Goal: Communication & Community: Answer question/provide support

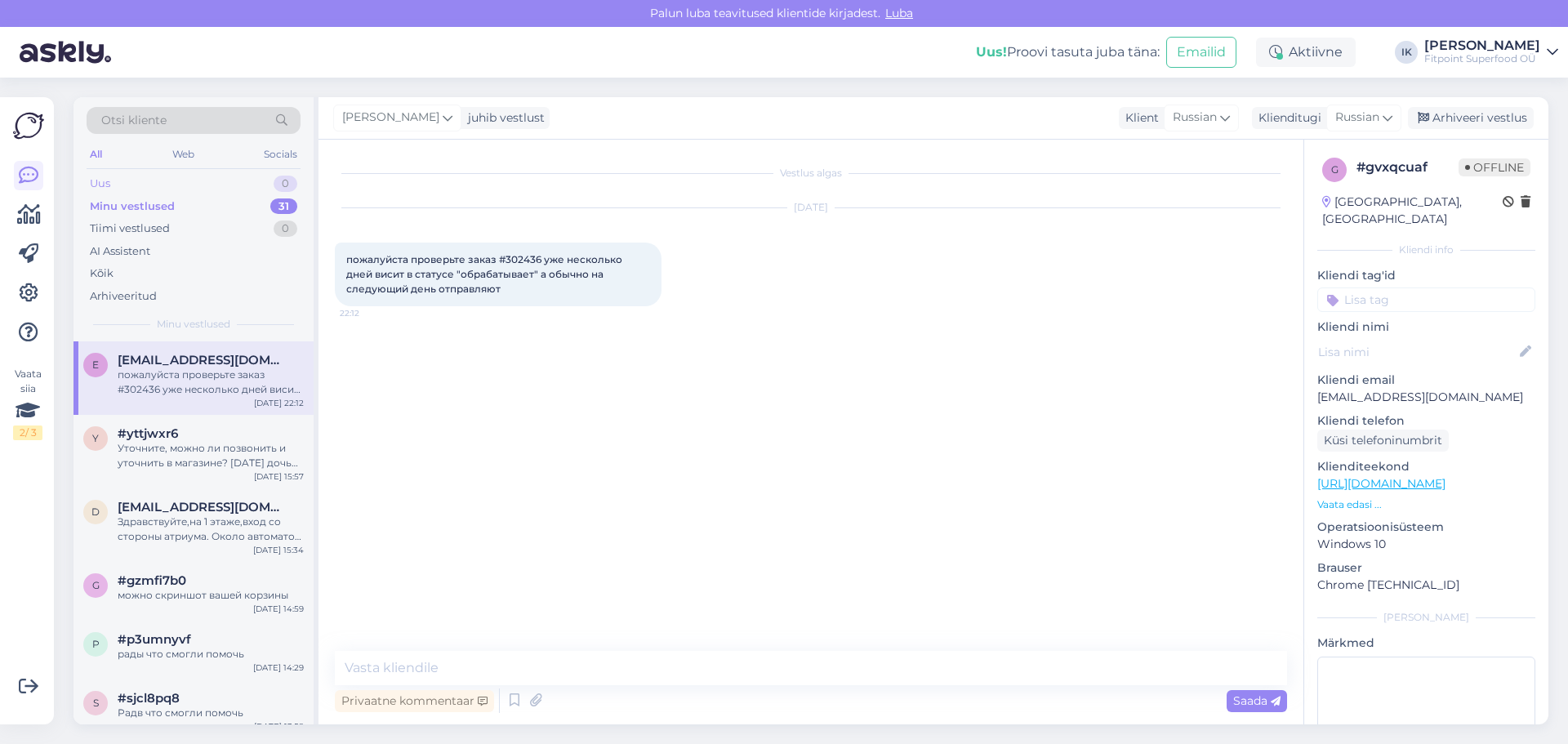
click at [183, 185] on div "Uus 0" at bounding box center [194, 183] width 214 height 23
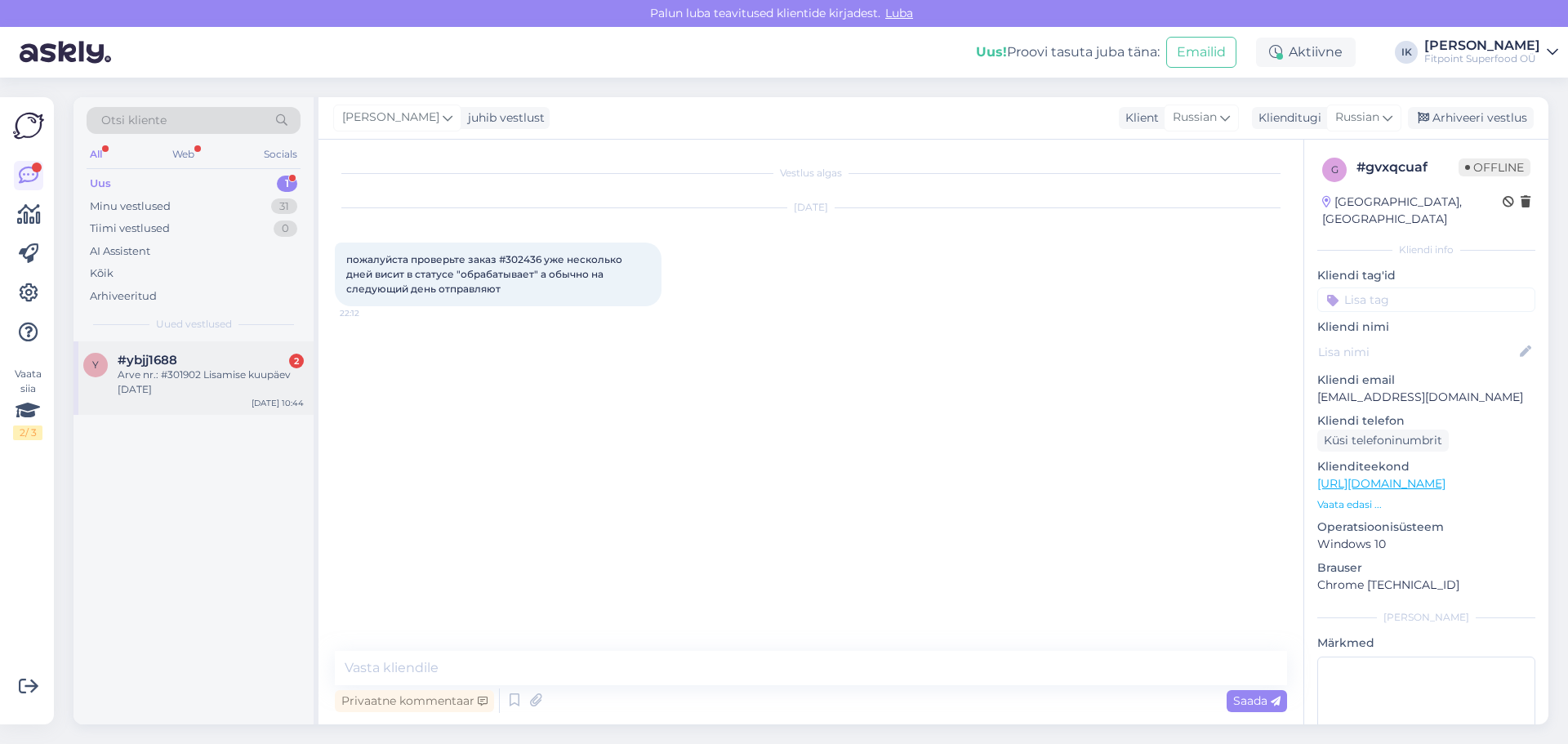
click at [228, 392] on div "Arve nr.: #301902 Lisamise kuupäev [DATE]" at bounding box center [210, 382] width 186 height 30
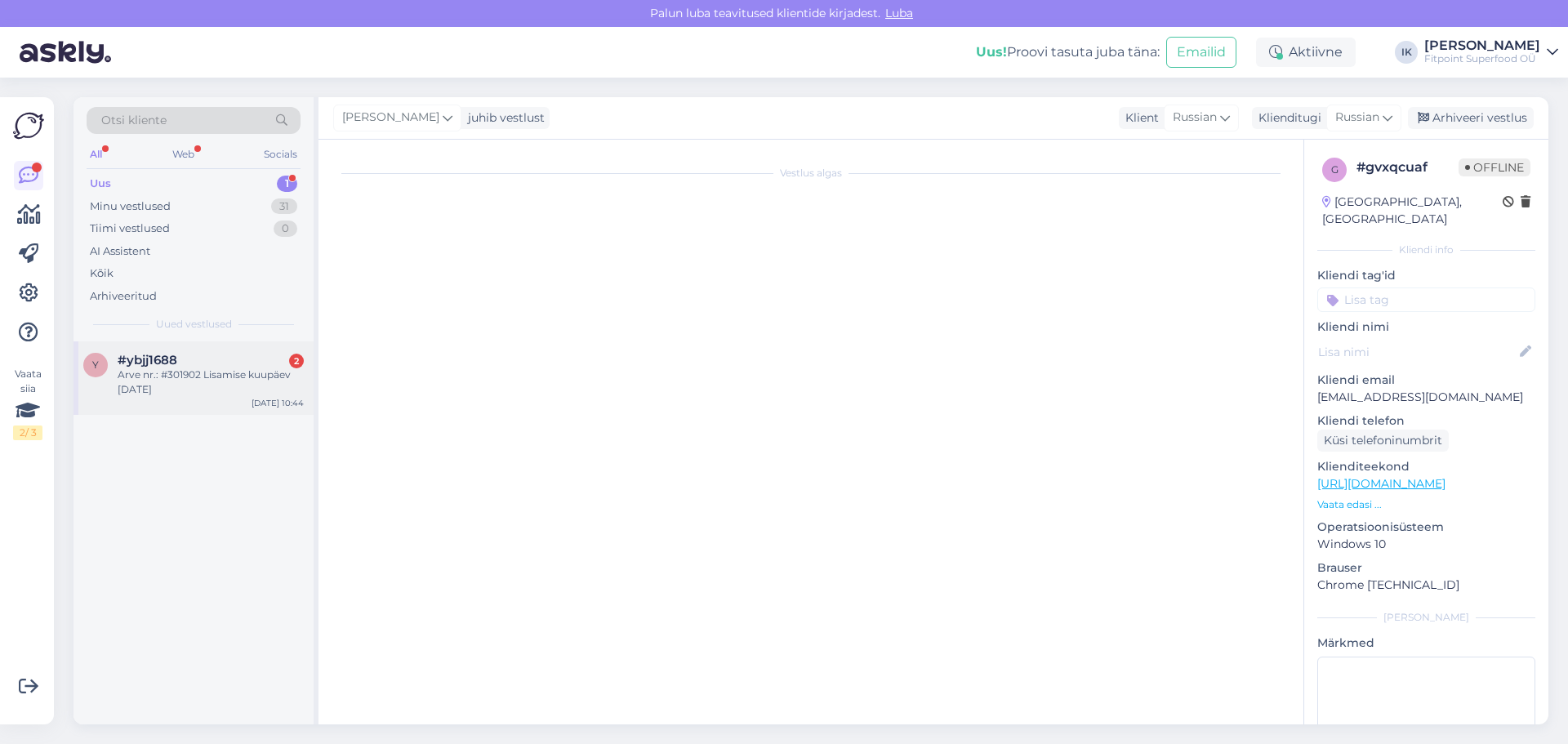
scroll to position [183, 0]
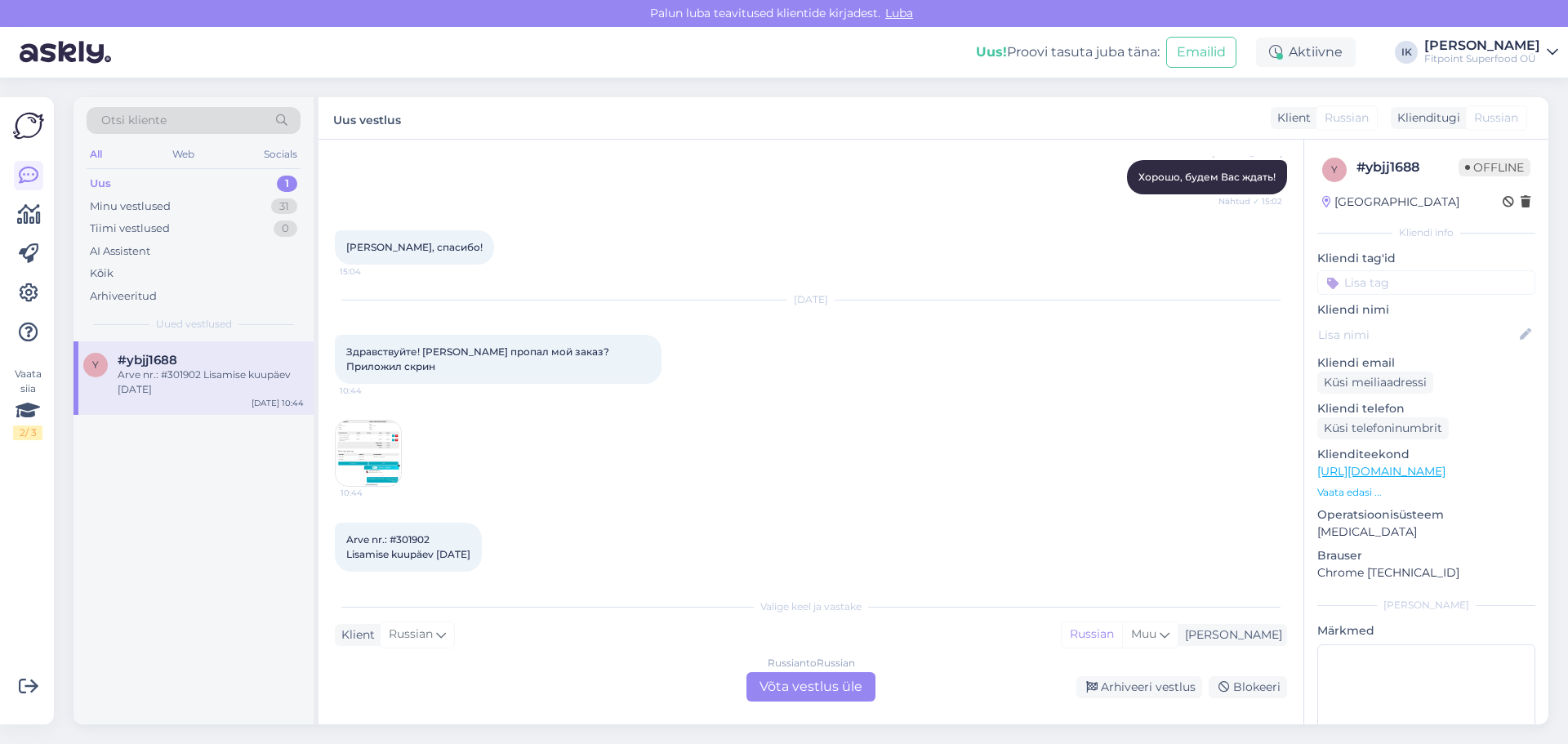
click at [814, 694] on div "Russian to Russian Võta vestlus üle" at bounding box center [810, 688] width 129 height 30
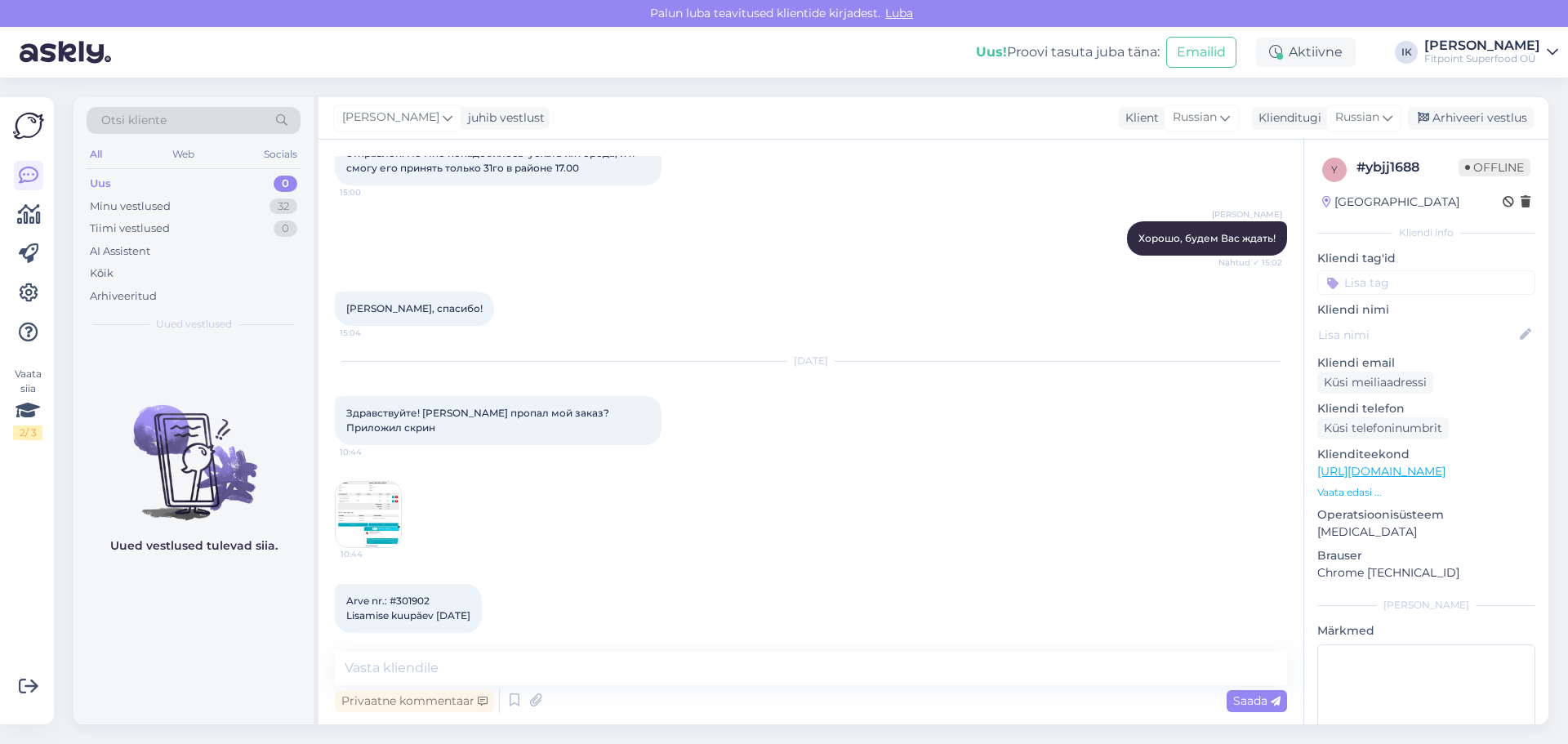
click at [387, 496] on img at bounding box center [367, 515] width 65 height 65
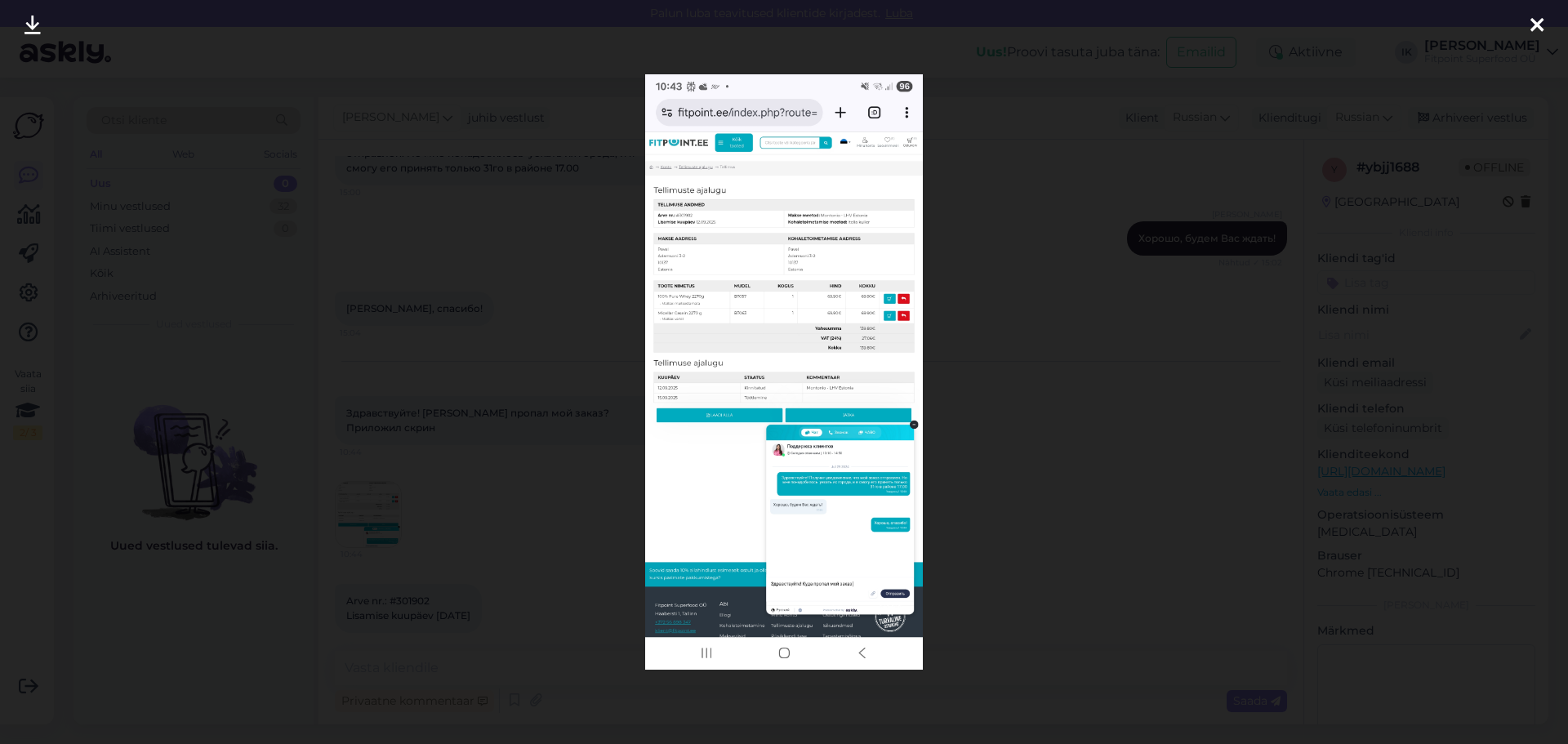
click at [1035, 214] on div at bounding box center [784, 372] width 1568 height 744
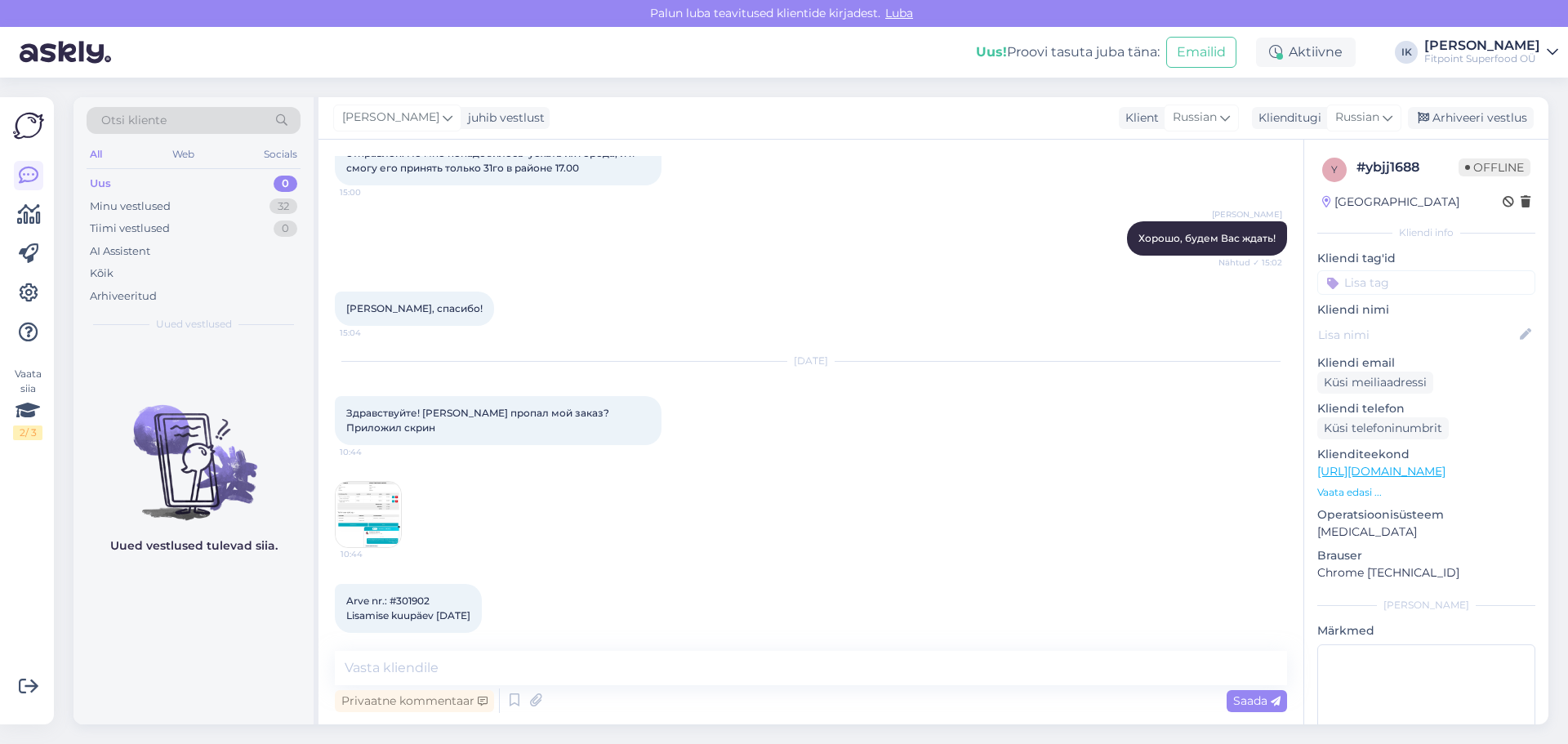
click at [482, 605] on div "Arve nr.: #301902 Lisamise kuupäev [DATE] 10:44" at bounding box center [407, 608] width 147 height 49
drag, startPoint x: 438, startPoint y: 581, endPoint x: 393, endPoint y: 593, distance: 46.6
click at [393, 593] on div "Arve nr.: #301902 Lisamise kuupäev [DATE] 10:44" at bounding box center [407, 608] width 147 height 49
copy span "301902"
click at [624, 667] on textarea at bounding box center [810, 668] width 952 height 34
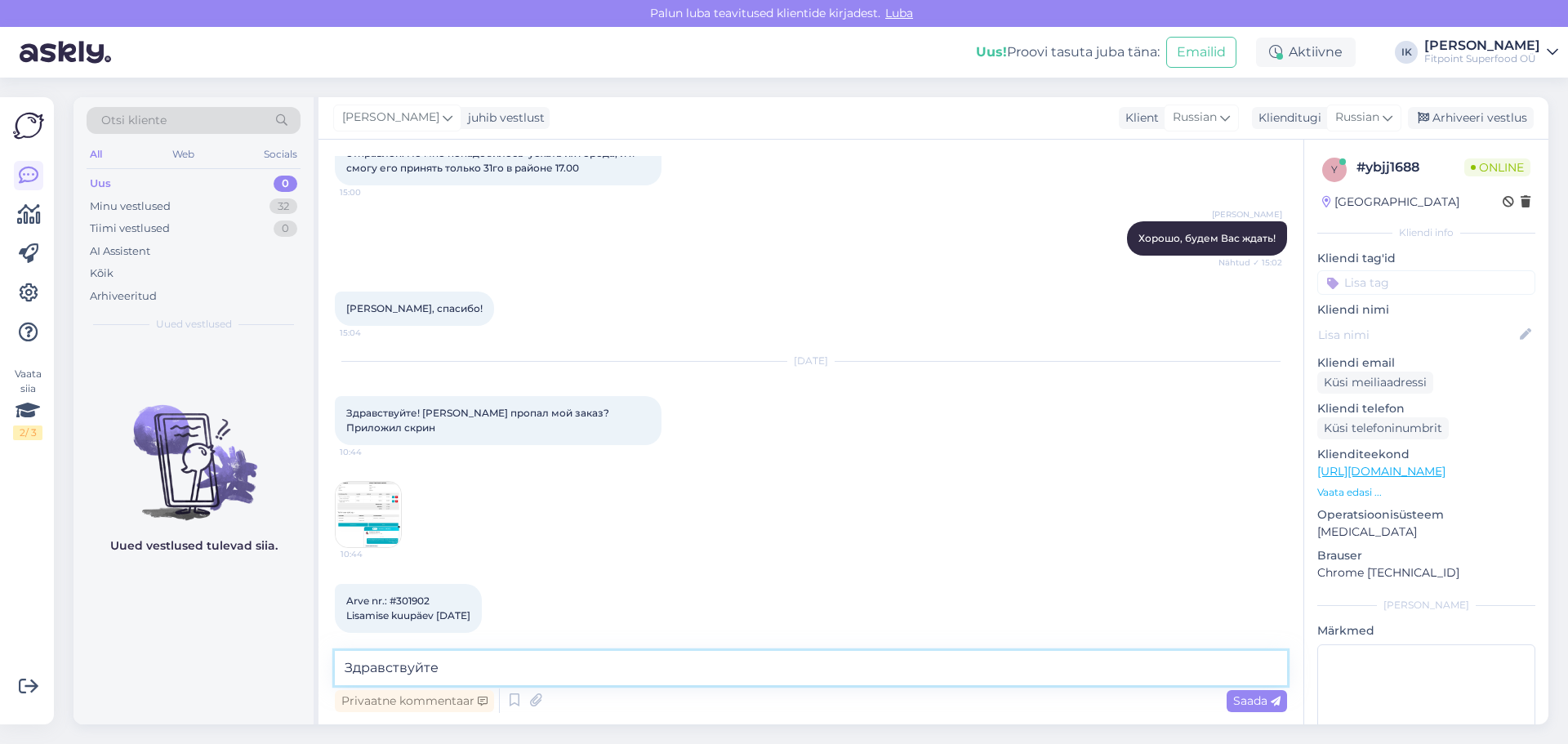
type textarea "Здравствуйте."
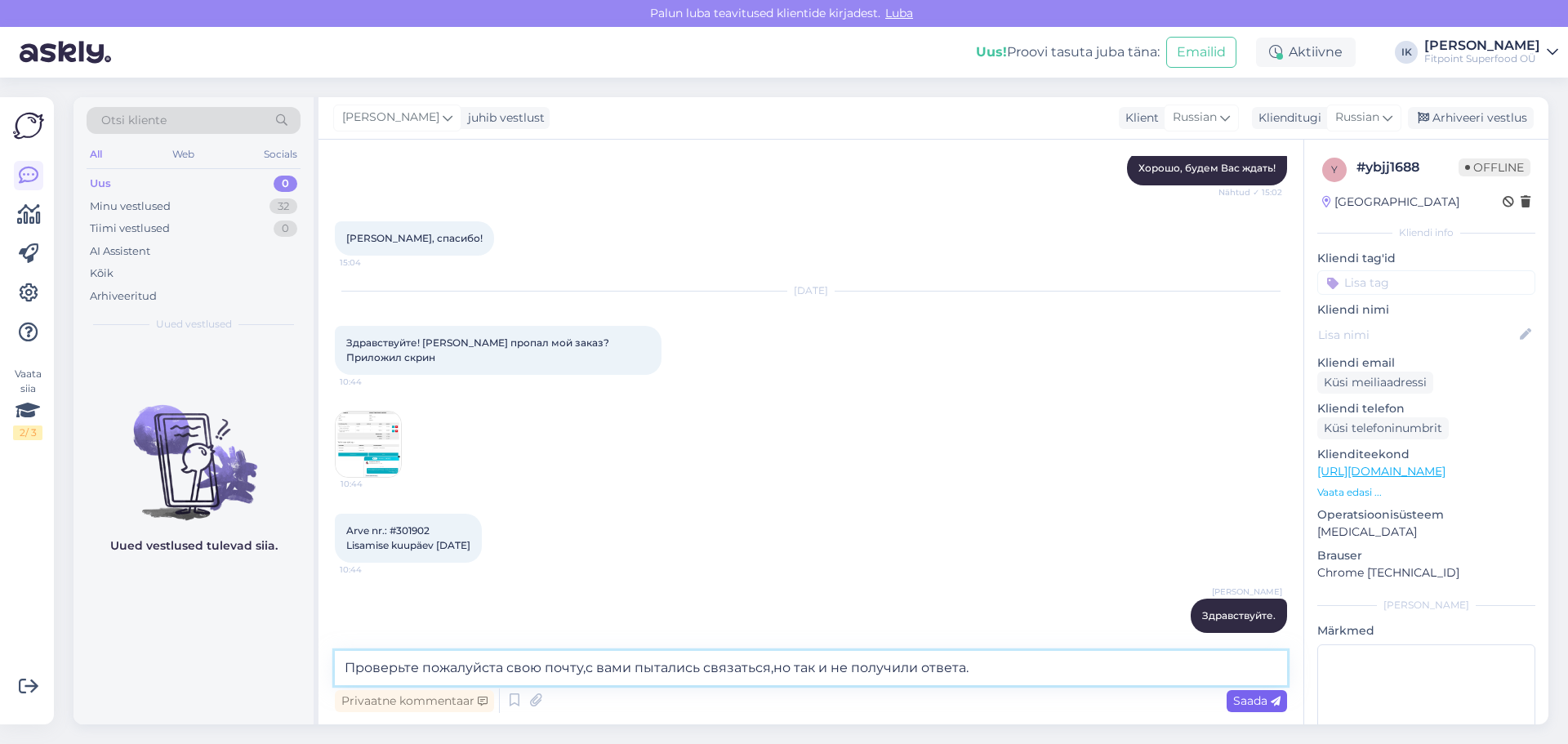
type textarea "Проверьте пожалуйста свою почту,с вами пытались связаться,но так и не получили …"
click at [1254, 694] on span "Saada" at bounding box center [1256, 701] width 48 height 15
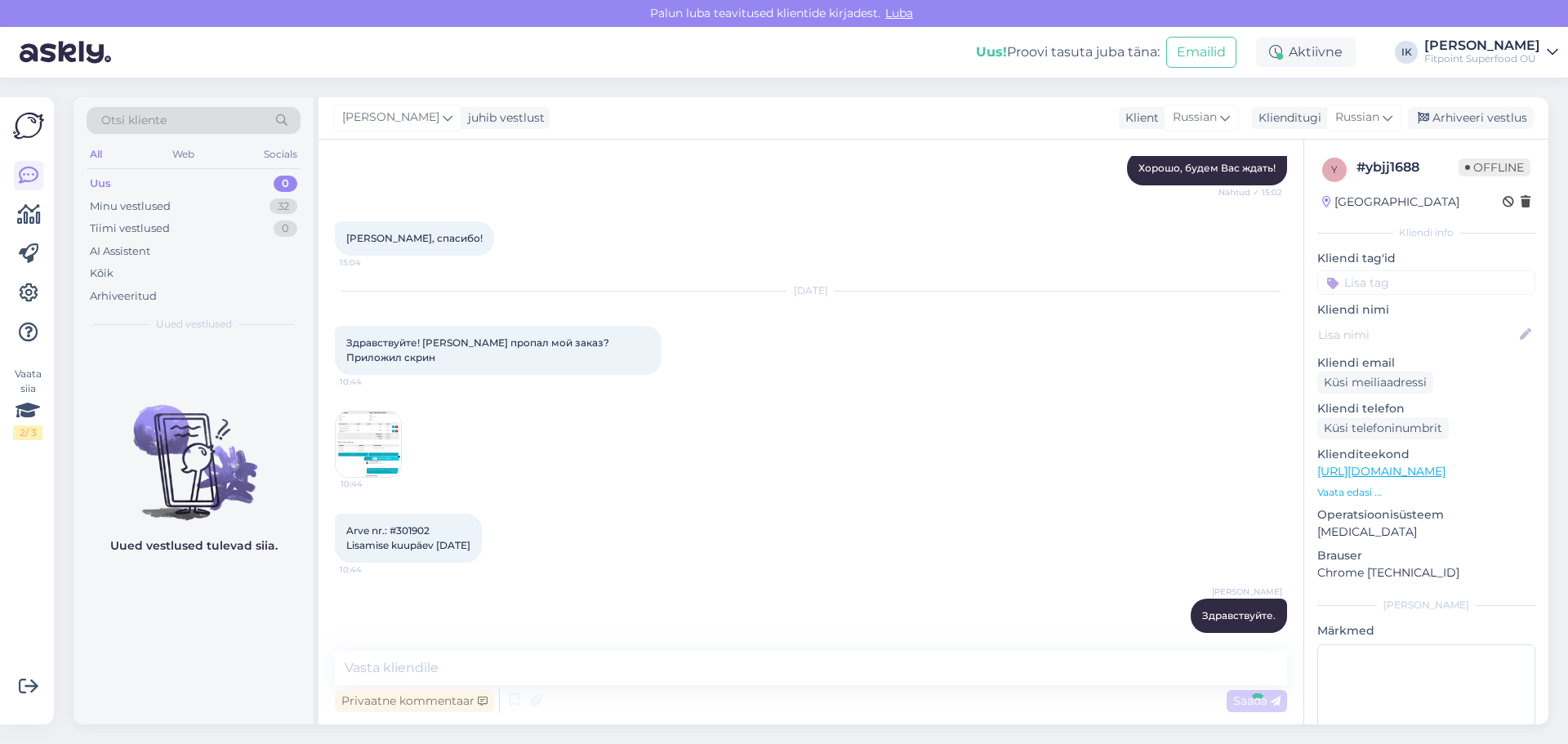
scroll to position [276, 0]
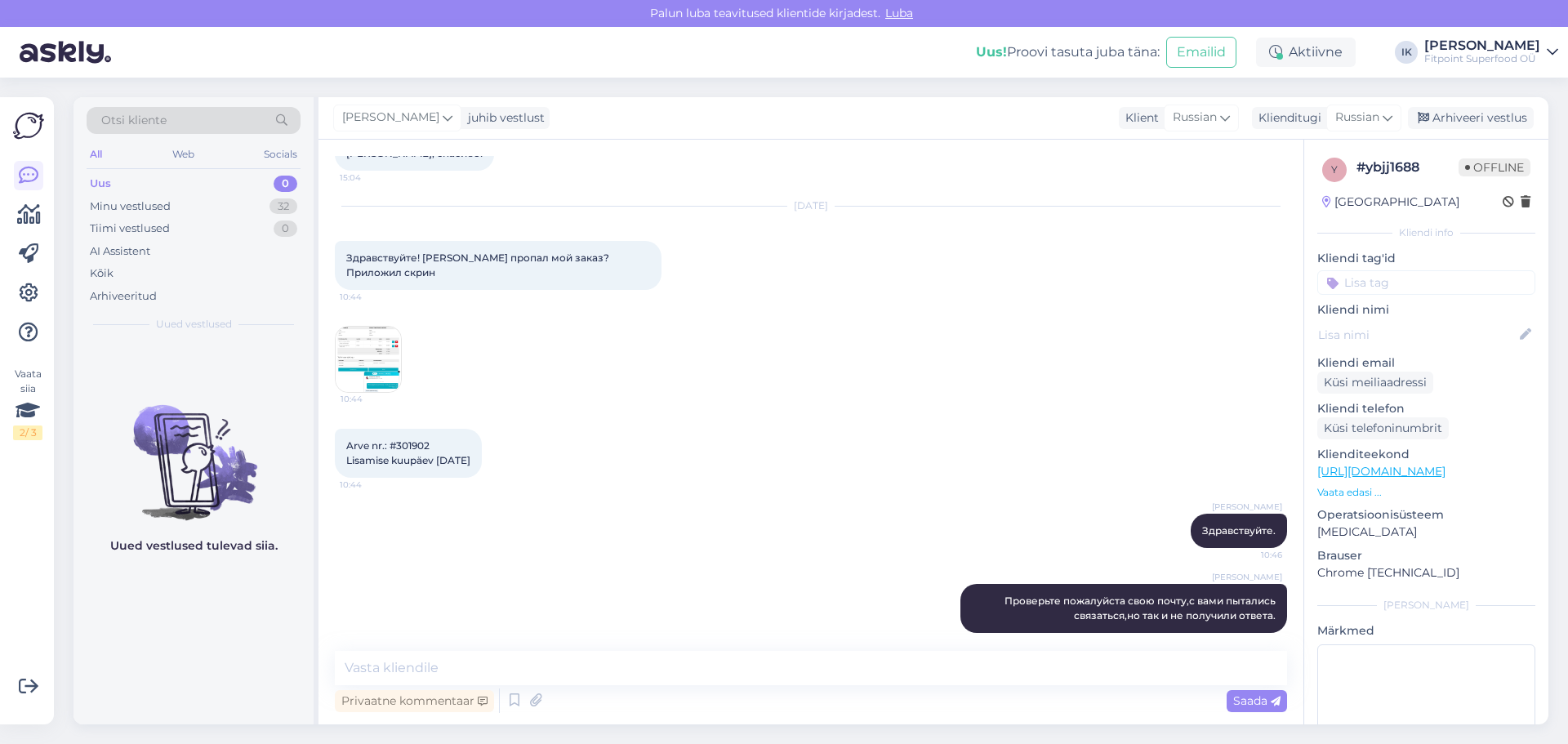
click at [371, 329] on img at bounding box center [367, 359] width 65 height 65
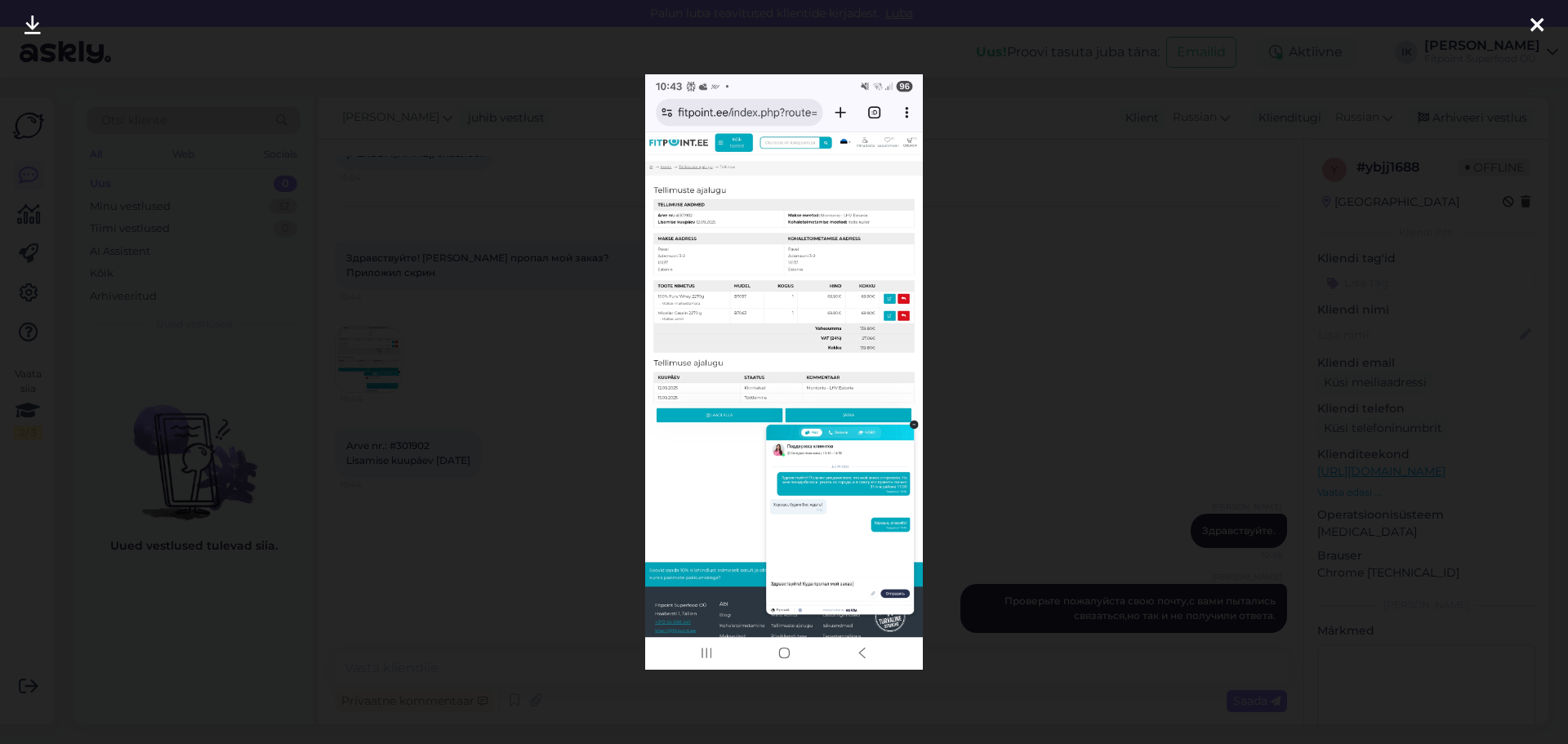
click at [1054, 204] on div at bounding box center [784, 372] width 1568 height 744
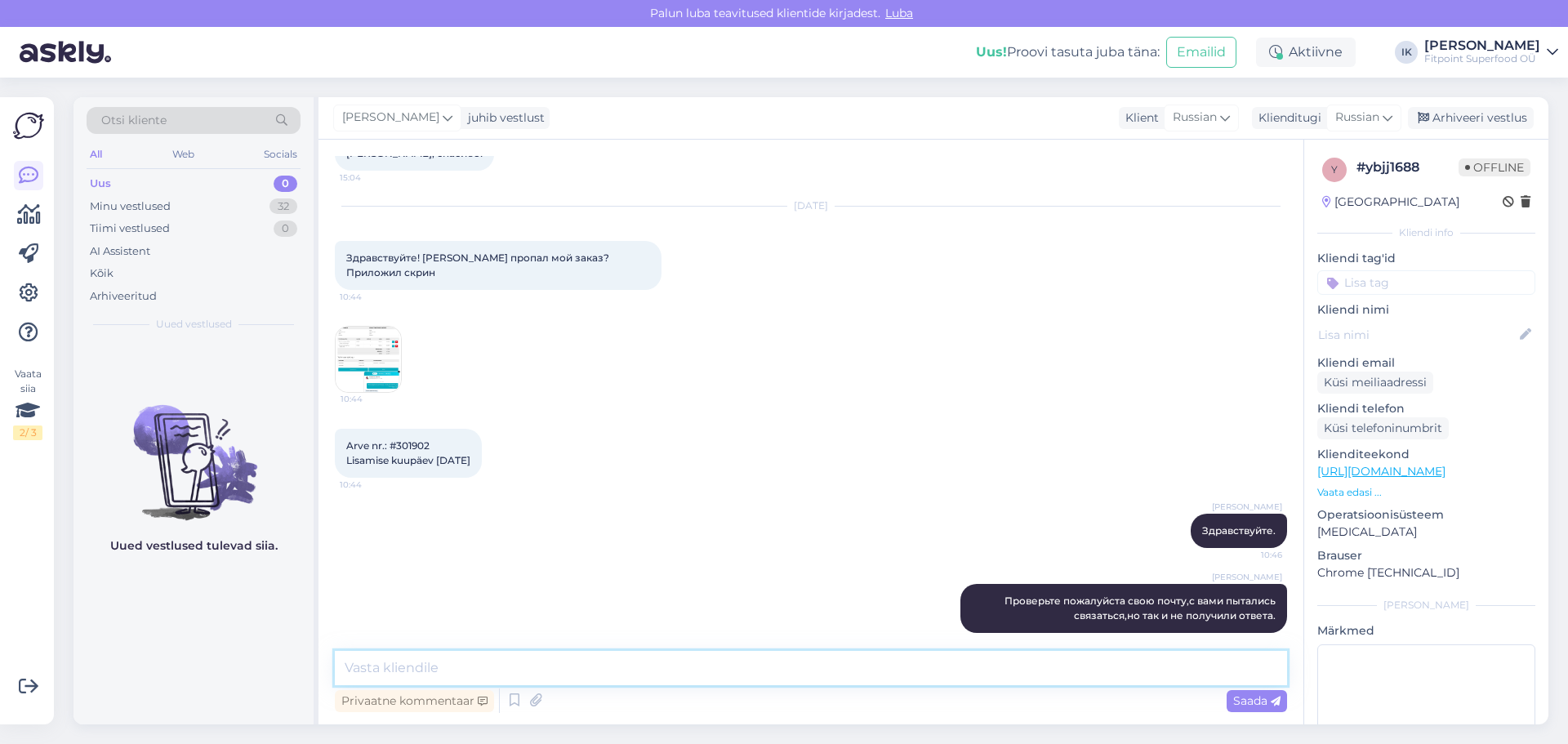
click at [503, 676] on textarea at bounding box center [810, 668] width 952 height 34
type textarea "Ответьте на письмо и в [DATE] тогда мы сможем выслать [PERSON_NAME] Ваш заказ."
click at [1251, 691] on div "Saada" at bounding box center [1257, 701] width 61 height 22
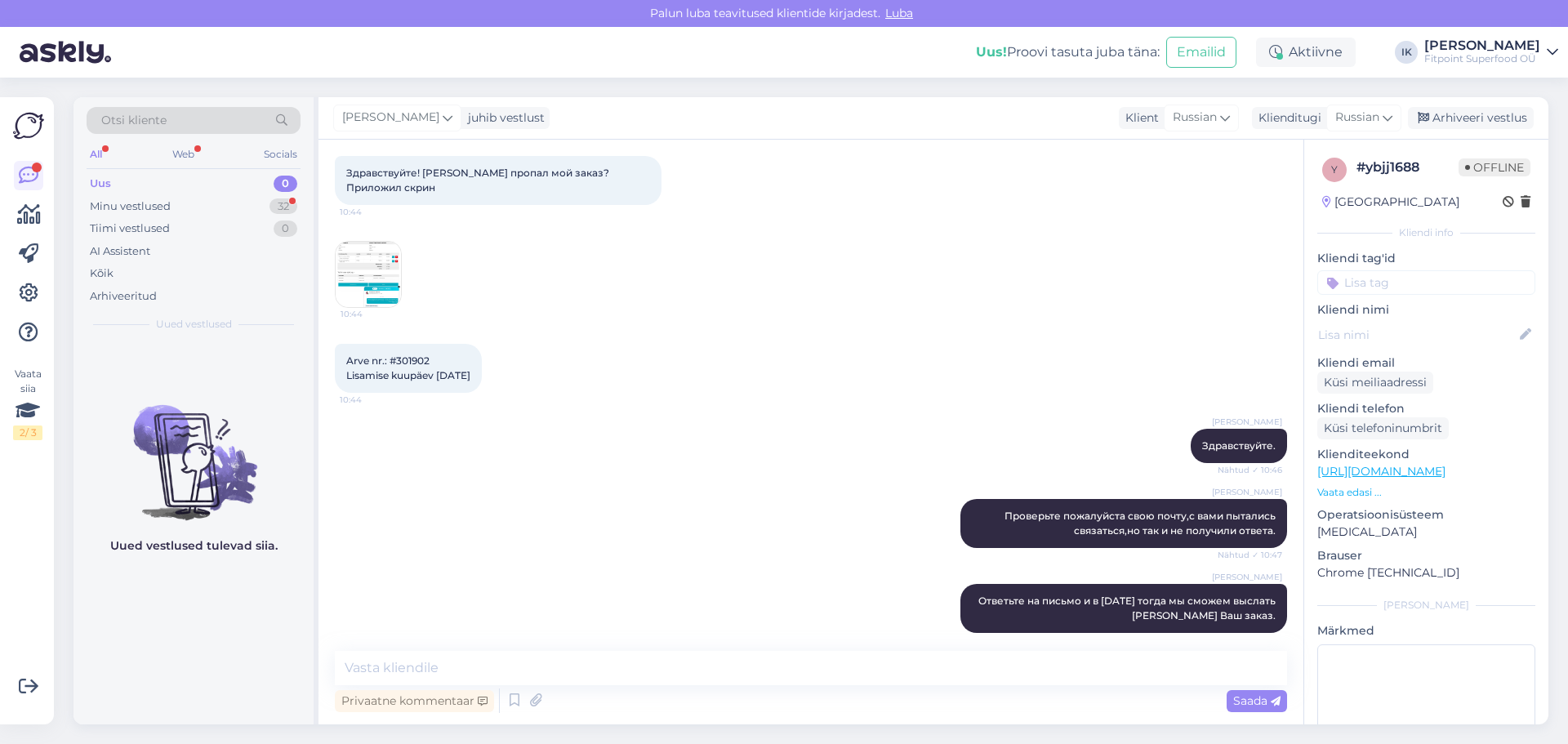
scroll to position [446, 0]
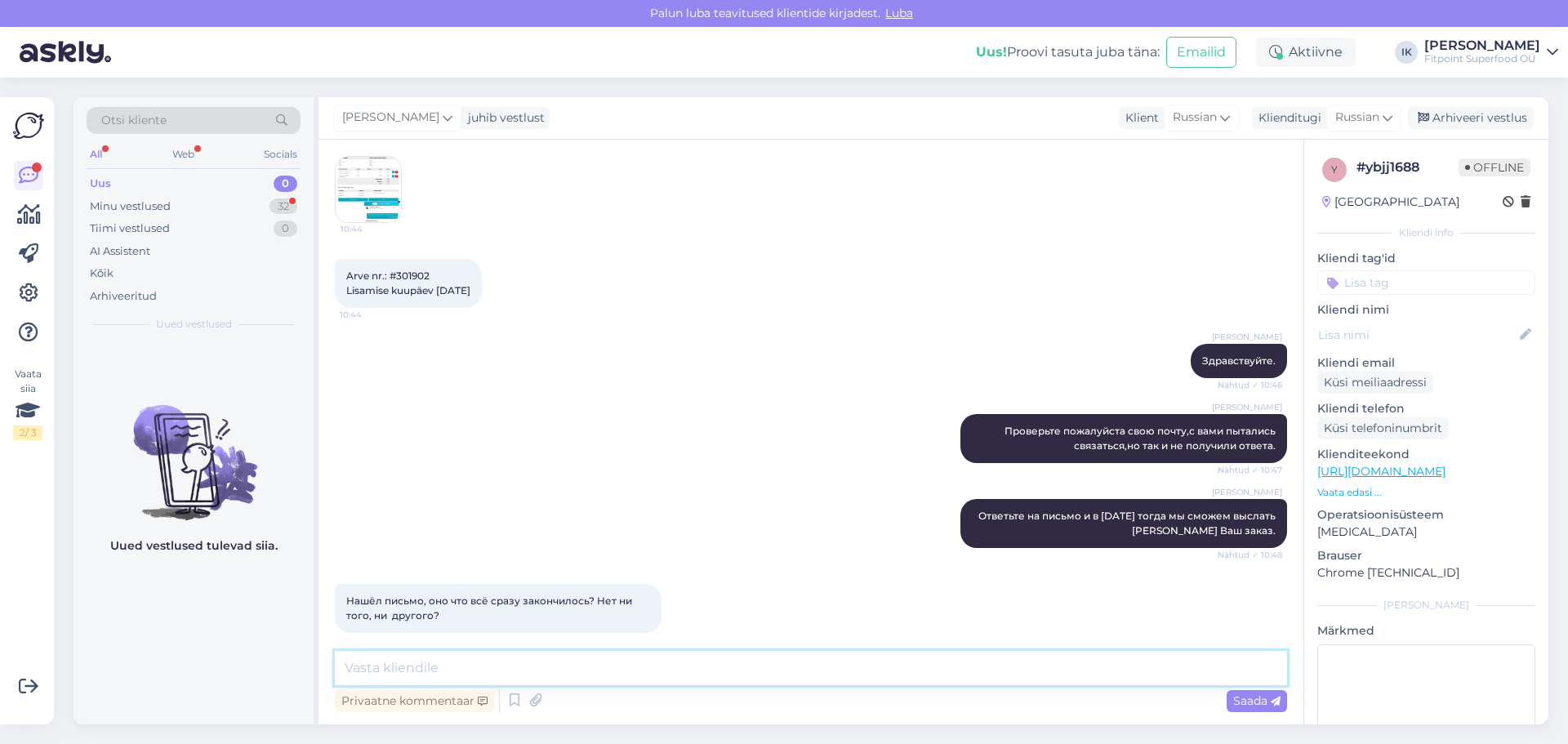
click at [509, 668] on textarea at bounding box center [810, 668] width 952 height 34
click at [366, 157] on img at bounding box center [367, 189] width 65 height 65
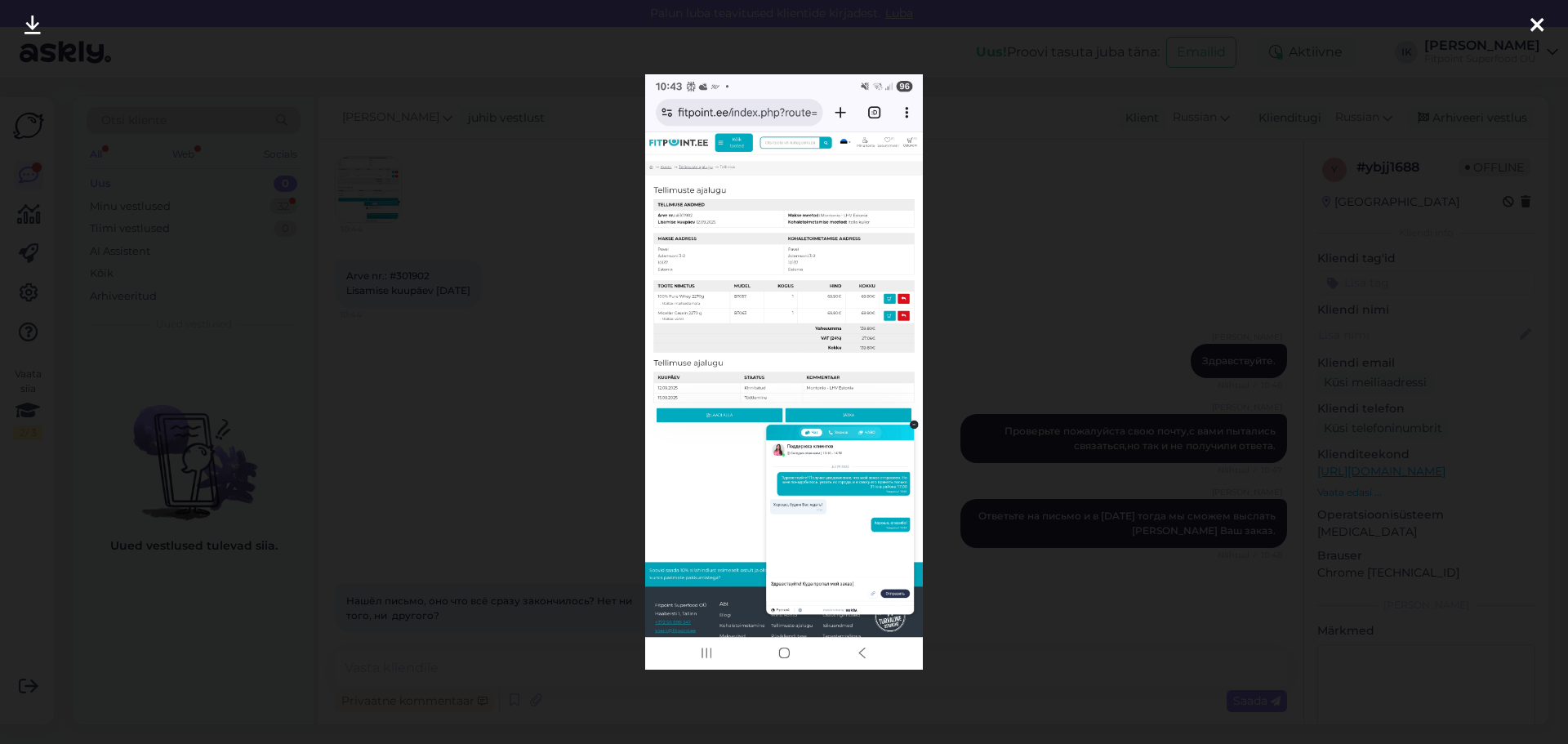
click at [967, 229] on div at bounding box center [784, 372] width 1568 height 744
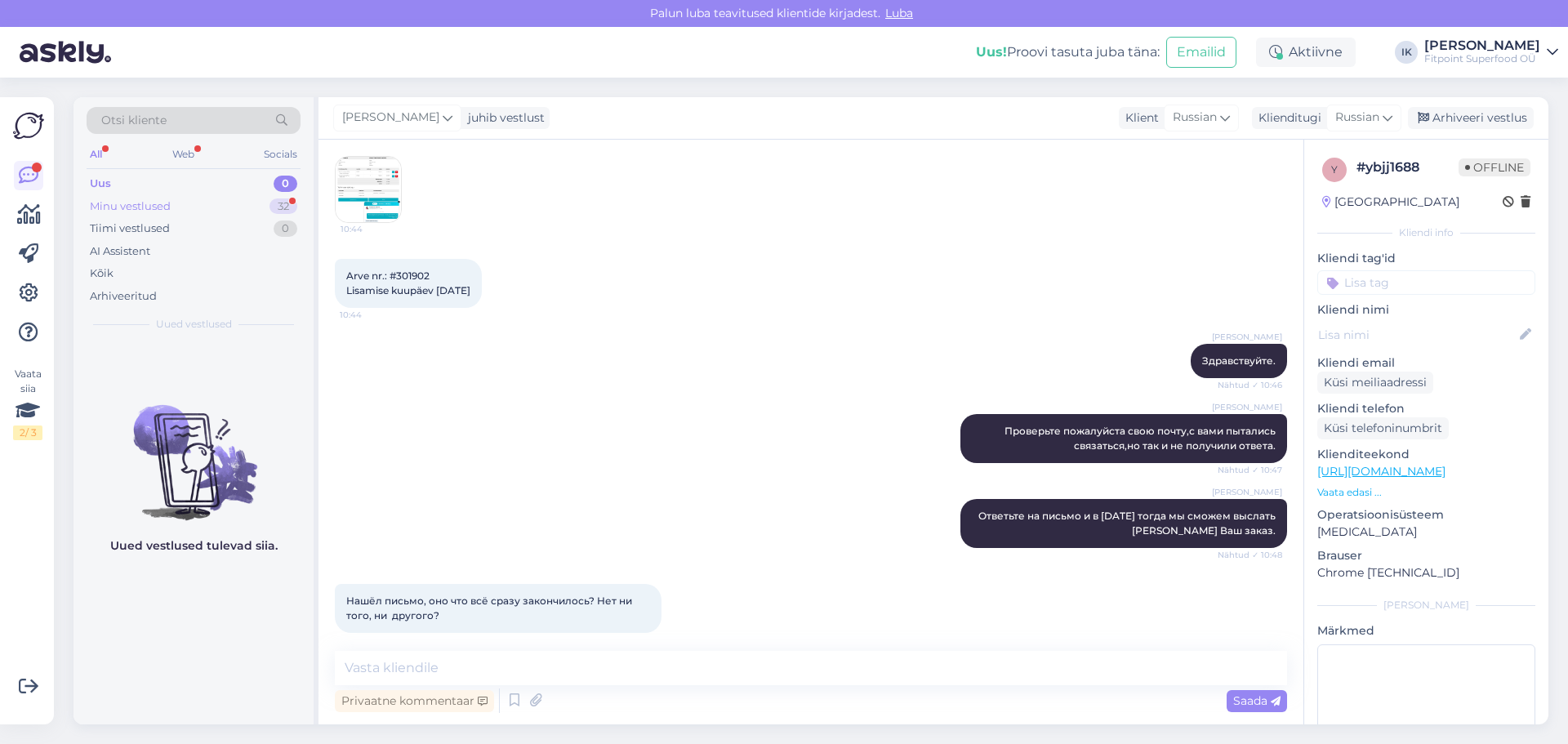
click at [191, 201] on div "Minu vestlused 32" at bounding box center [194, 207] width 214 height 23
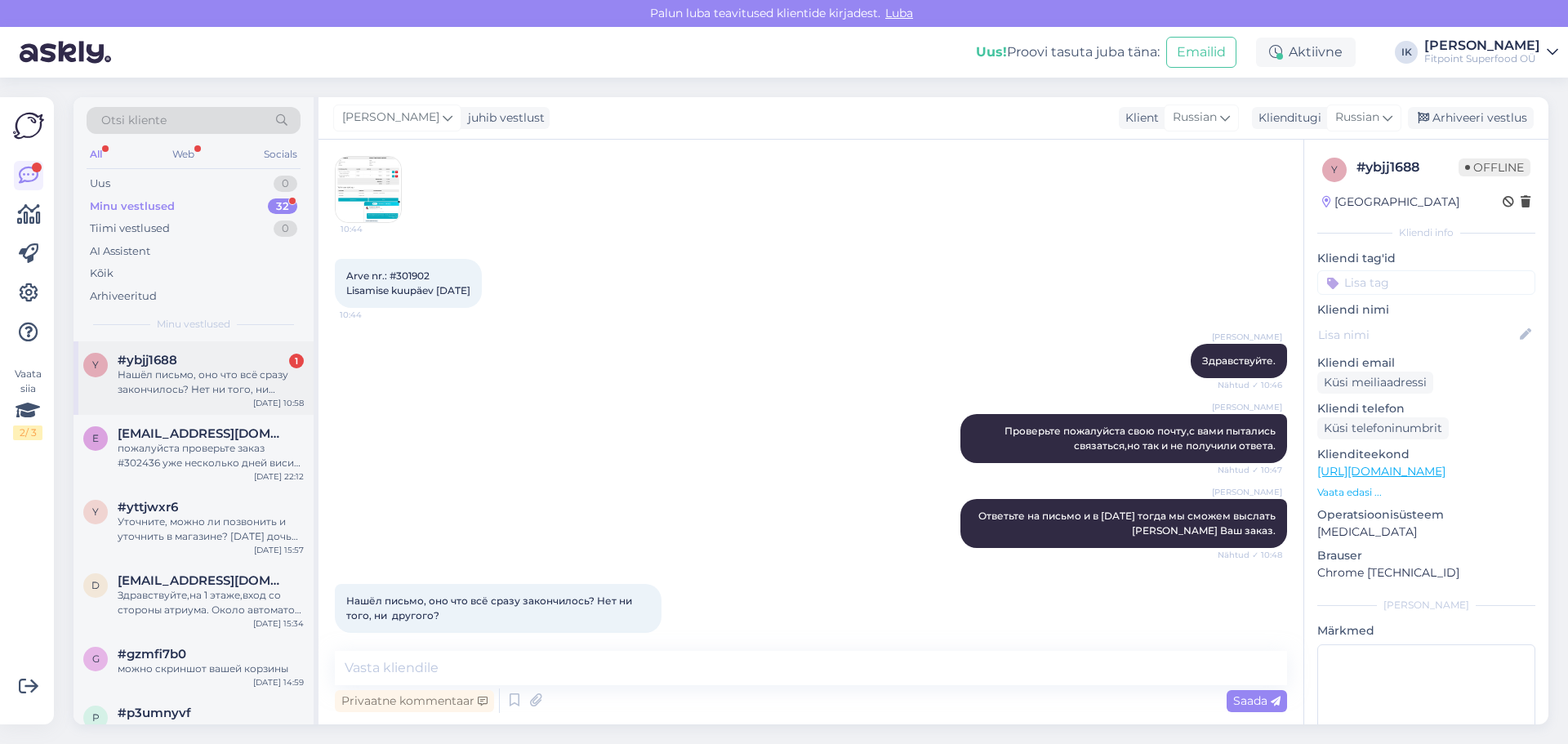
click at [211, 368] on div "Нашёл письмо, оно что всё сразу закончилось? Нет ни того, ни другого?" at bounding box center [210, 382] width 186 height 30
drag, startPoint x: 431, startPoint y: 251, endPoint x: 397, endPoint y: 258, distance: 34.7
click at [397, 259] on div "Arve nr.: #301902 Lisamise kuupäev [DATE] 10:44" at bounding box center [407, 283] width 147 height 49
copy span "301902"
click at [539, 668] on textarea at bounding box center [810, 668] width 952 height 34
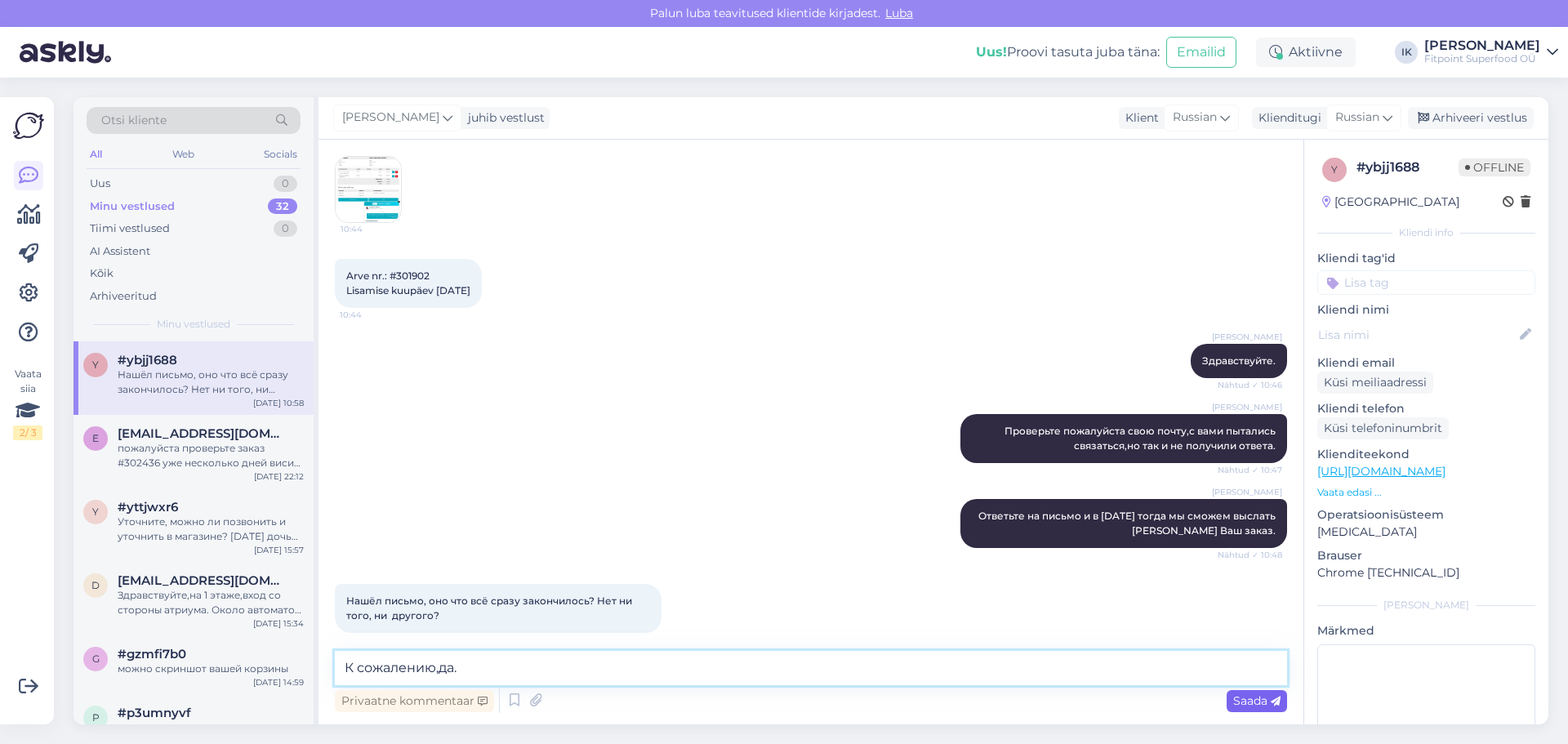
type textarea "К сожалению,да."
click at [1259, 706] on span "Saada" at bounding box center [1256, 701] width 48 height 15
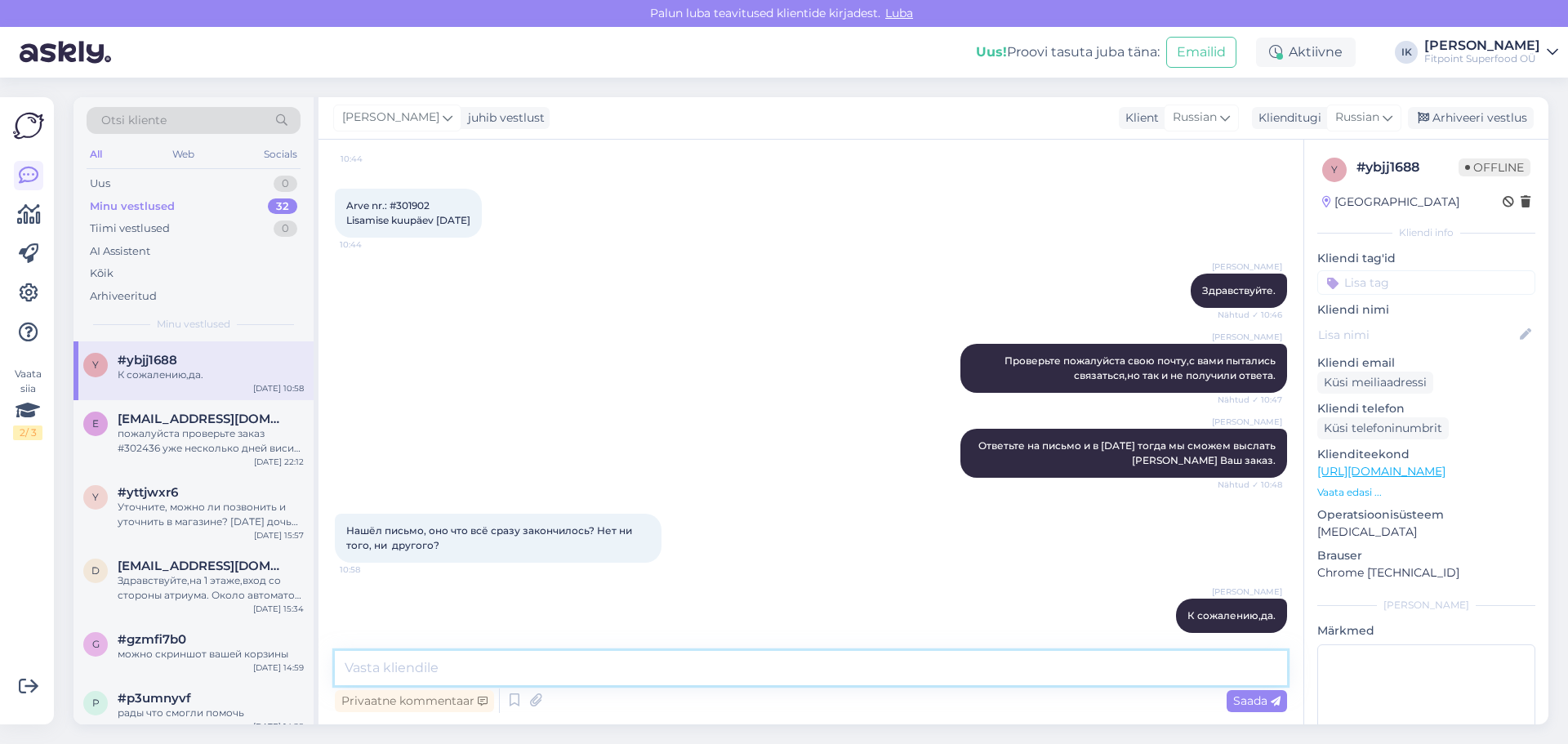
click at [396, 663] on textarea at bounding box center [810, 668] width 952 height 34
click at [427, 668] on textarea at bounding box center [810, 668] width 952 height 34
type textarea "и"
type textarea "B"
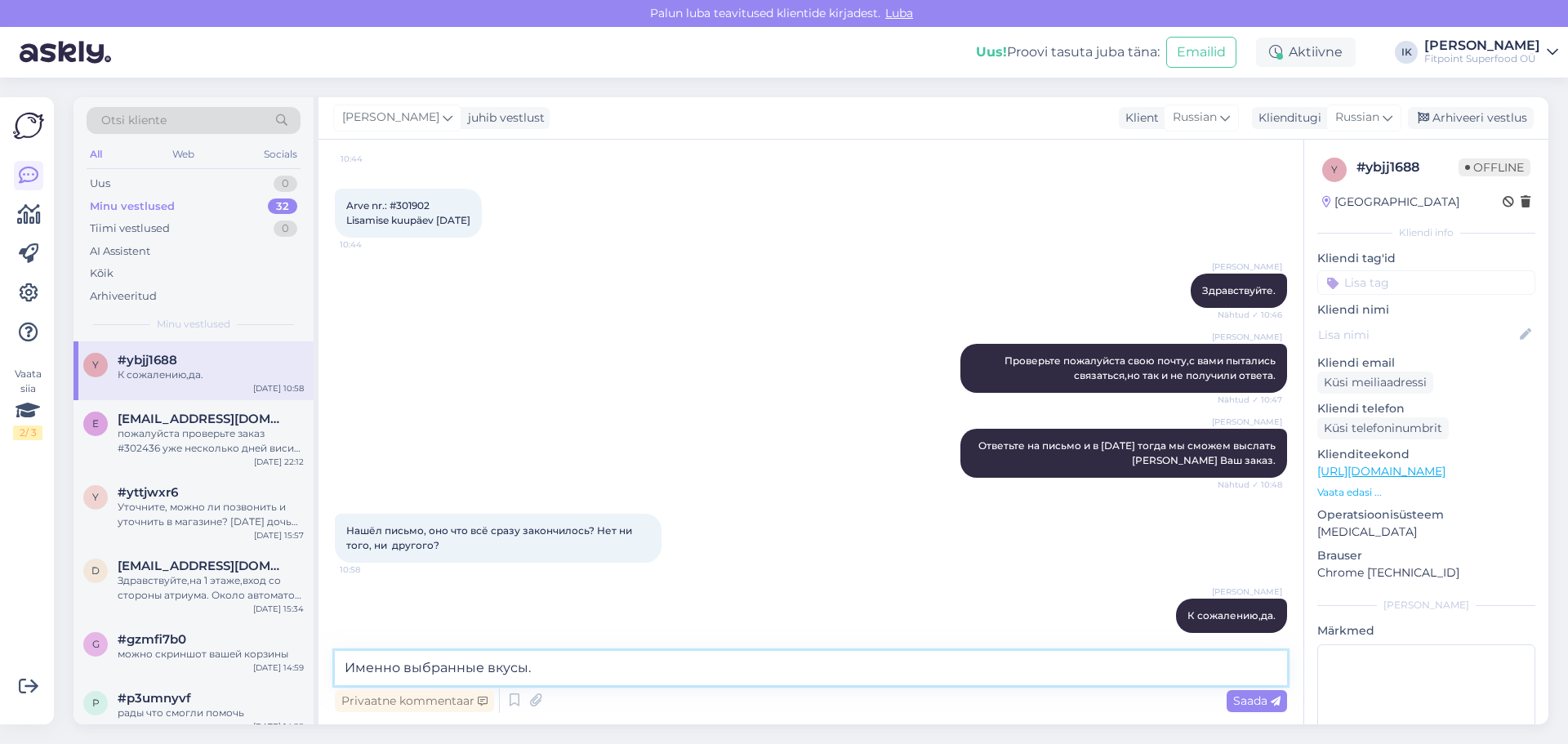
type textarea "Именно выбранные вкусы."
click at [1253, 702] on span "Saada" at bounding box center [1256, 701] width 48 height 15
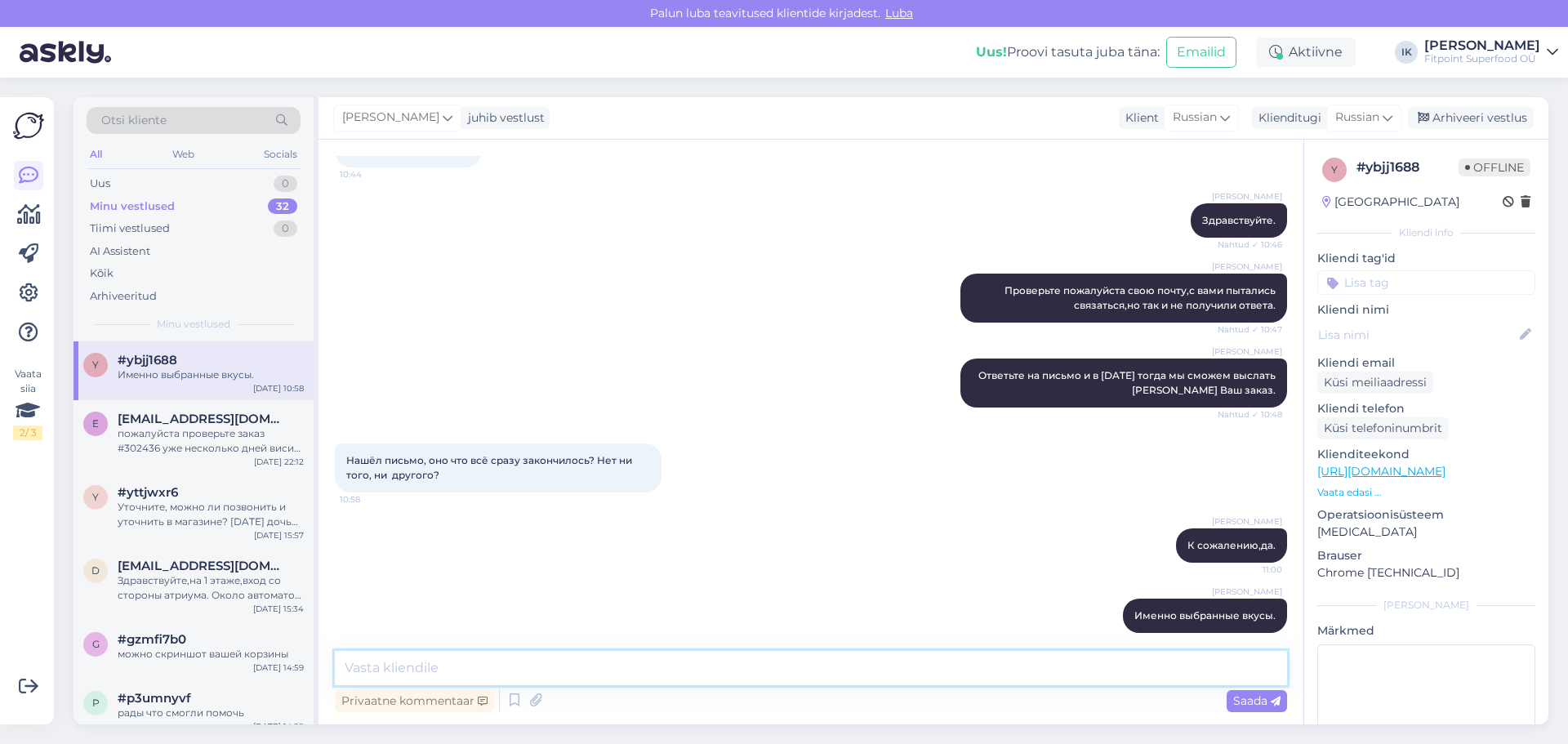
click at [660, 667] on textarea at bounding box center [810, 668] width 952 height 34
click at [441, 668] on textarea at bounding box center [810, 668] width 952 height 34
paste textarea "301902"
type textarea "3"
click at [433, 673] on textarea at bounding box center [810, 668] width 952 height 34
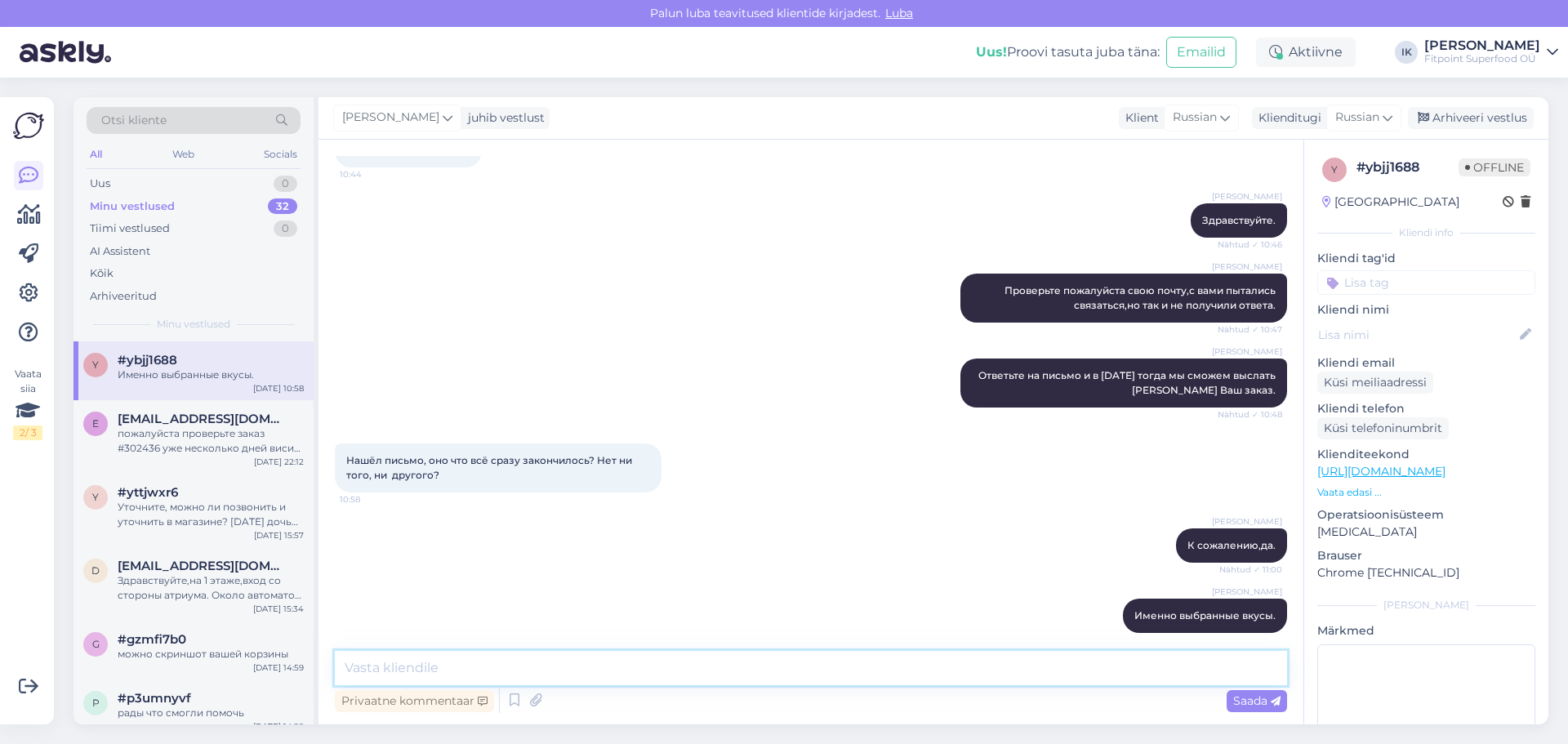
paste textarea "Micellar Casein 2270 g"
type textarea "Micellar Casein 2270 g"
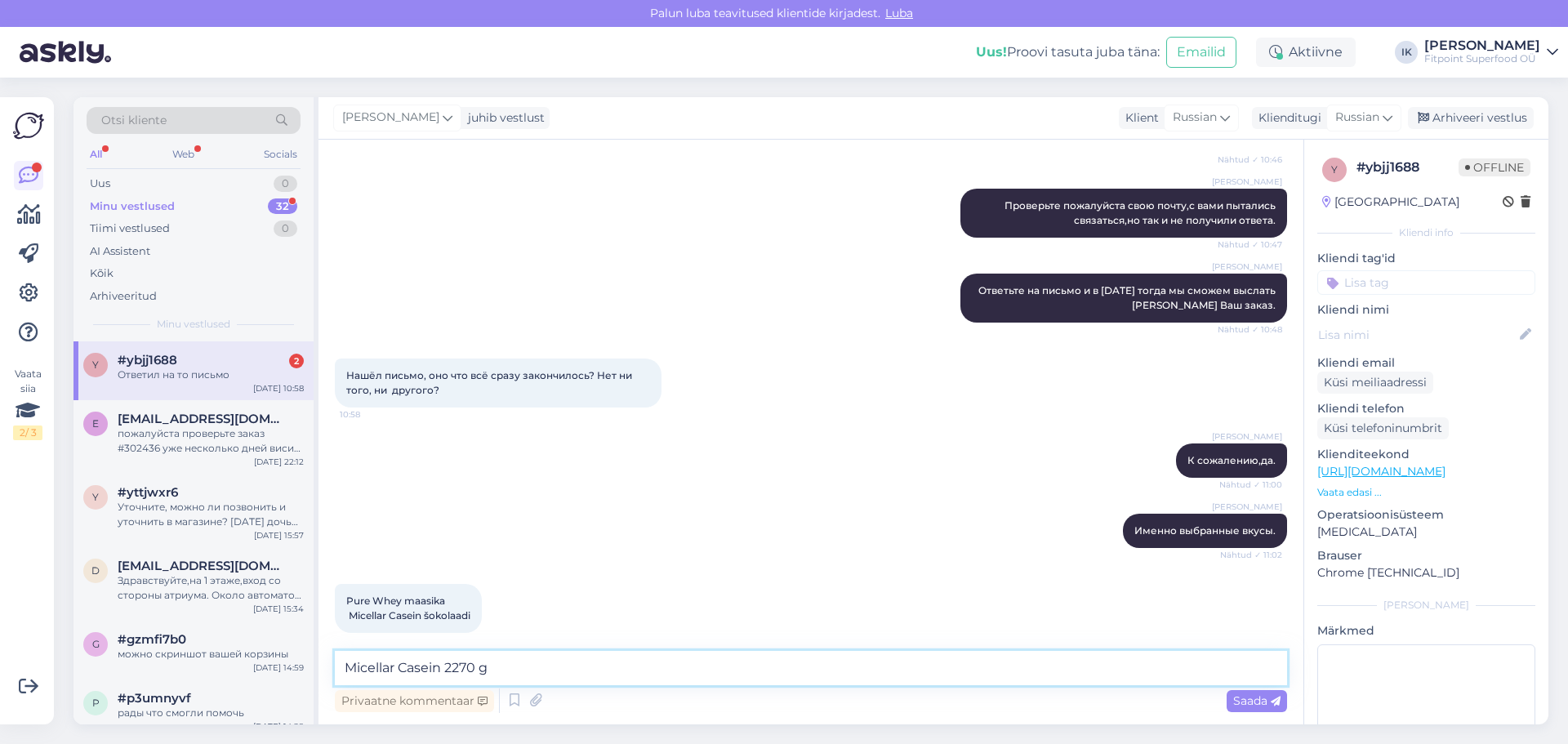
scroll to position [741, 0]
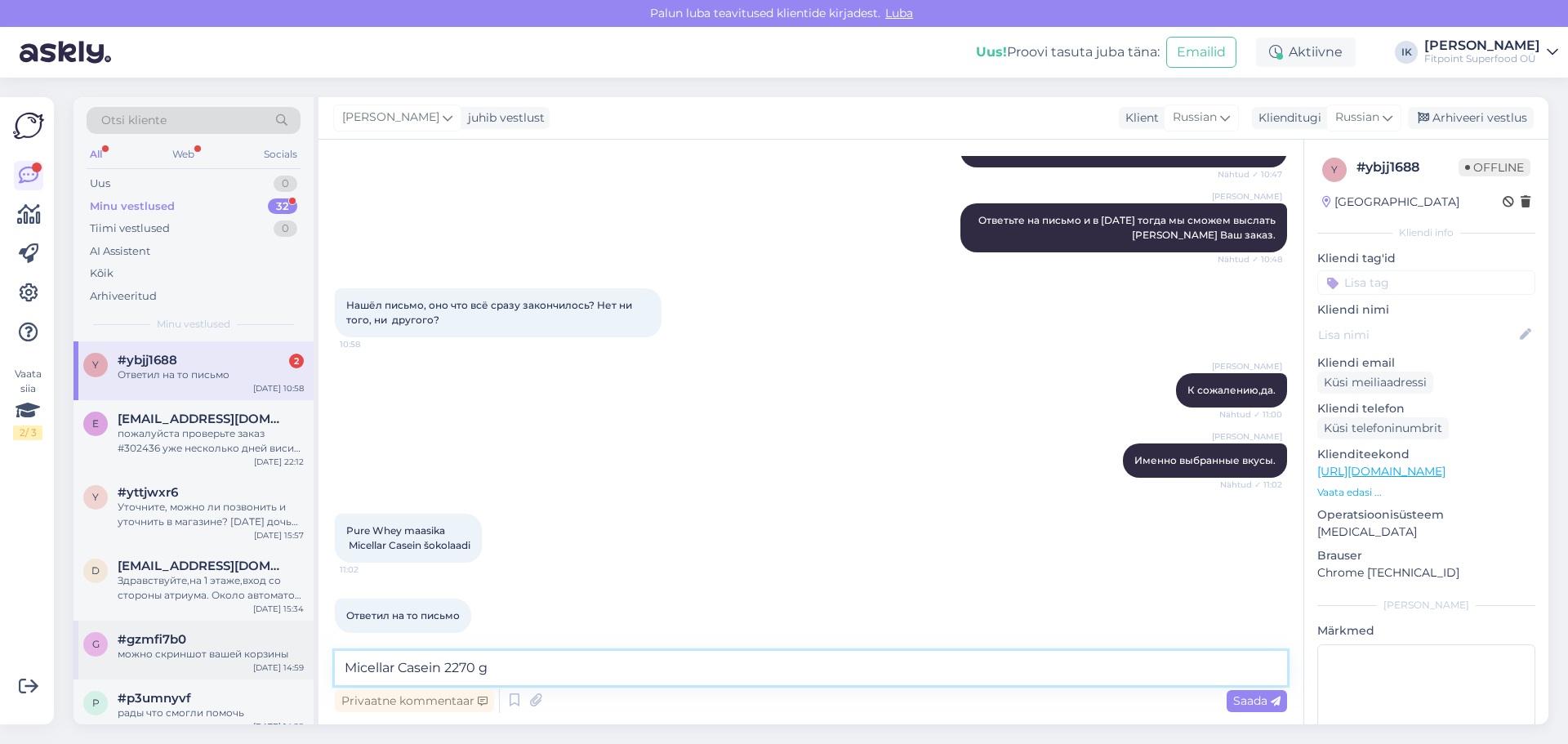
drag, startPoint x: 515, startPoint y: 658, endPoint x: 215, endPoint y: 660, distance: 300.0
click at [208, 662] on div "Otsi kliente All Web Socials Uus 0 Minu vestlused 32 Tiimi vestlused 0 AI Assis…" at bounding box center [811, 411] width 1475 height 628
click at [391, 668] on textarea at bounding box center [810, 668] width 952 height 34
click at [434, 669] on textarea "Спасибо за ваш ответ,теперь мы сможем от" at bounding box center [810, 668] width 952 height 34
click at [675, 660] on textarea "Спасибо за Ваш ответ,теперь мы сможем от" at bounding box center [810, 668] width 952 height 34
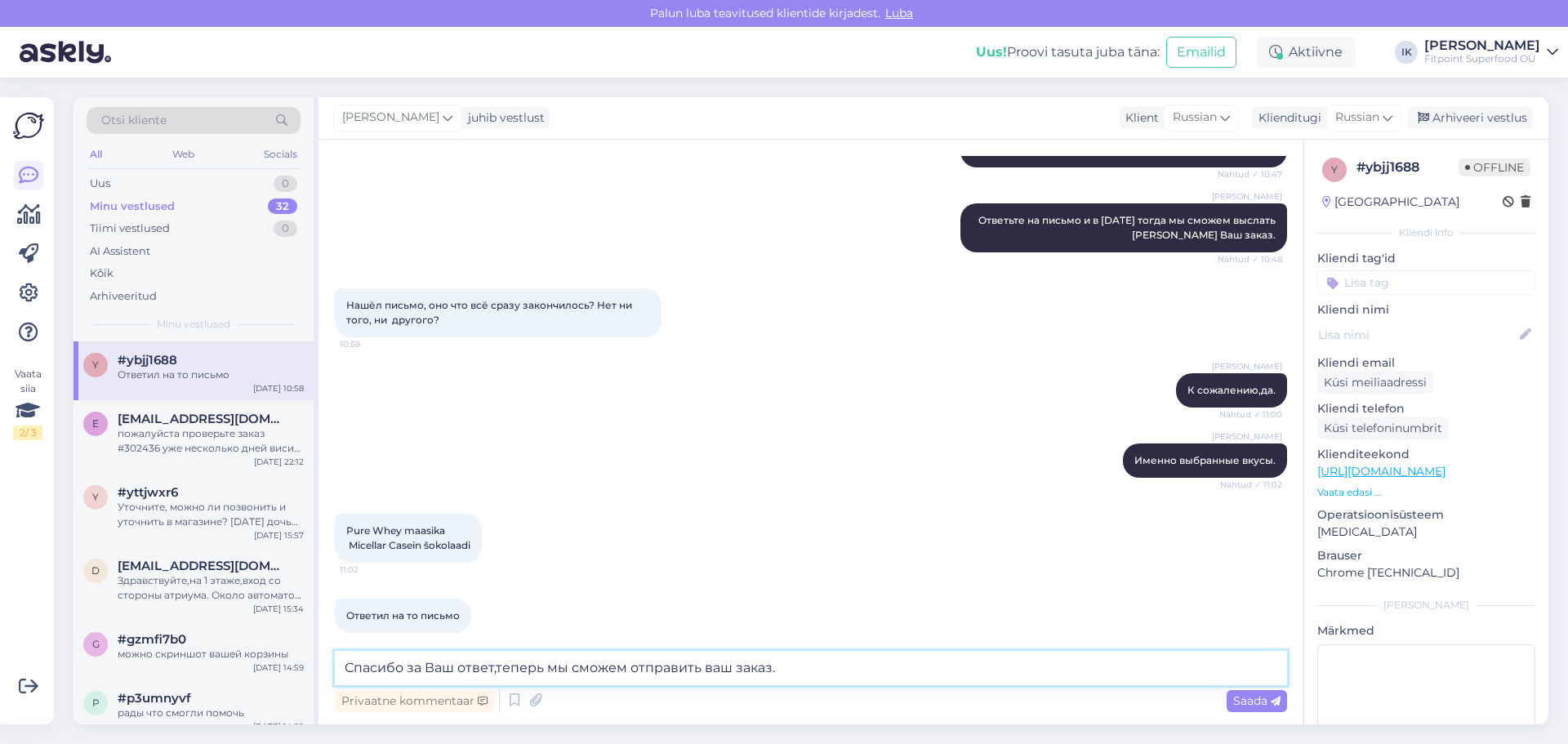
click at [709, 667] on textarea "Спасибо за Ваш ответ,теперь мы сможем отправить ваш заказ." at bounding box center [810, 668] width 952 height 34
type textarea "Спасибо за Ваш ответ,теперь мы сможем отправить Ваш заказ."
click at [1242, 699] on span "Saada" at bounding box center [1256, 701] width 48 height 15
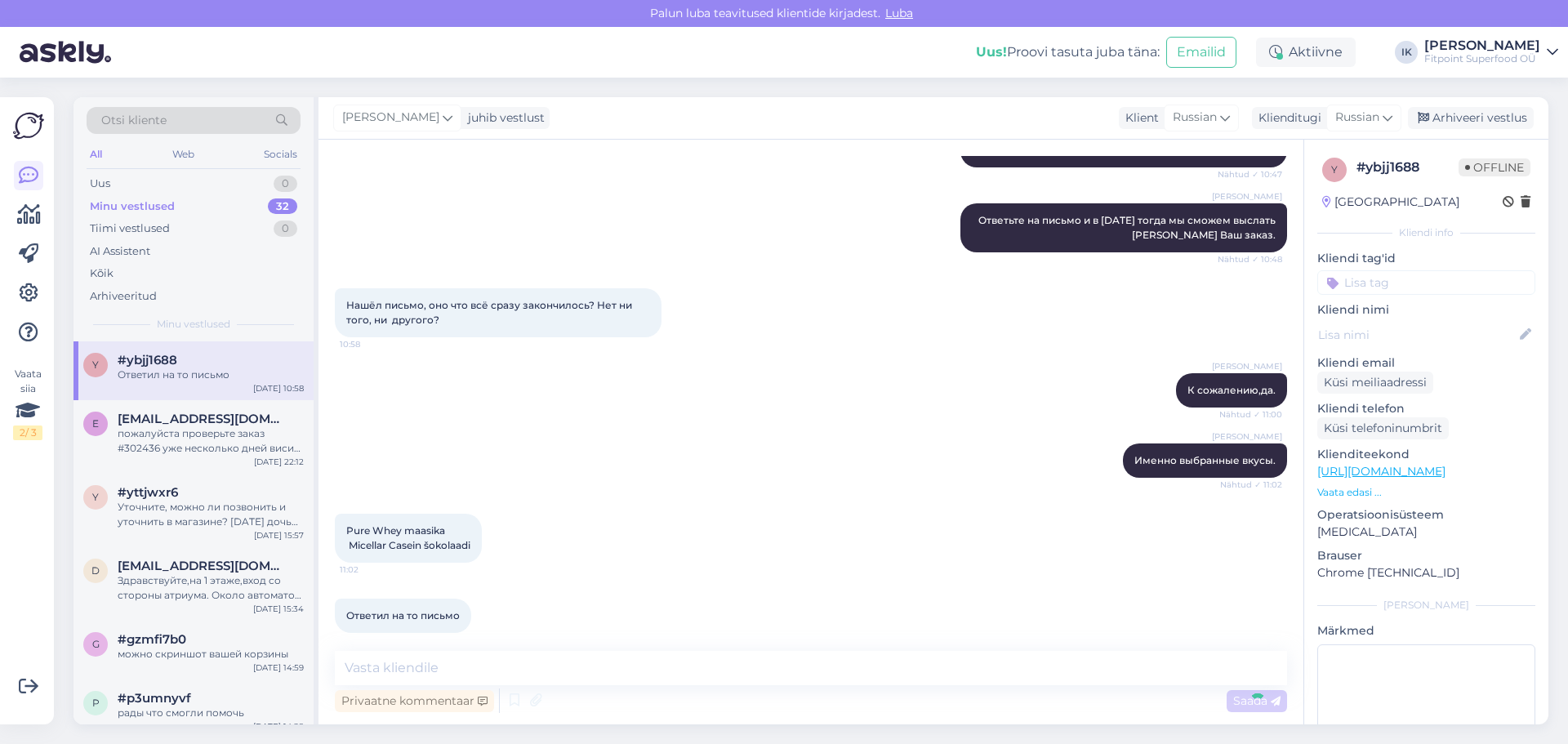
scroll to position [827, 0]
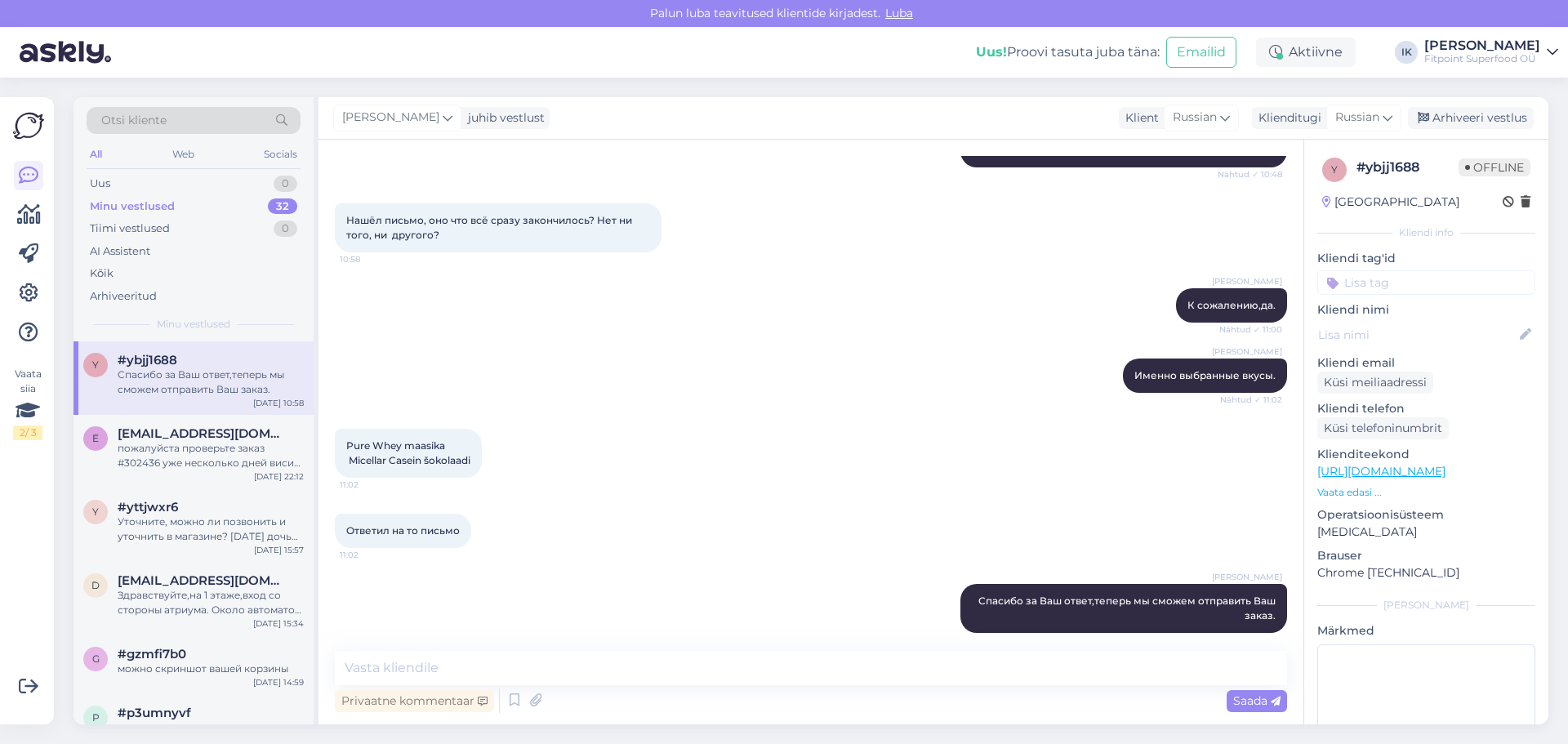
click at [1068, 411] on div "Pure Whey maasika Micellar Casein šokolaadi 11:02" at bounding box center [810, 454] width 952 height 85
click at [158, 179] on div "Uus 0" at bounding box center [194, 183] width 214 height 23
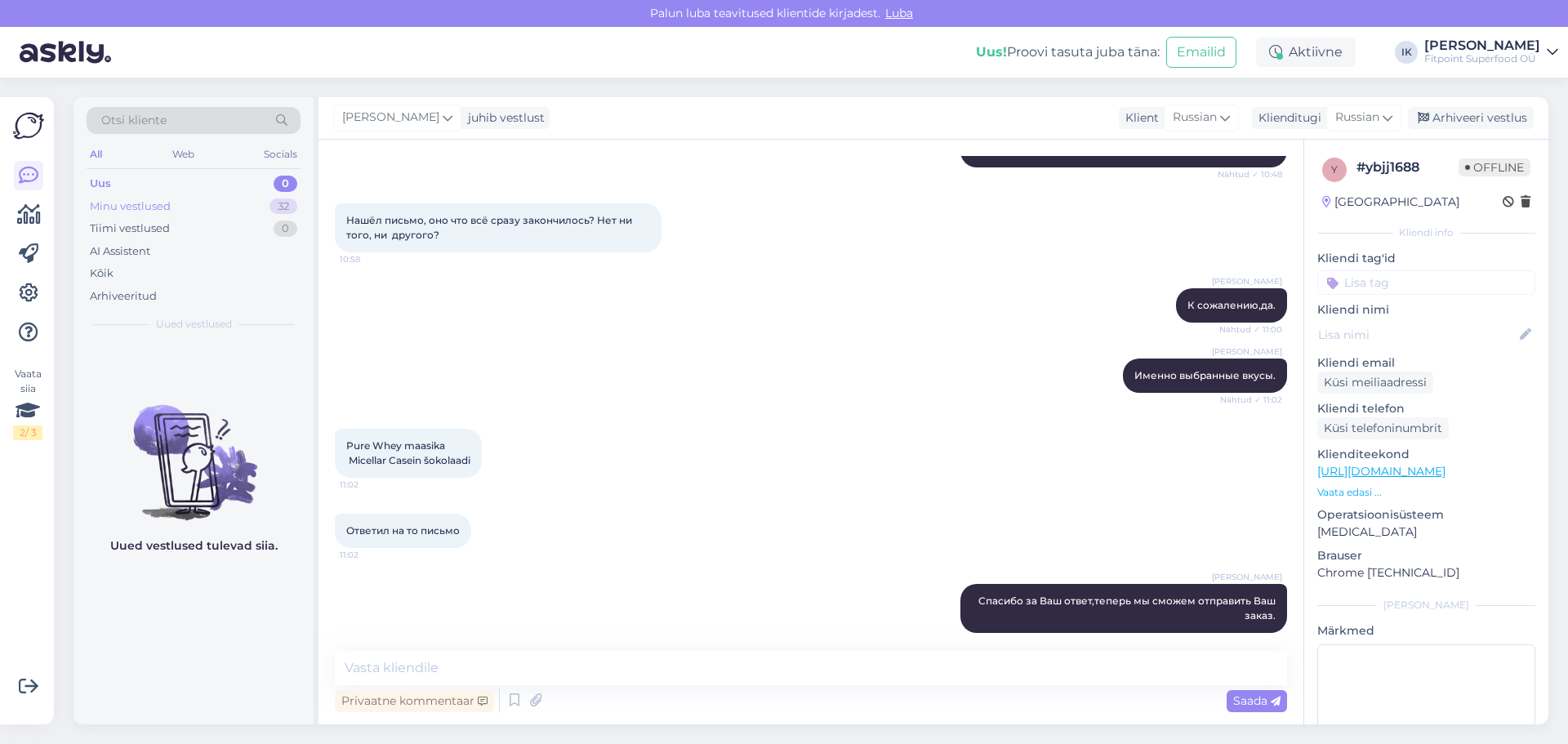
click at [162, 202] on div "Minu vestlused" at bounding box center [129, 206] width 81 height 17
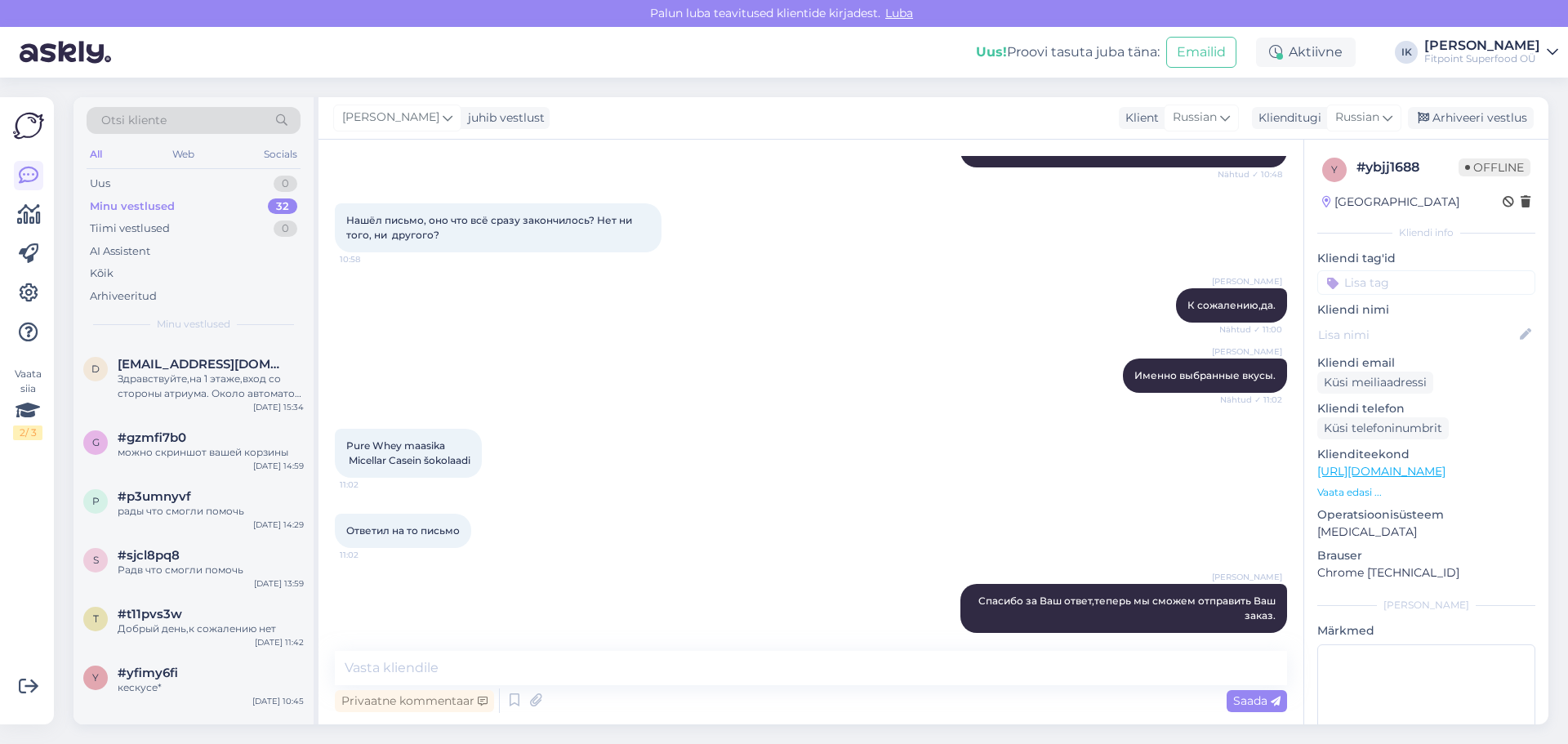
scroll to position [245, 0]
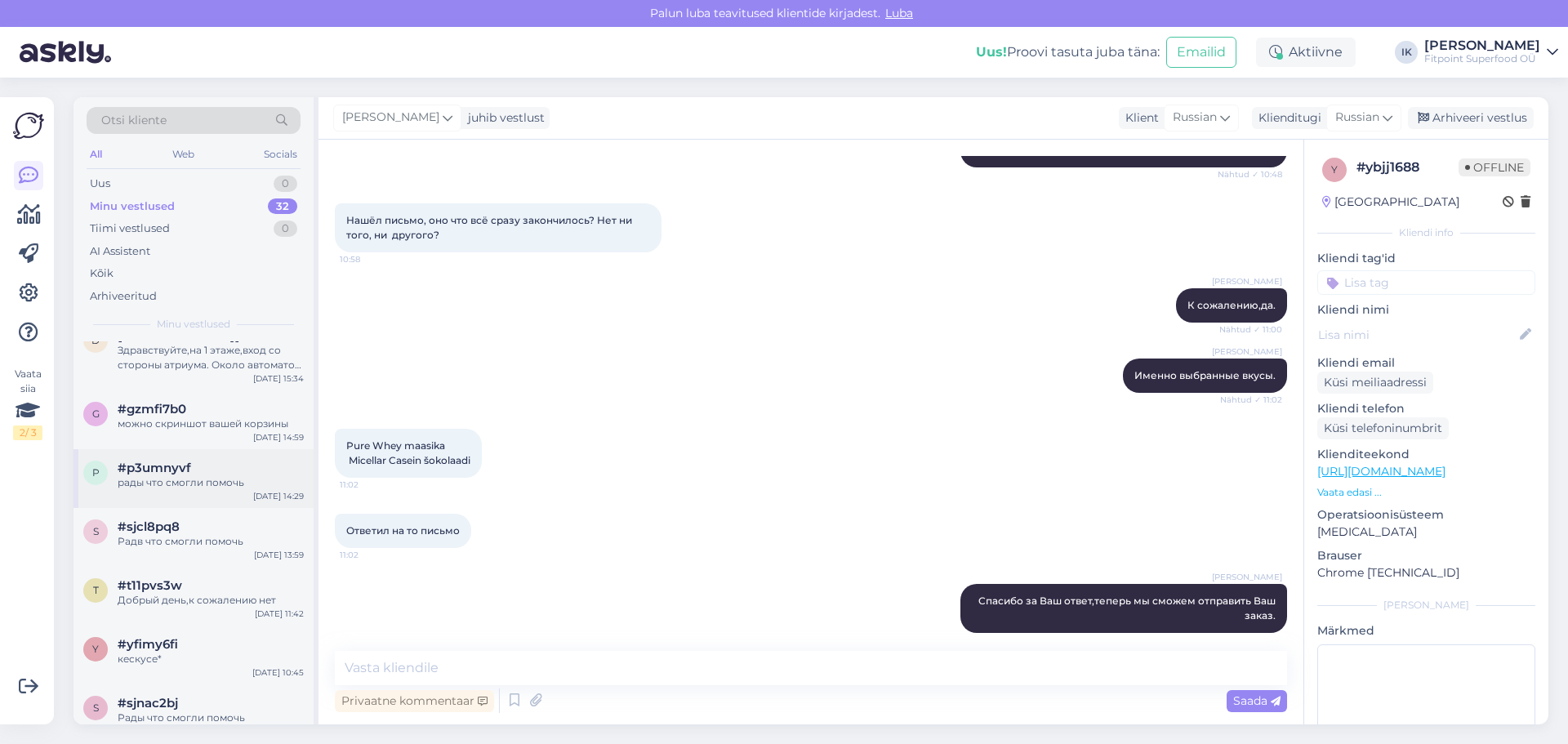
click at [224, 483] on div "рады что смогли помочь" at bounding box center [210, 482] width 186 height 15
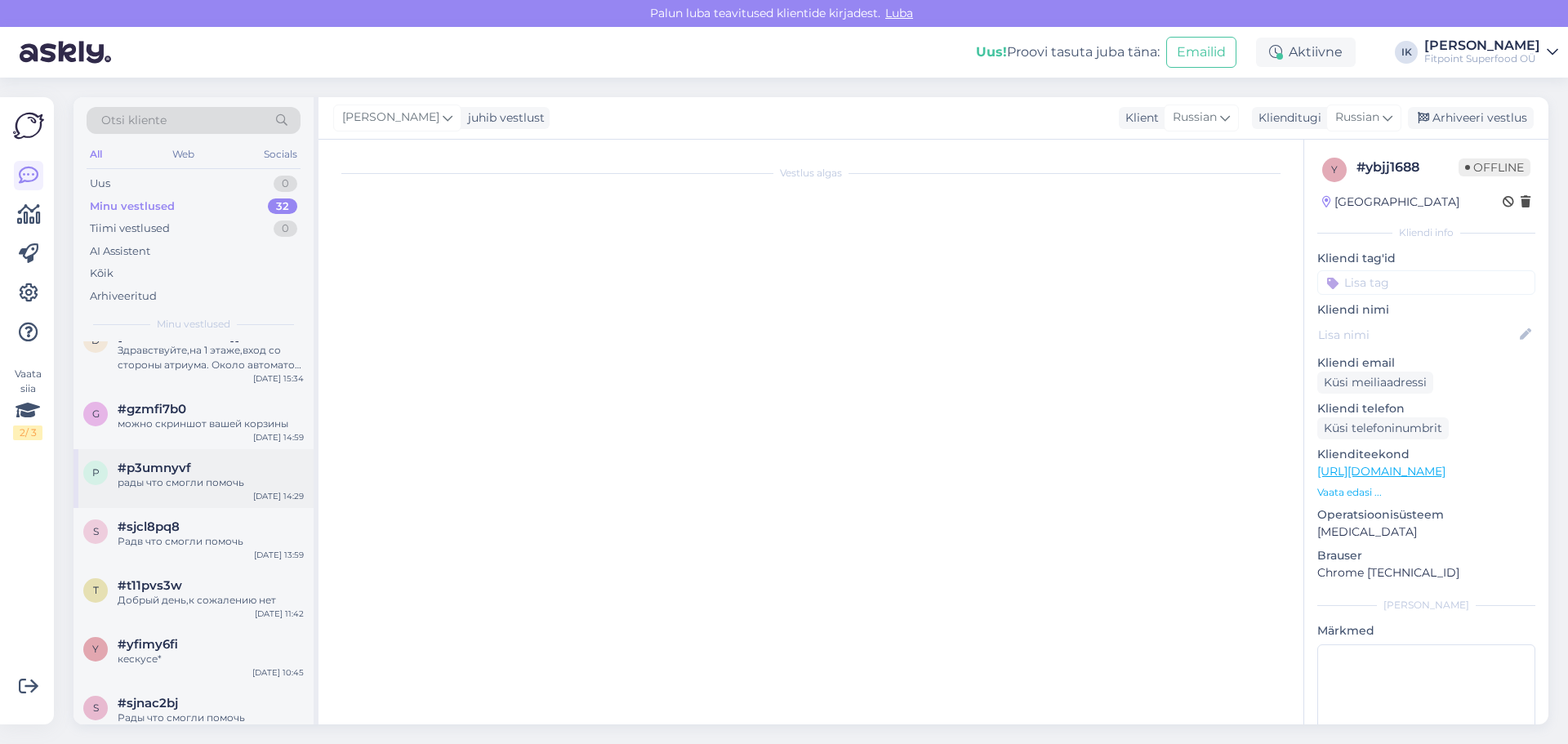
scroll to position [1630, 0]
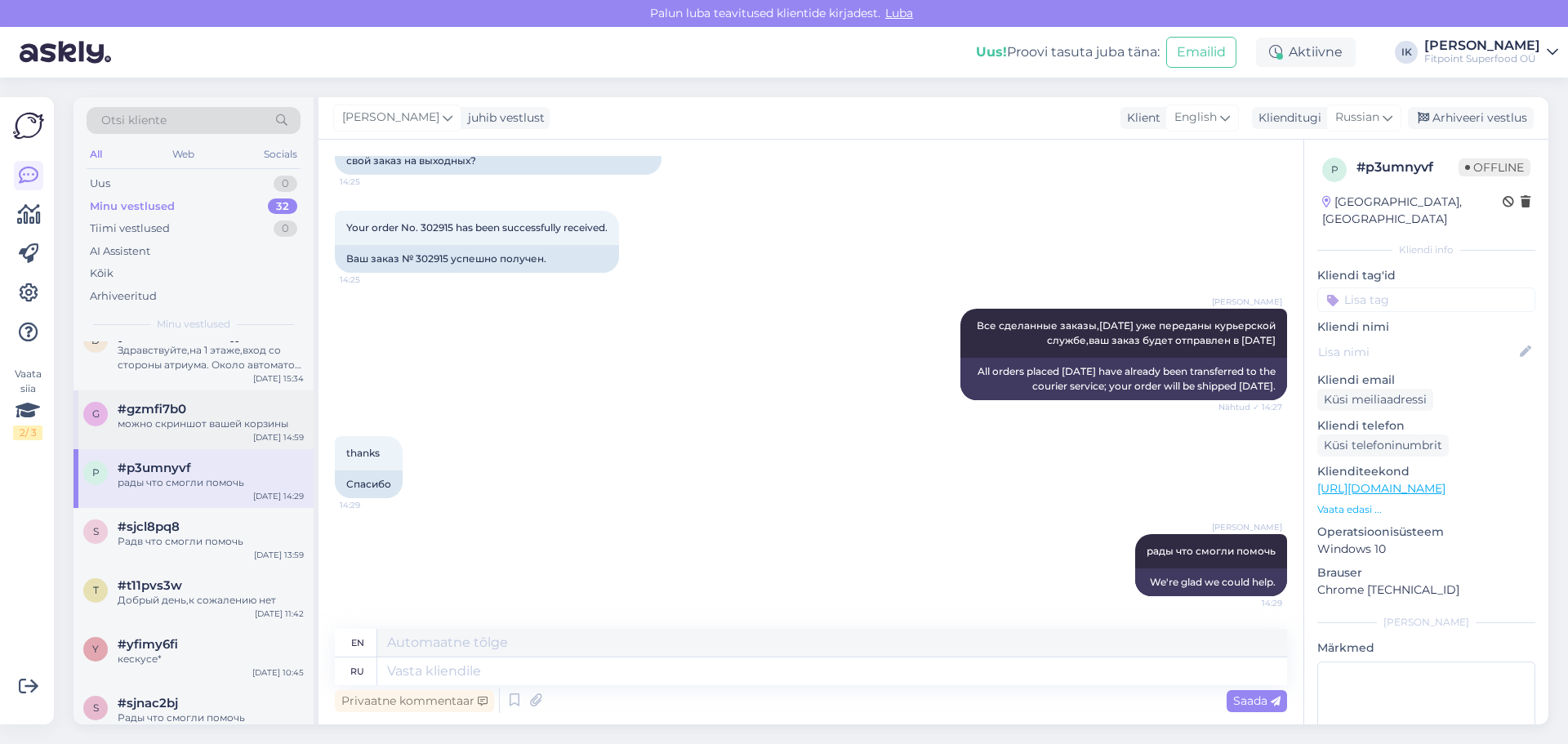
click at [175, 415] on span "#gzmfi7b0" at bounding box center [151, 409] width 69 height 15
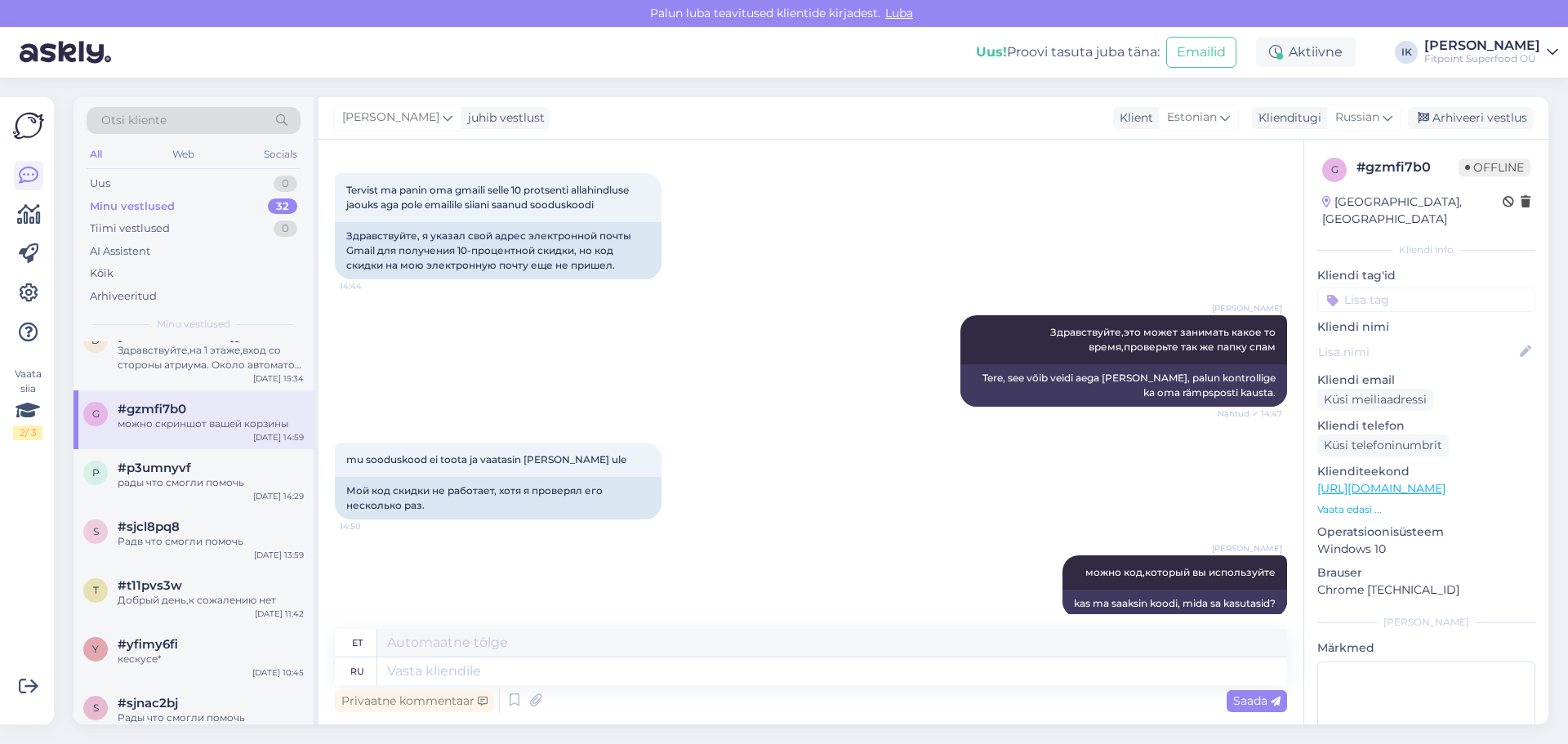
scroll to position [0, 0]
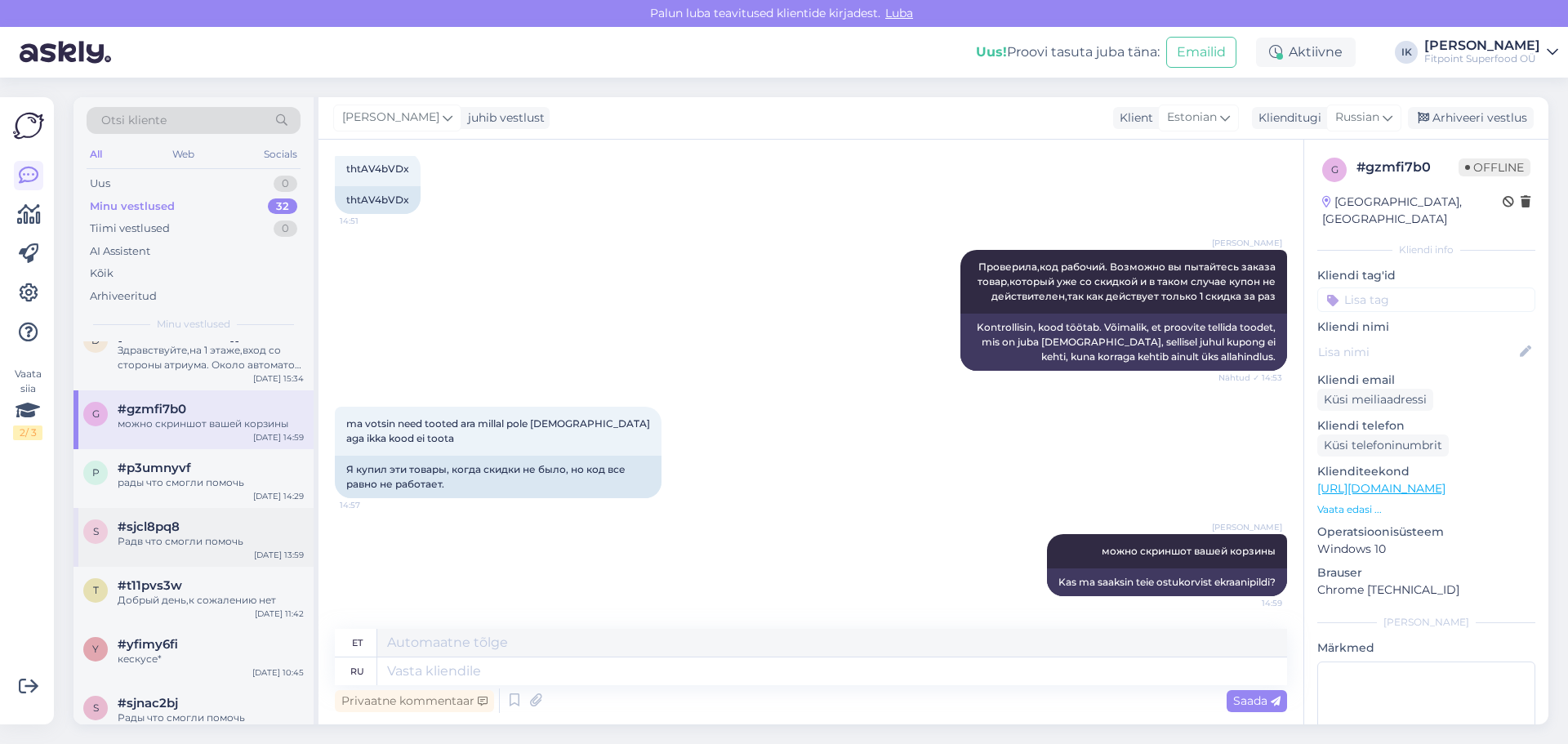
click at [235, 549] on div "s #sjcl8pq8 Радв что смогли помочь [DATE] 13:59" at bounding box center [194, 538] width 240 height 59
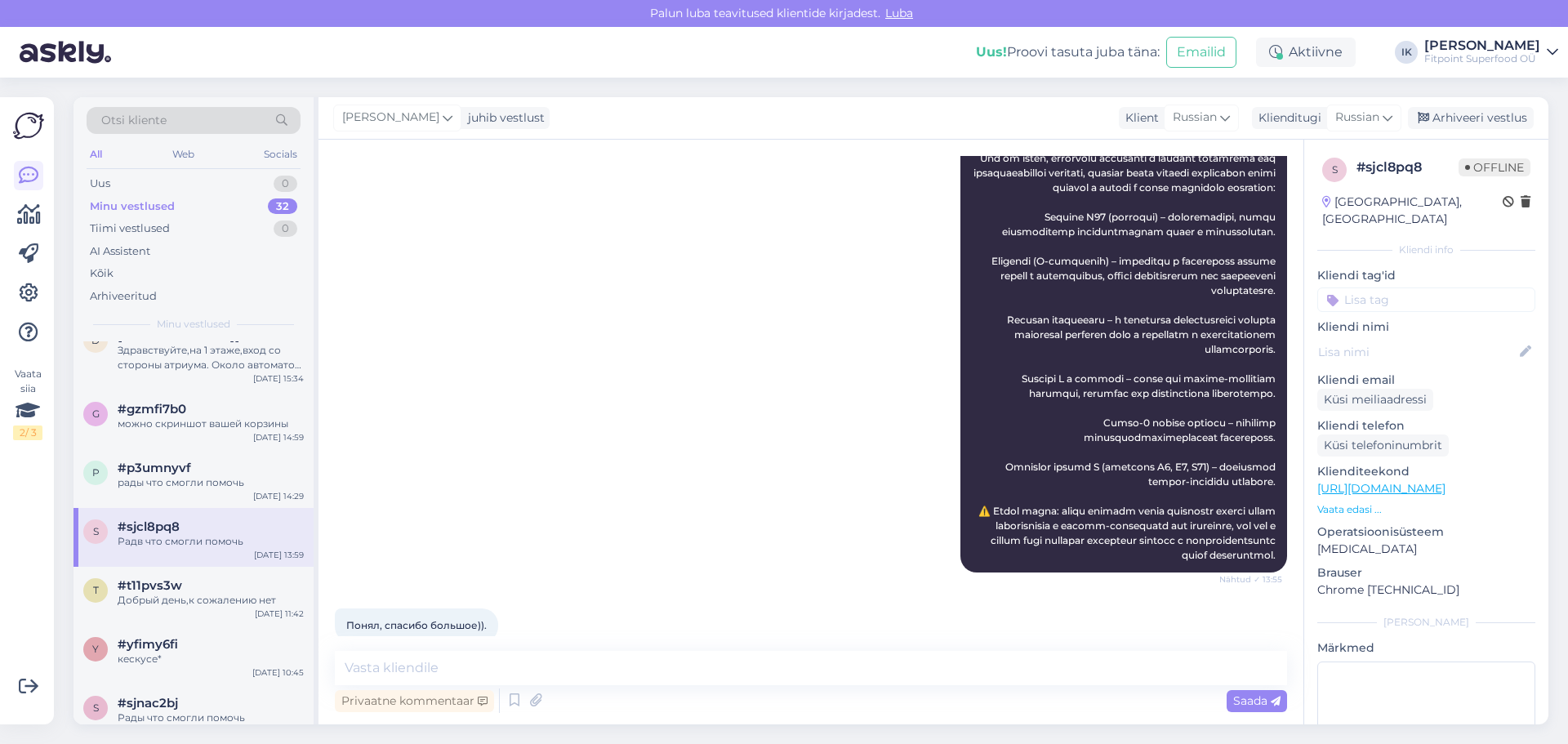
scroll to position [568, 0]
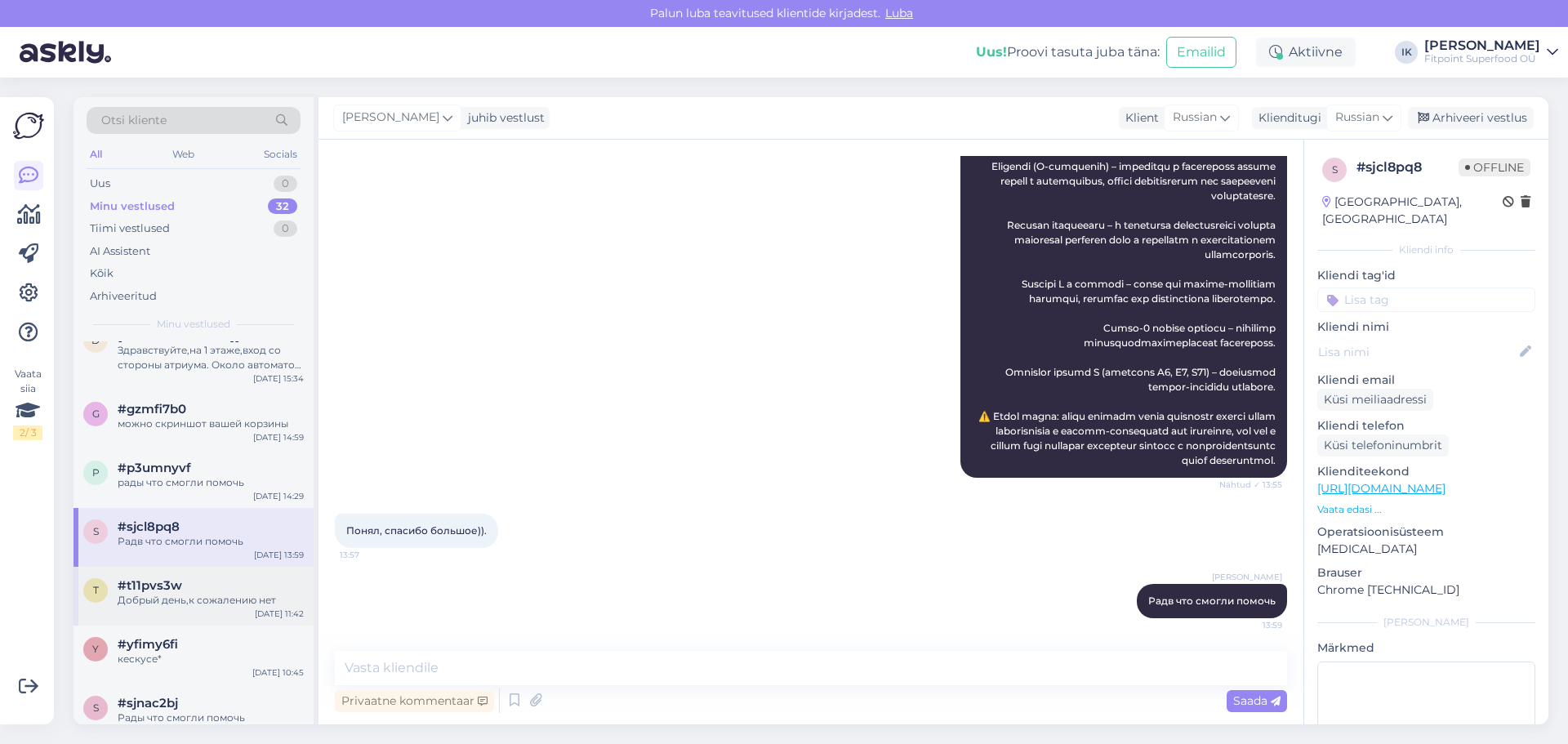
click at [189, 612] on div "t #t11pvs3w Добрый день,к сожалению нет [DATE] 11:42" at bounding box center [194, 596] width 240 height 59
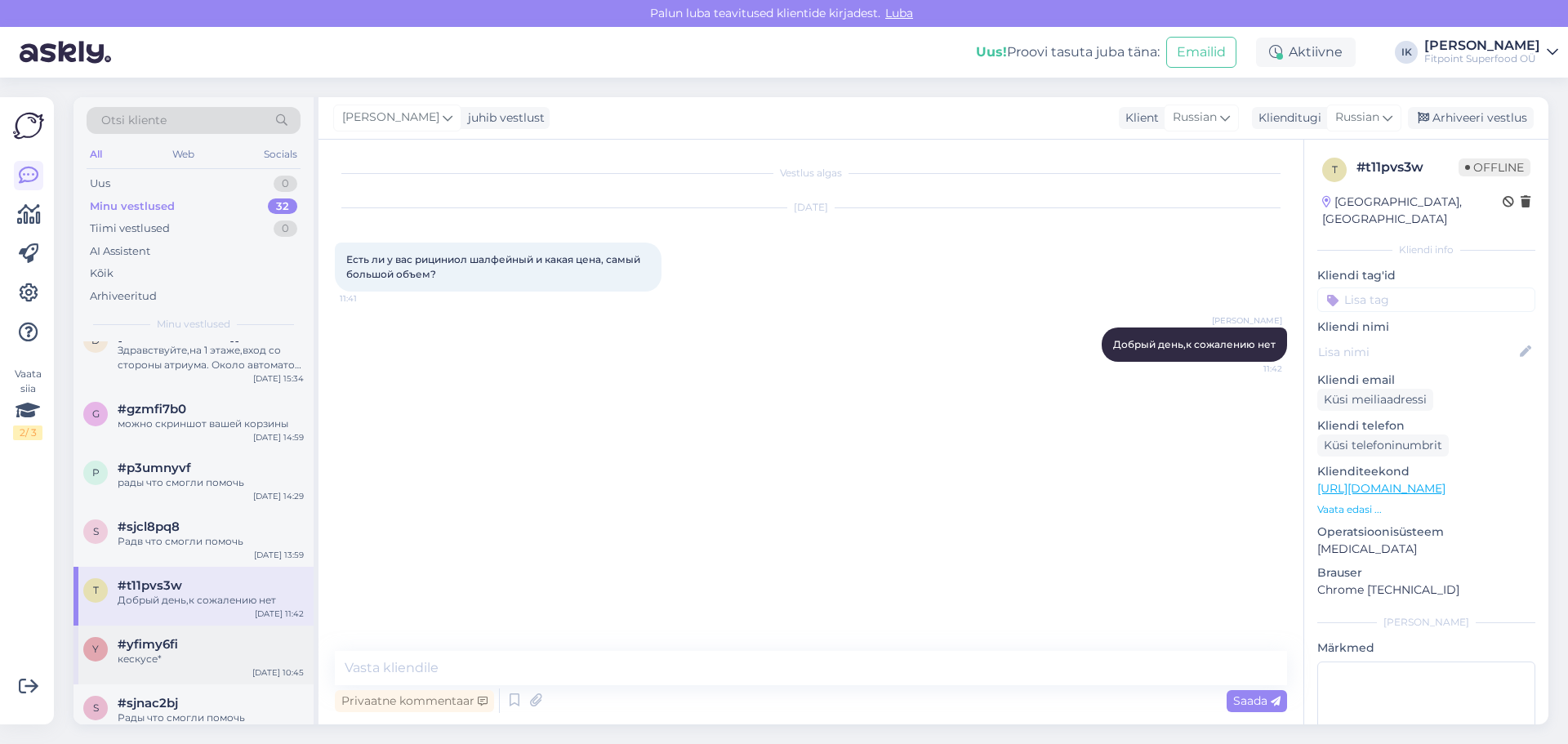
click at [187, 664] on div "кескусе*" at bounding box center [210, 659] width 186 height 15
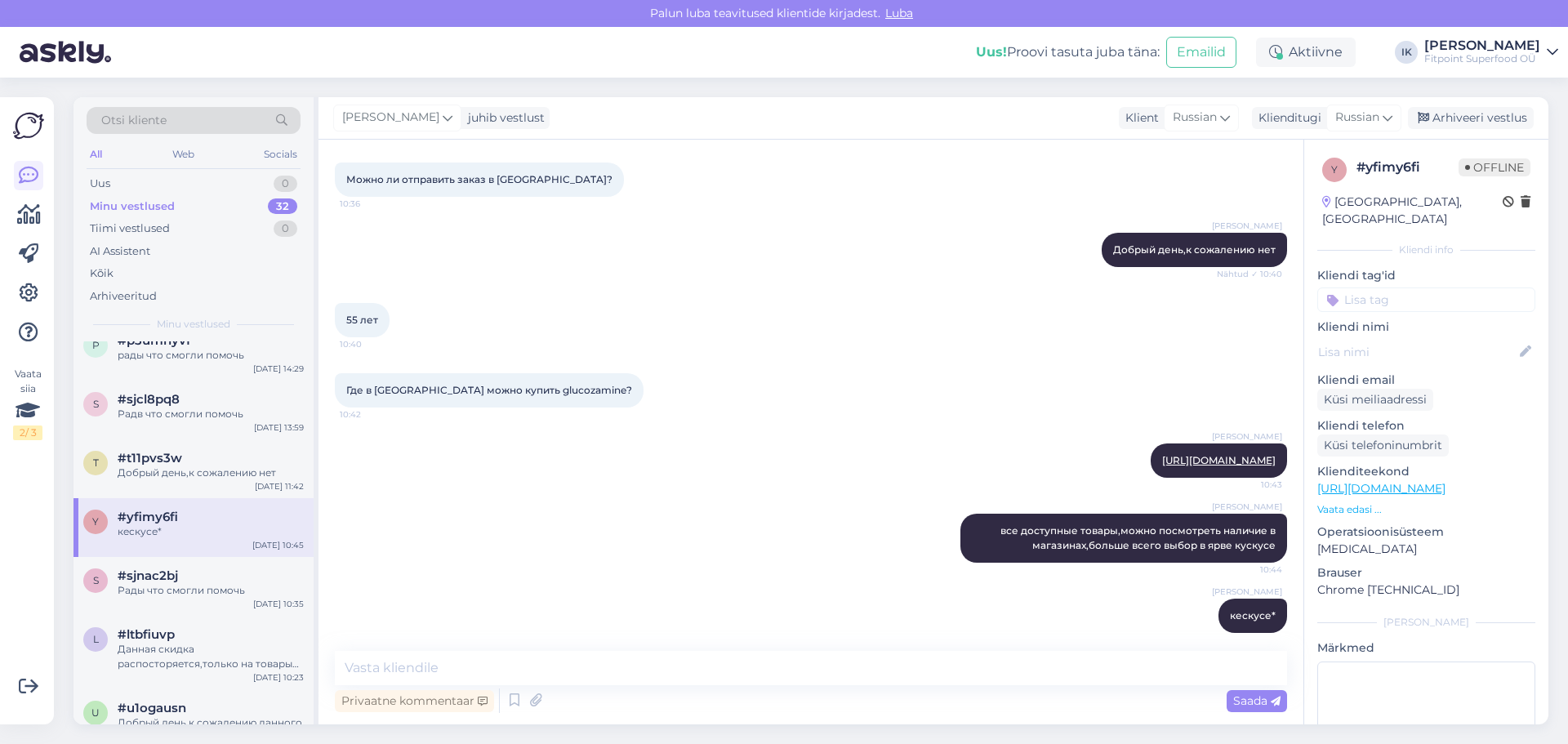
scroll to position [572, 0]
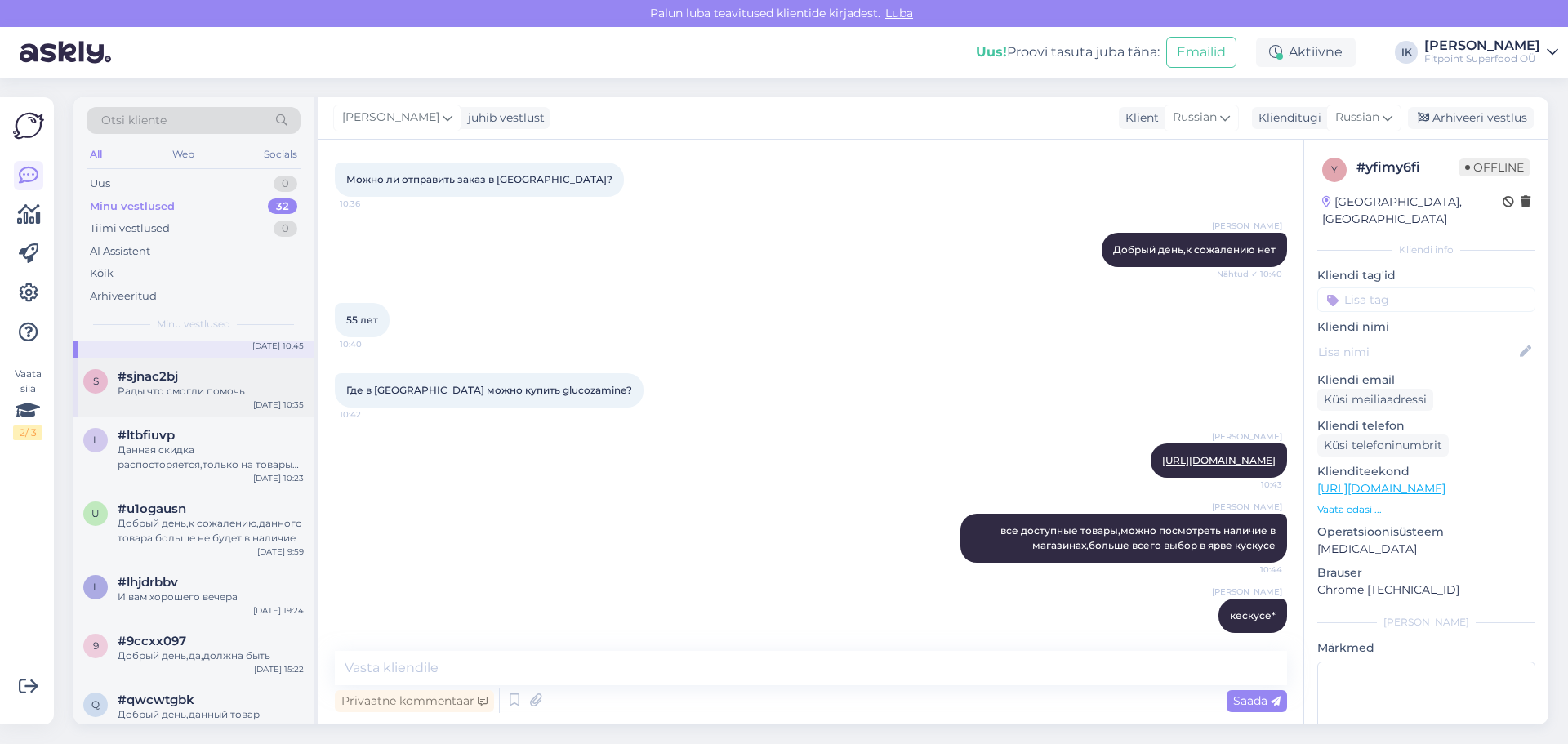
click at [207, 390] on div "Рады что смогли помочь" at bounding box center [210, 391] width 186 height 15
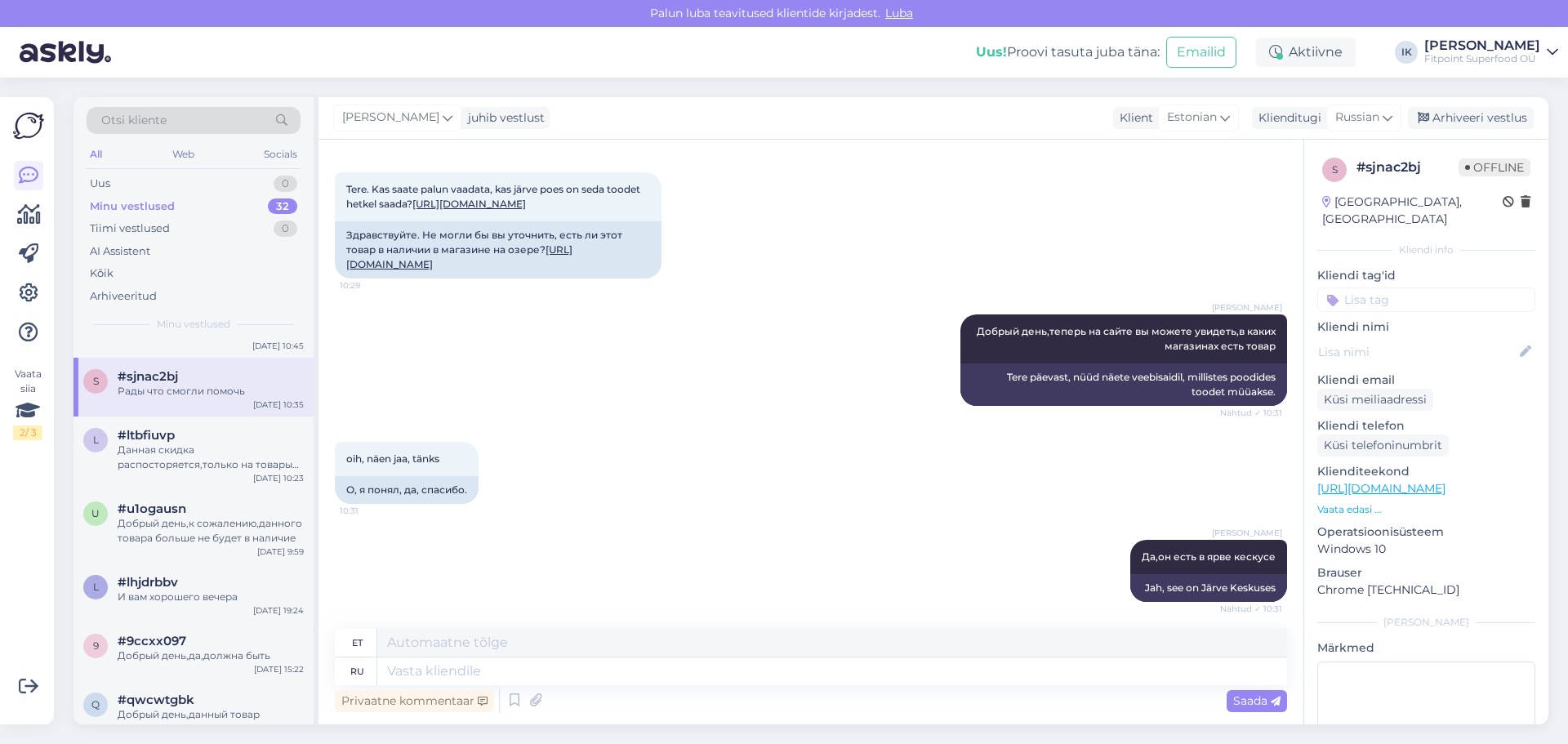
scroll to position [0, 0]
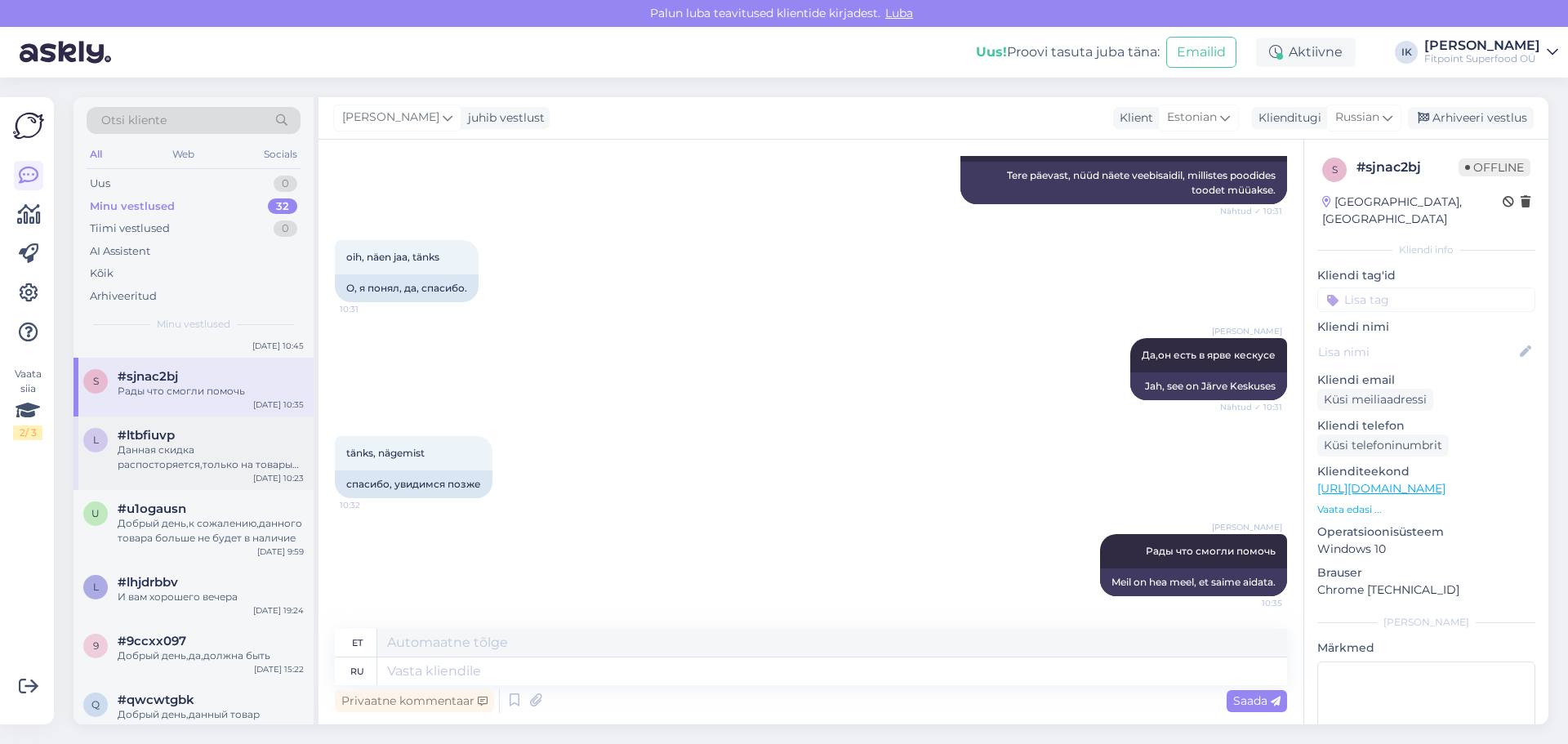
click at [121, 446] on div "Данная скидка распосторяется,только на товары iconfit,это указано в условиях ка…" at bounding box center [210, 457] width 186 height 30
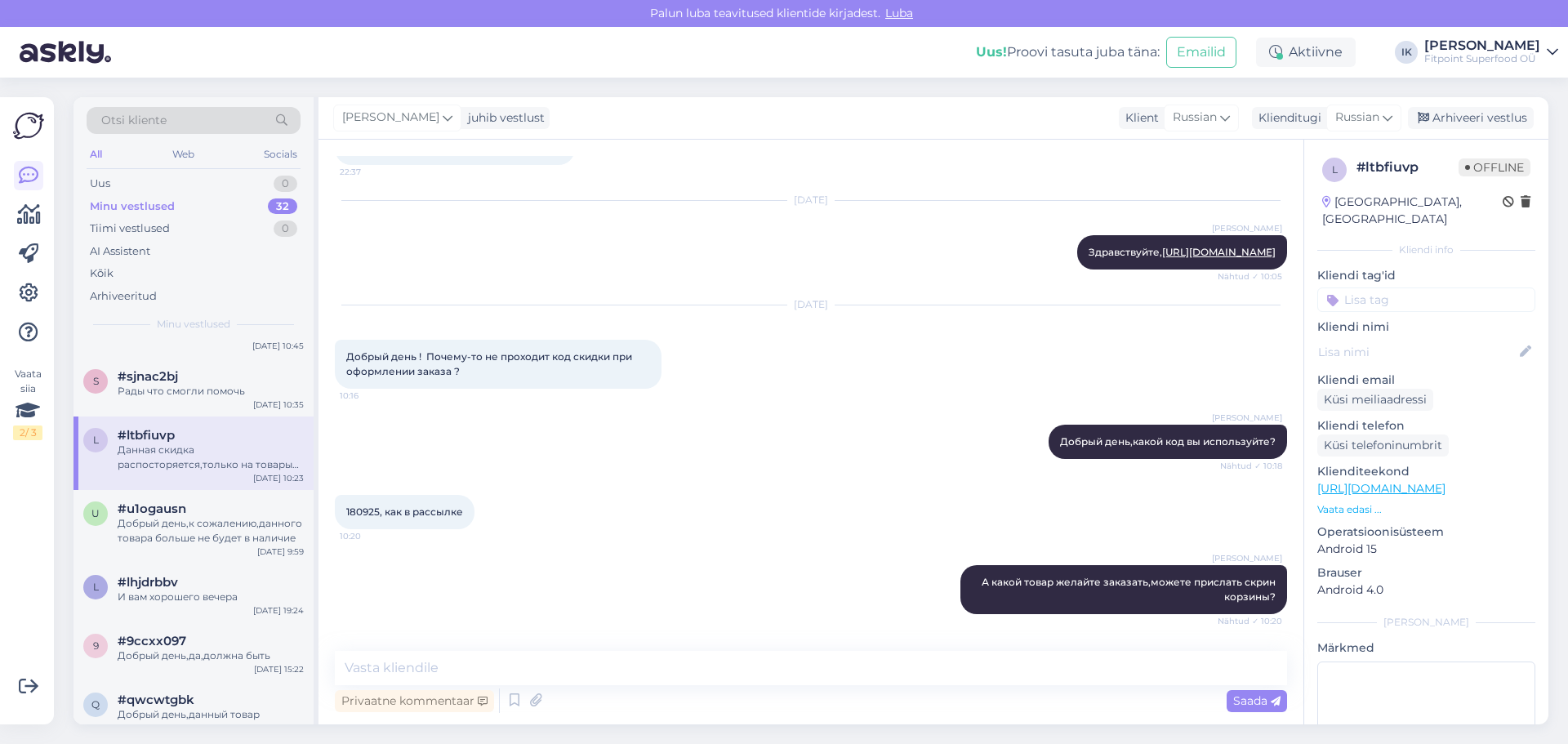
scroll to position [333, 0]
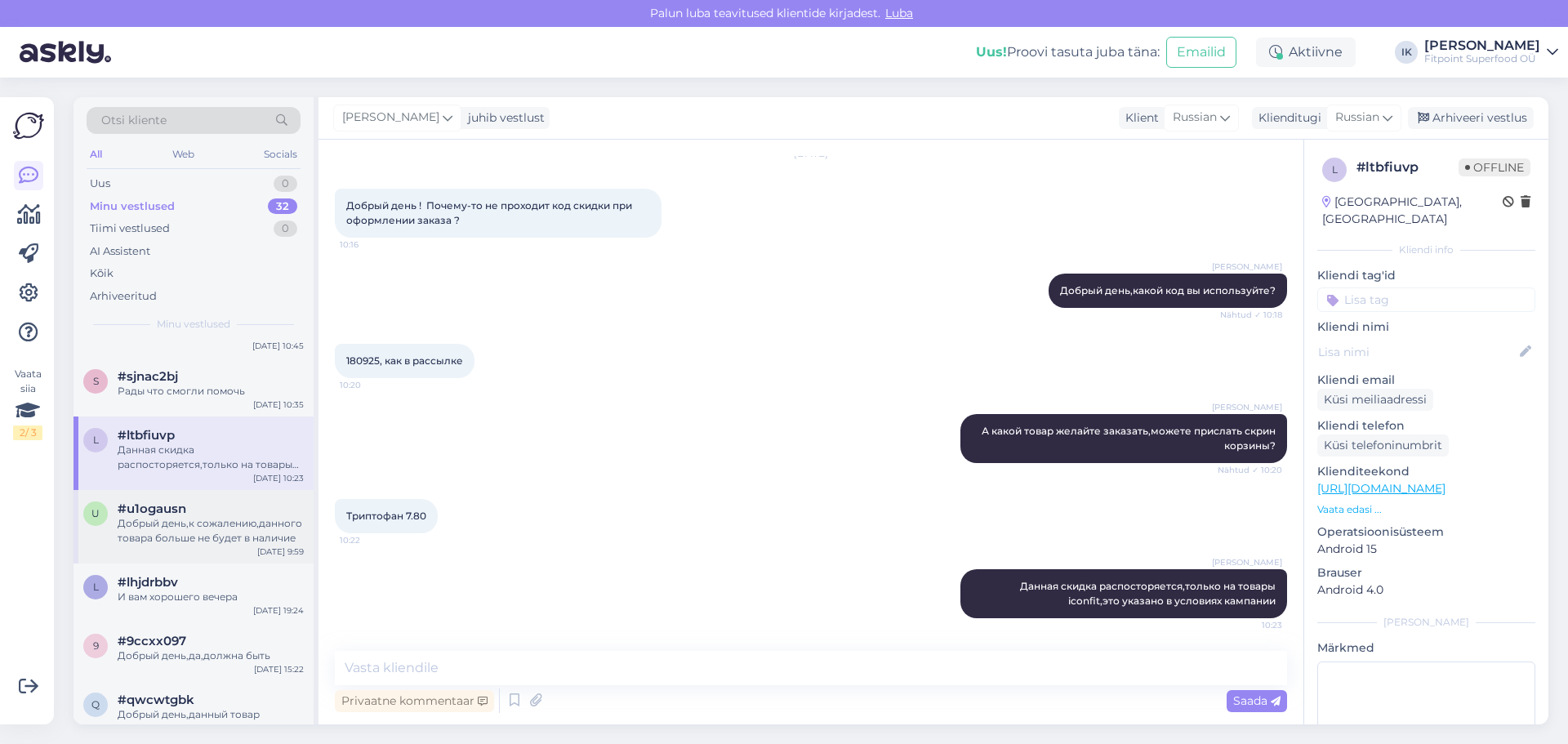
click at [158, 528] on div "Добрый день,к сожалению,данного товара больше не будет в наличие" at bounding box center [210, 531] width 186 height 30
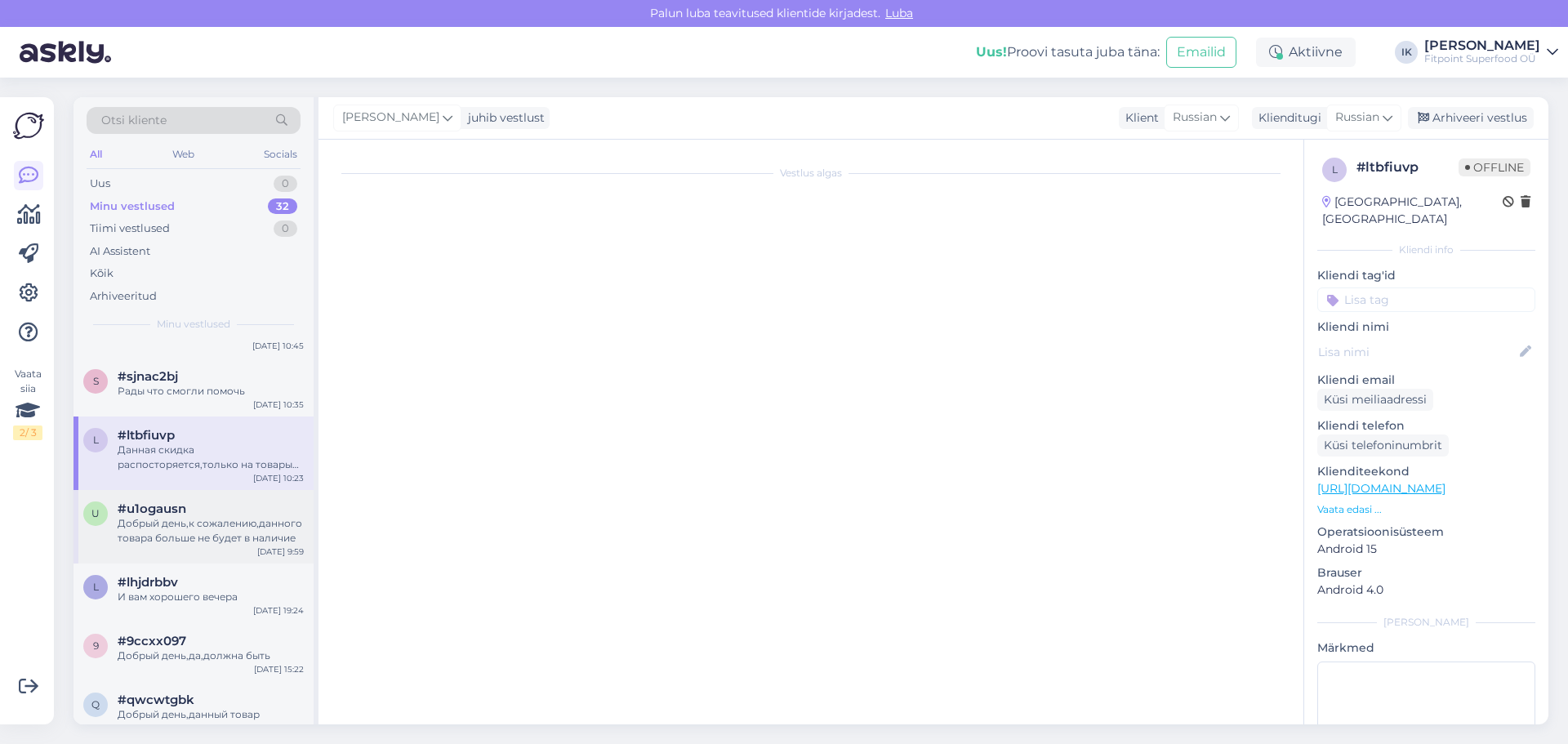
scroll to position [0, 0]
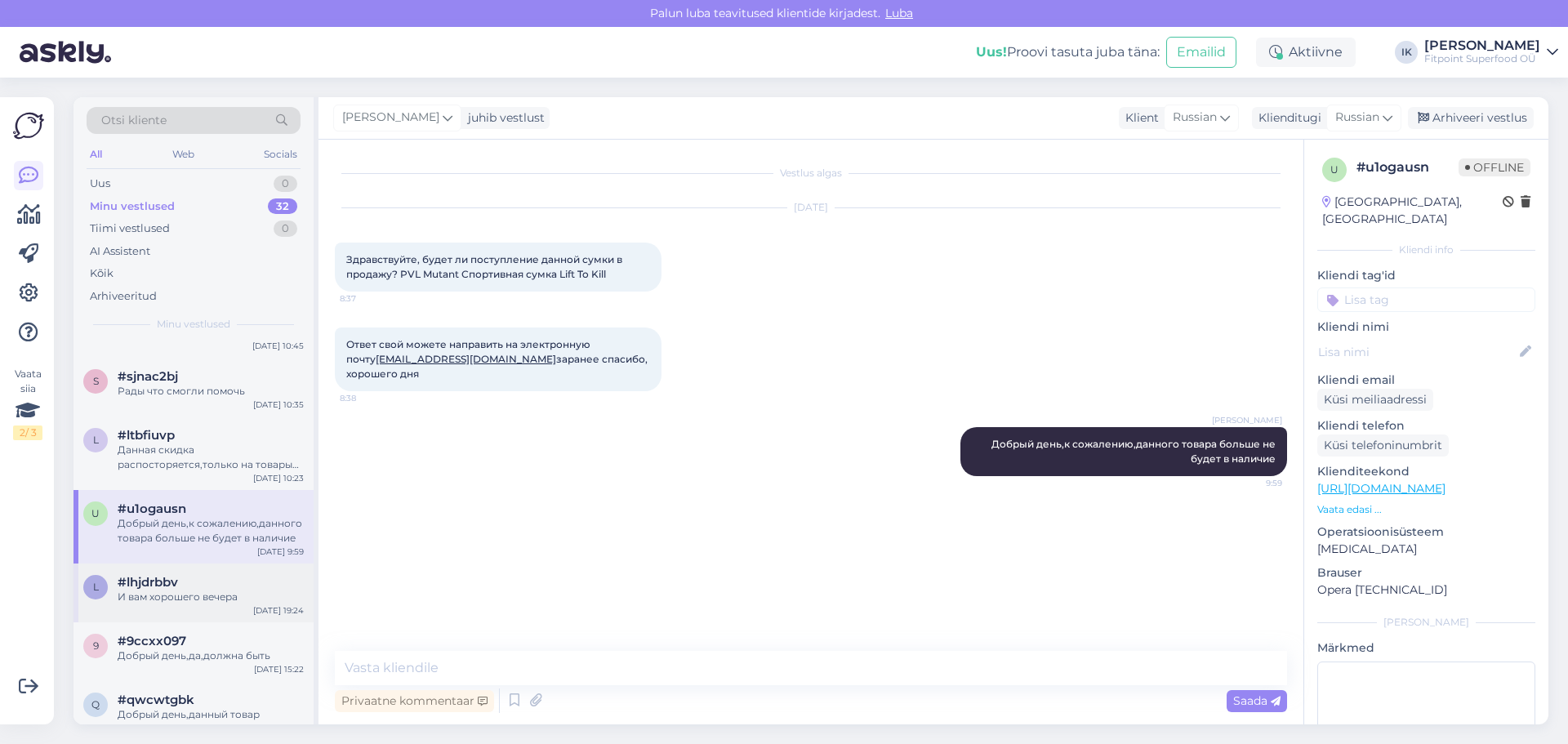
click at [175, 581] on span "#lhjdrbbv" at bounding box center [148, 582] width 61 height 15
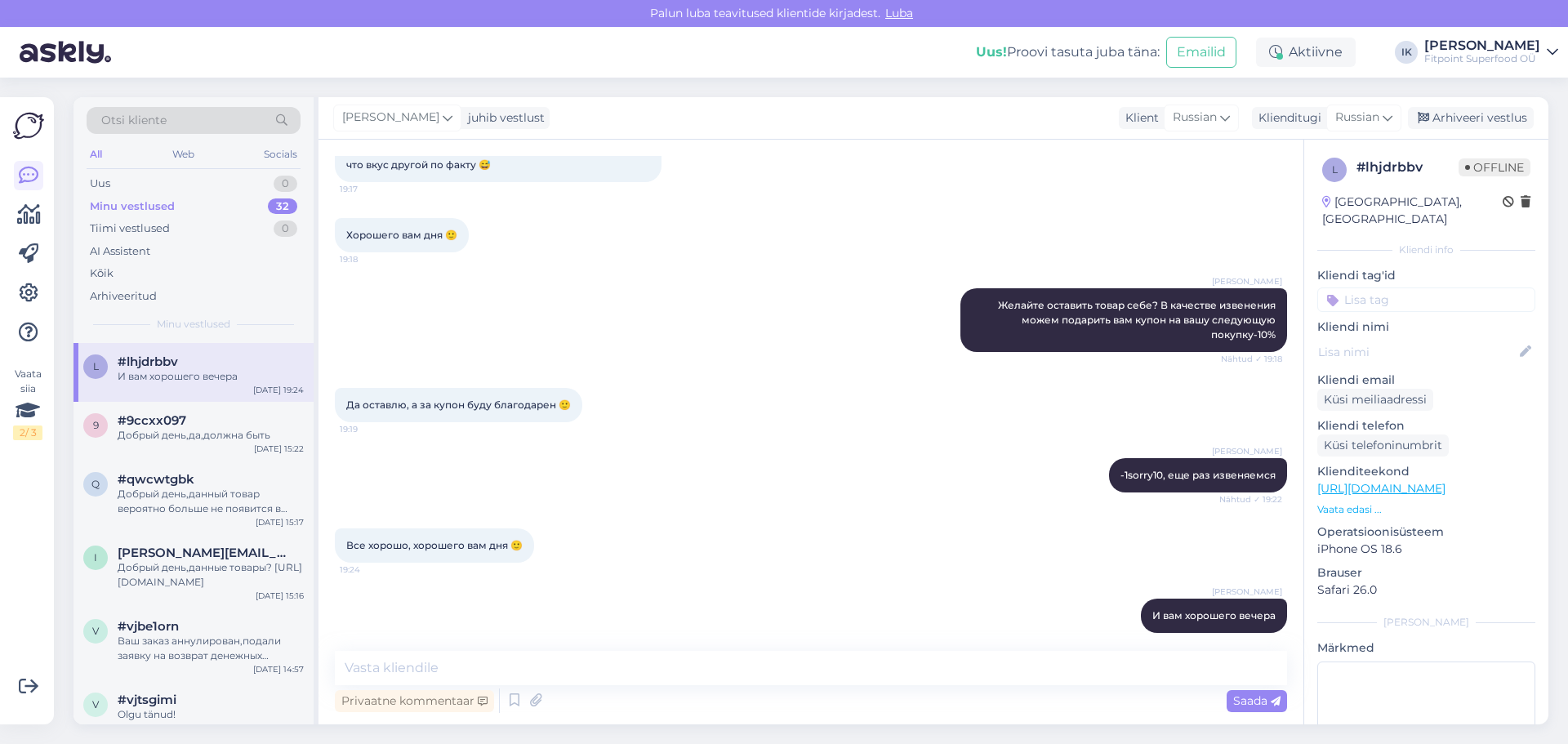
scroll to position [817, 0]
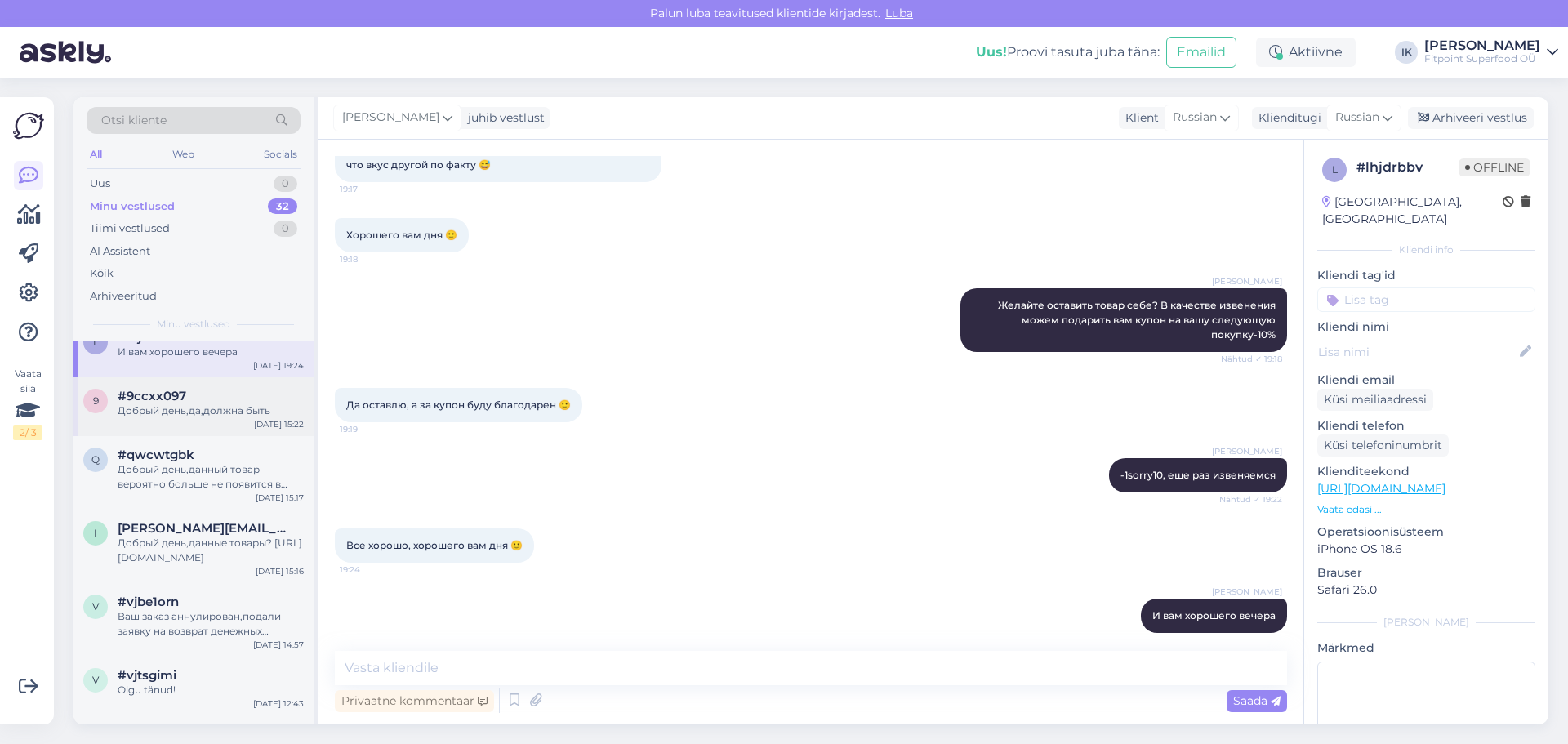
click at [201, 415] on div "Добрый день,да,должна быть" at bounding box center [210, 410] width 186 height 15
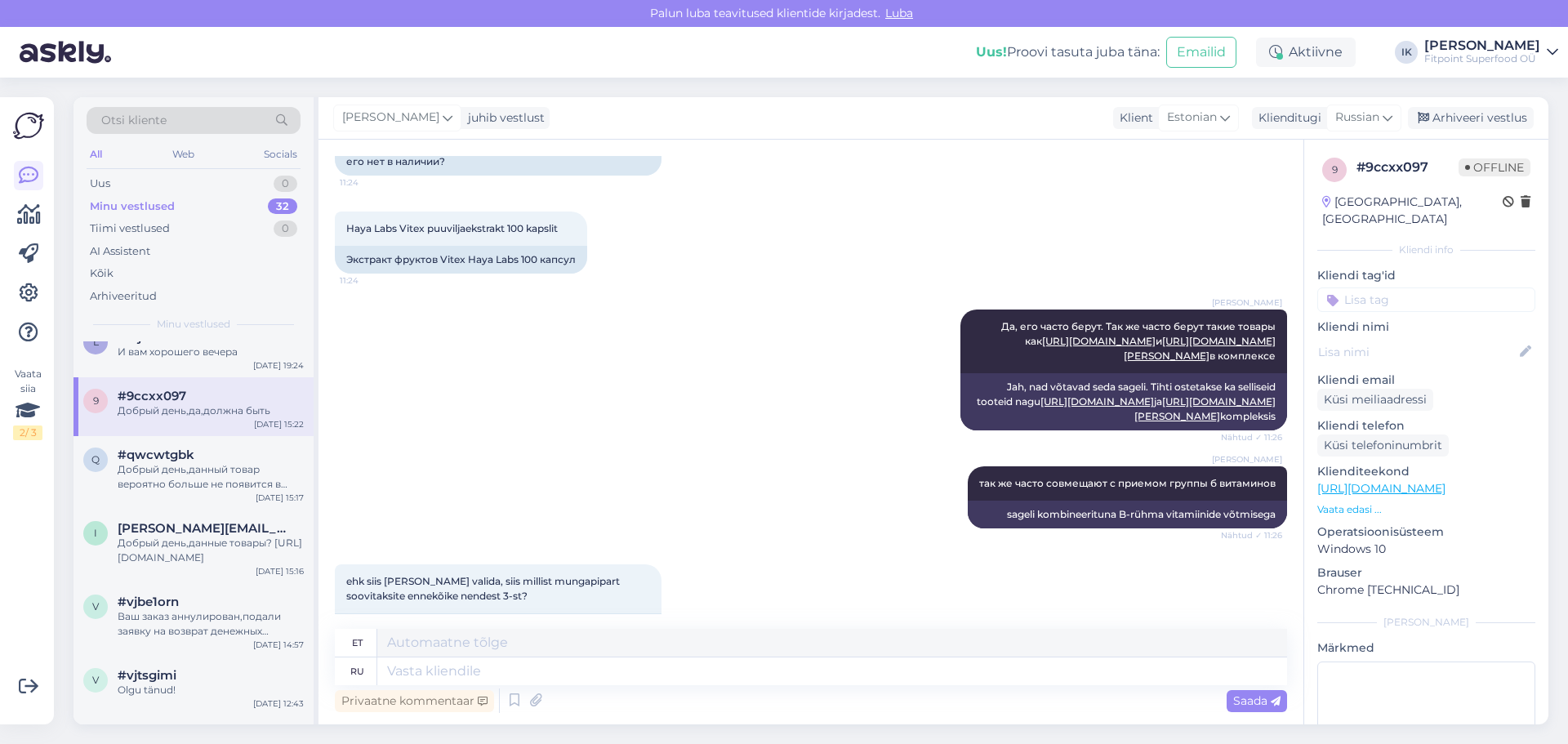
scroll to position [2043, 0]
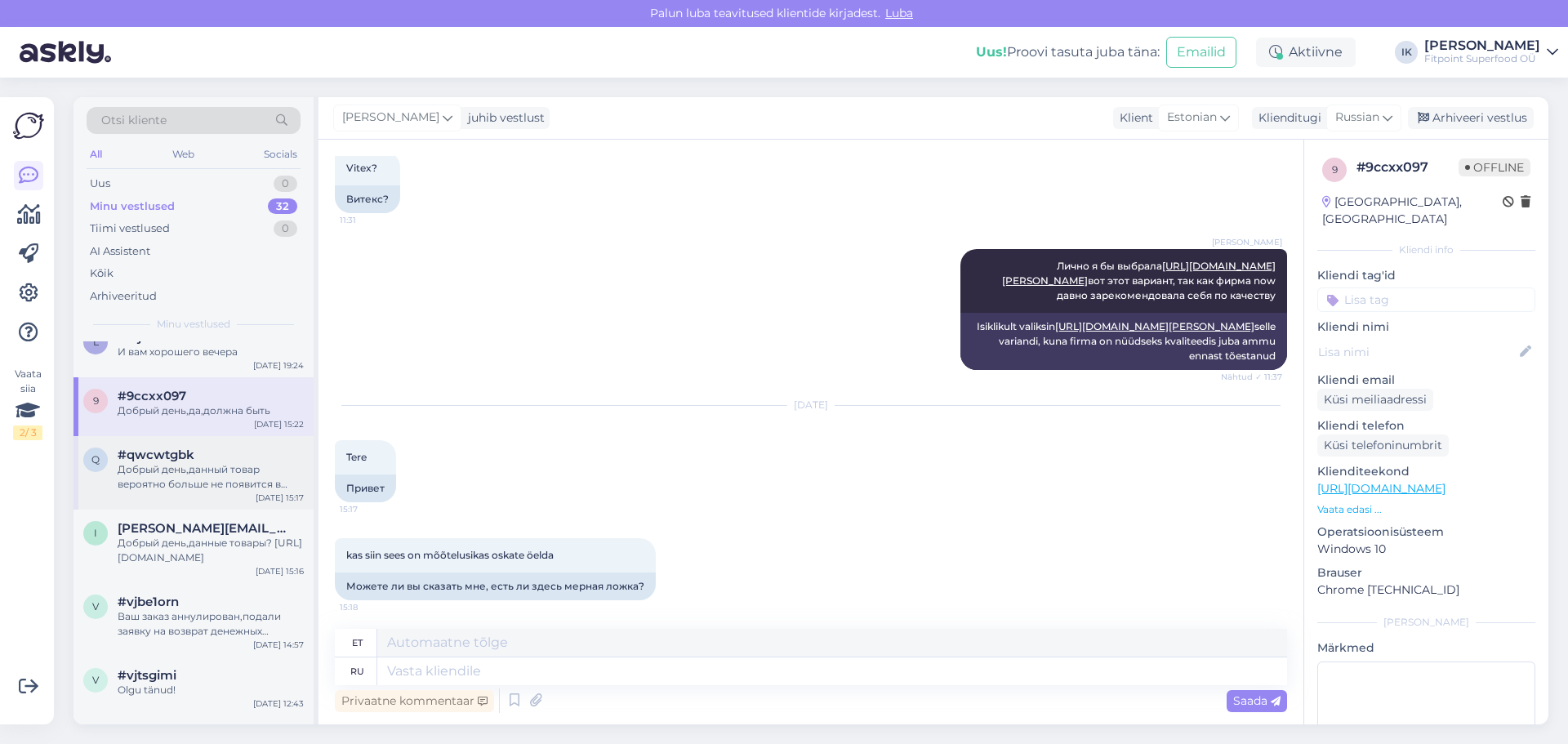
click at [176, 476] on div "Добрый день,данный товар вероятно больше не появится в продаже" at bounding box center [210, 477] width 186 height 30
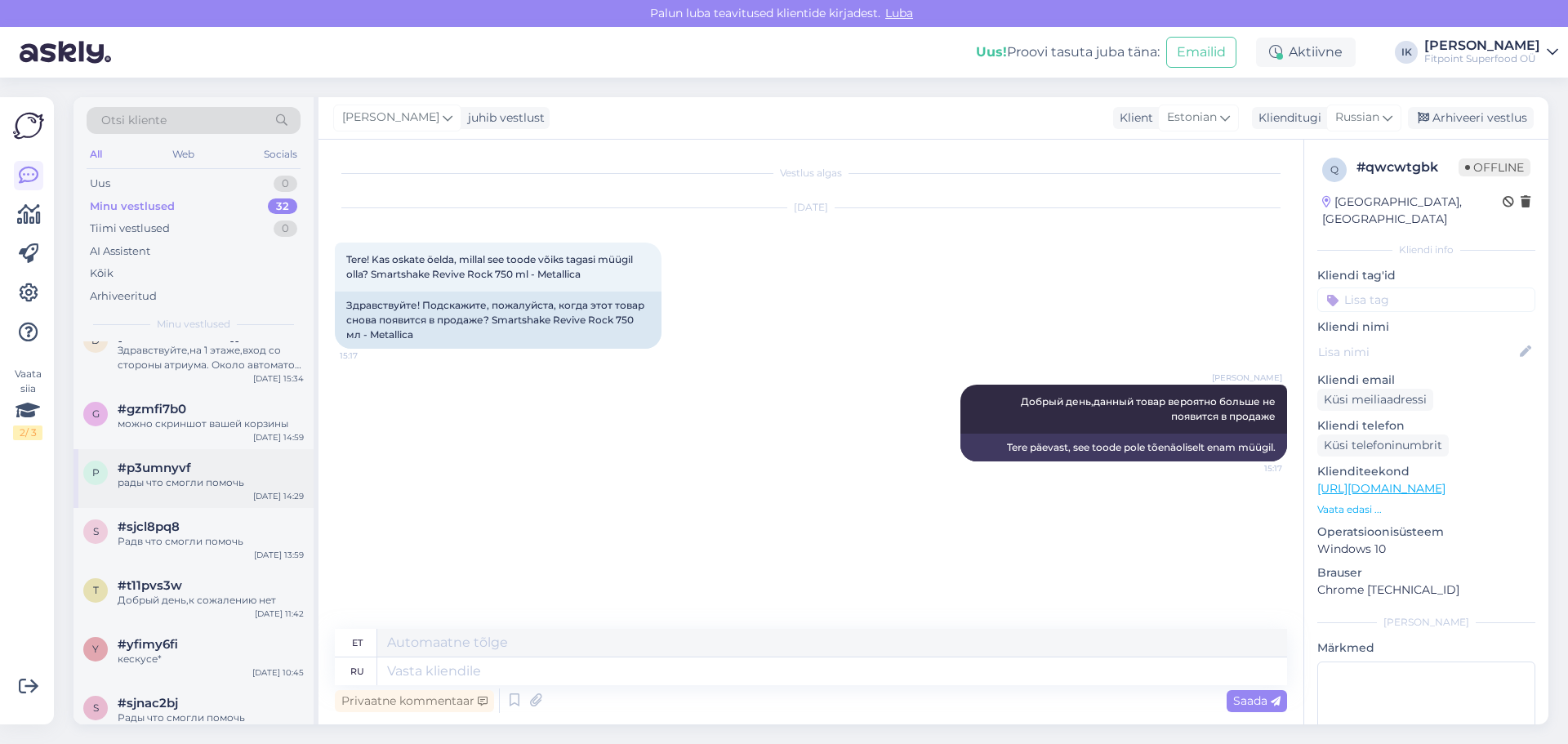
scroll to position [0, 0]
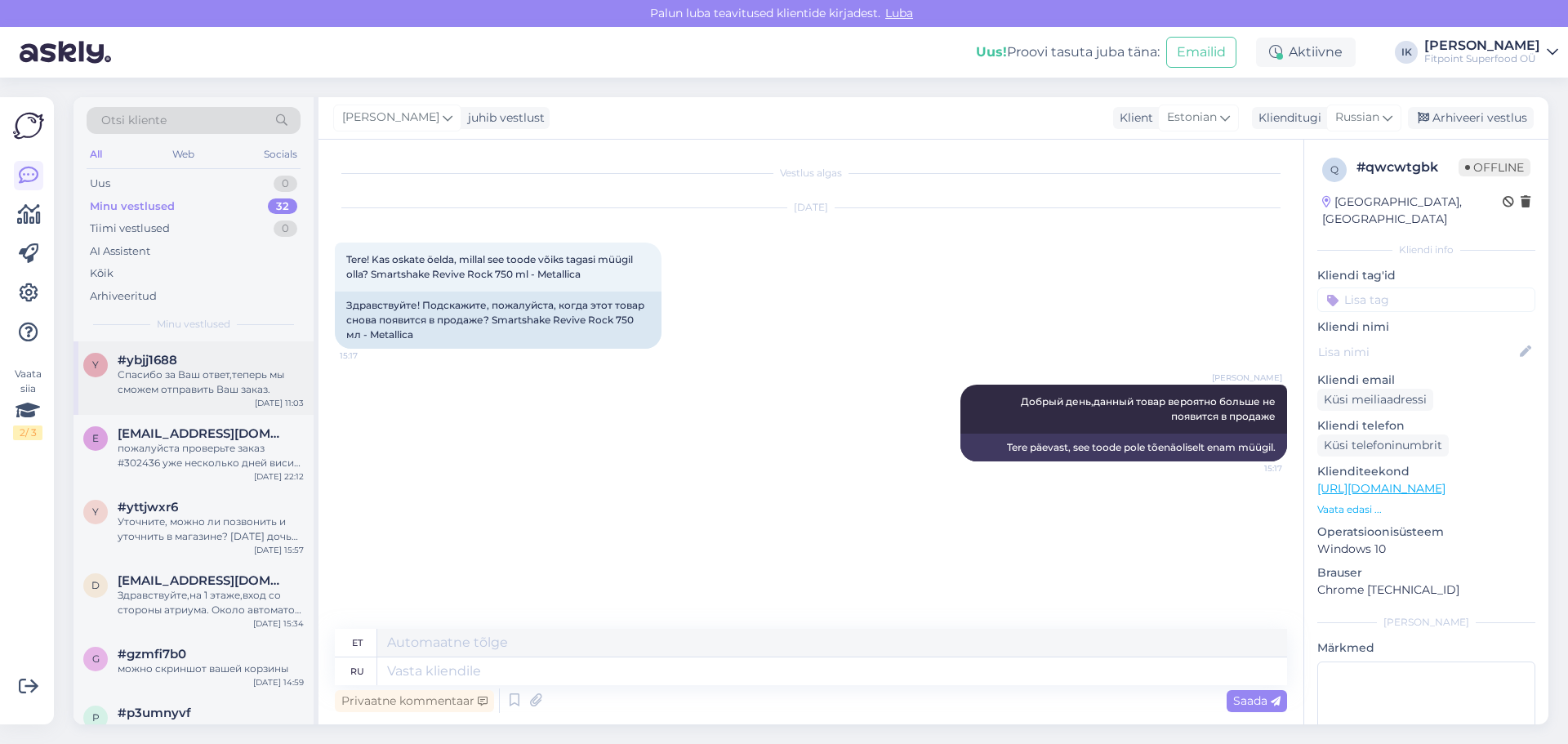
click at [165, 364] on span "#ybjj1688" at bounding box center [147, 360] width 60 height 15
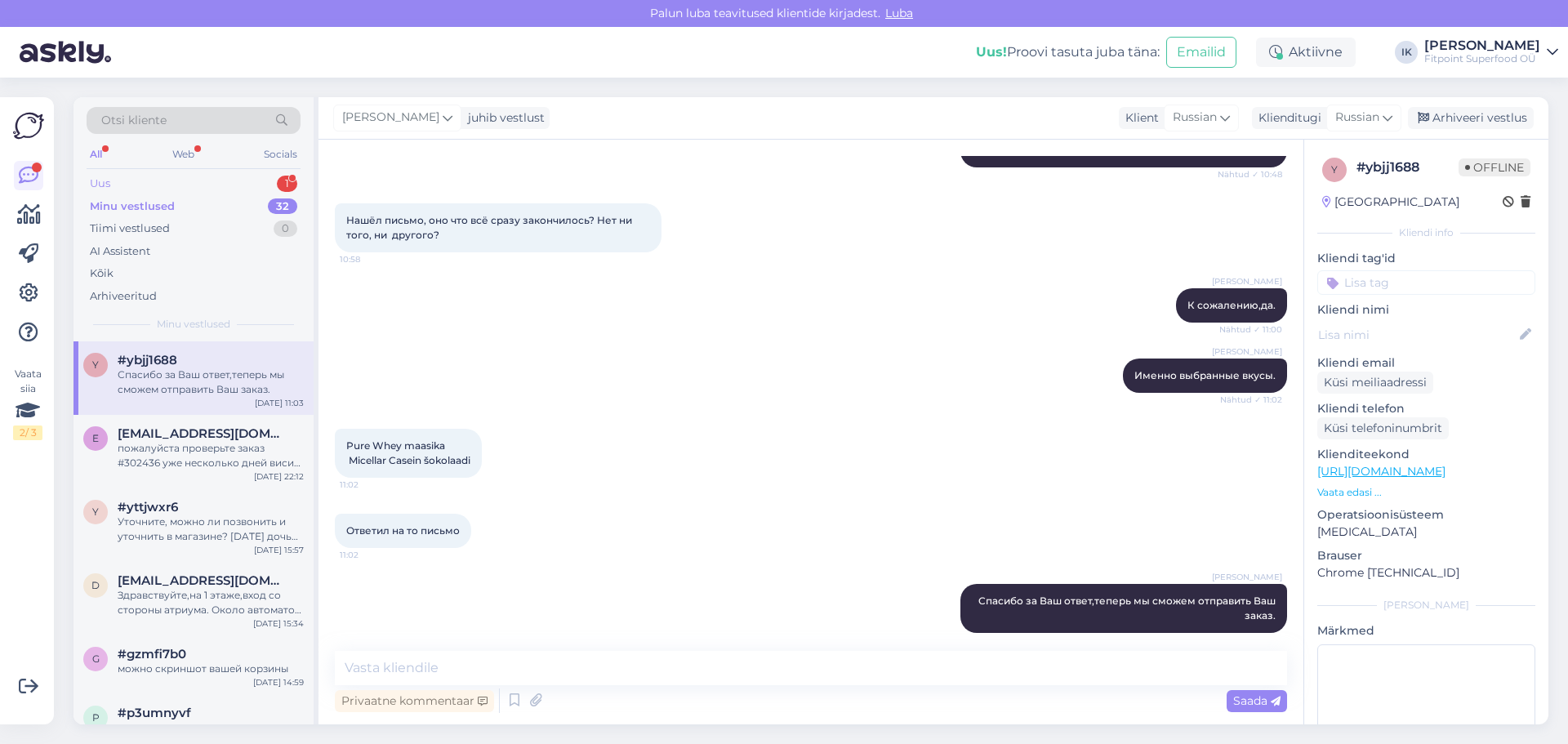
click at [175, 188] on div "Uus 1" at bounding box center [194, 183] width 214 height 23
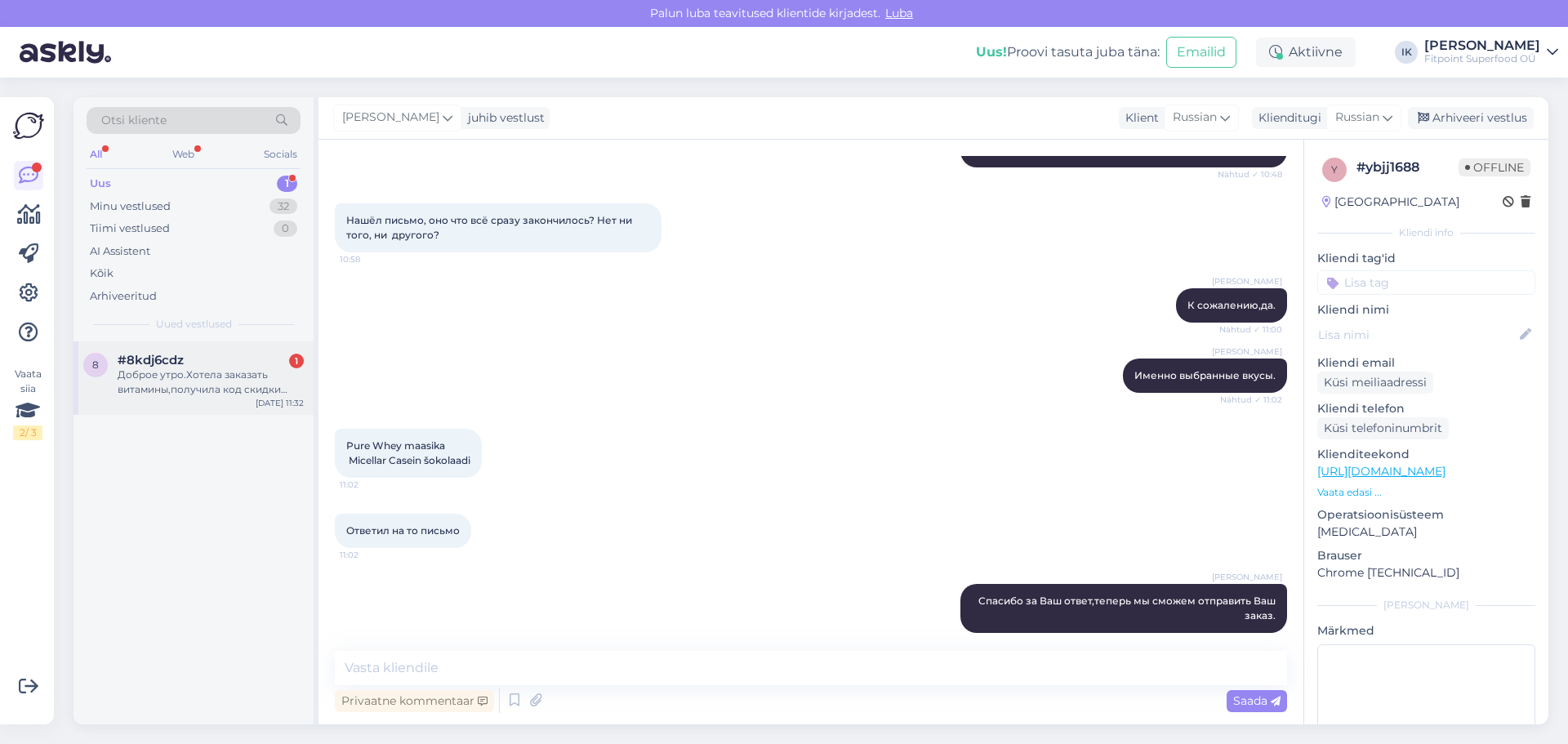
click at [195, 357] on div "#8kdj6cdz 1" at bounding box center [210, 360] width 186 height 15
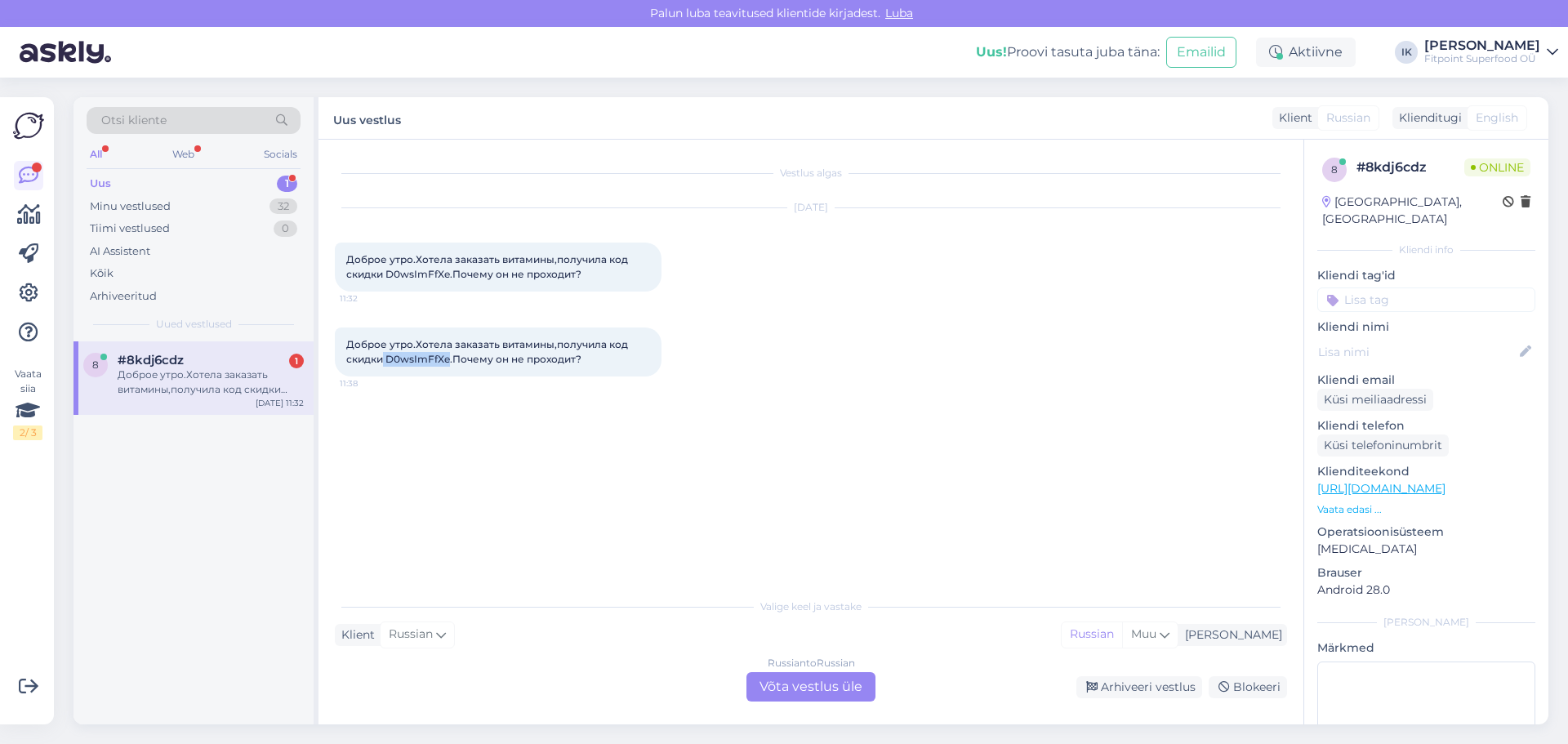
drag, startPoint x: 449, startPoint y: 360, endPoint x: 382, endPoint y: 358, distance: 67.0
click at [382, 358] on span "Доброе утро.Хотела заказать витамины,получила код скидки D0wsImFfXe.Почему он н…" at bounding box center [488, 351] width 284 height 27
click at [433, 409] on div "Vestlus algas [DATE] Доброе утро.Хотела заказать витамины,получила код скидки D…" at bounding box center [817, 366] width 967 height 419
drag, startPoint x: 685, startPoint y: 428, endPoint x: 437, endPoint y: 432, distance: 248.0
click at [460, 460] on div "Vestlus algas [DATE] Доброе утро.Хотела заказать витамины,получила код скидки D…" at bounding box center [817, 366] width 967 height 419
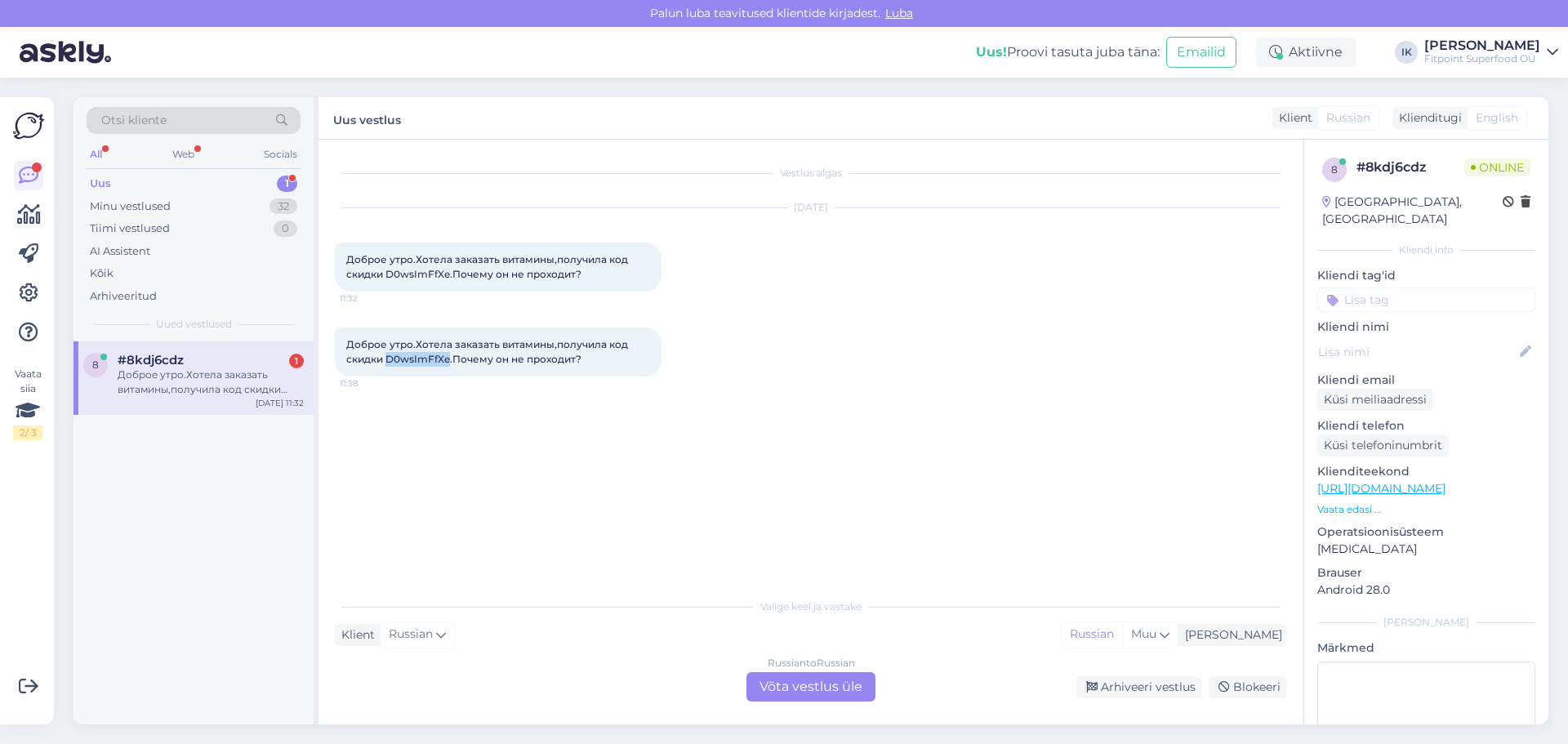
drag, startPoint x: 448, startPoint y: 360, endPoint x: 388, endPoint y: 361, distance: 60.0
click at [388, 361] on span "Доброе утро.Хотела заказать витамины,получила код скидки D0wsImFfXe.Почему он н…" at bounding box center [488, 351] width 284 height 27
copy span "D0wsImFfXe"
click at [796, 677] on div "Russian to Russian Võta vestlus üle" at bounding box center [810, 688] width 129 height 30
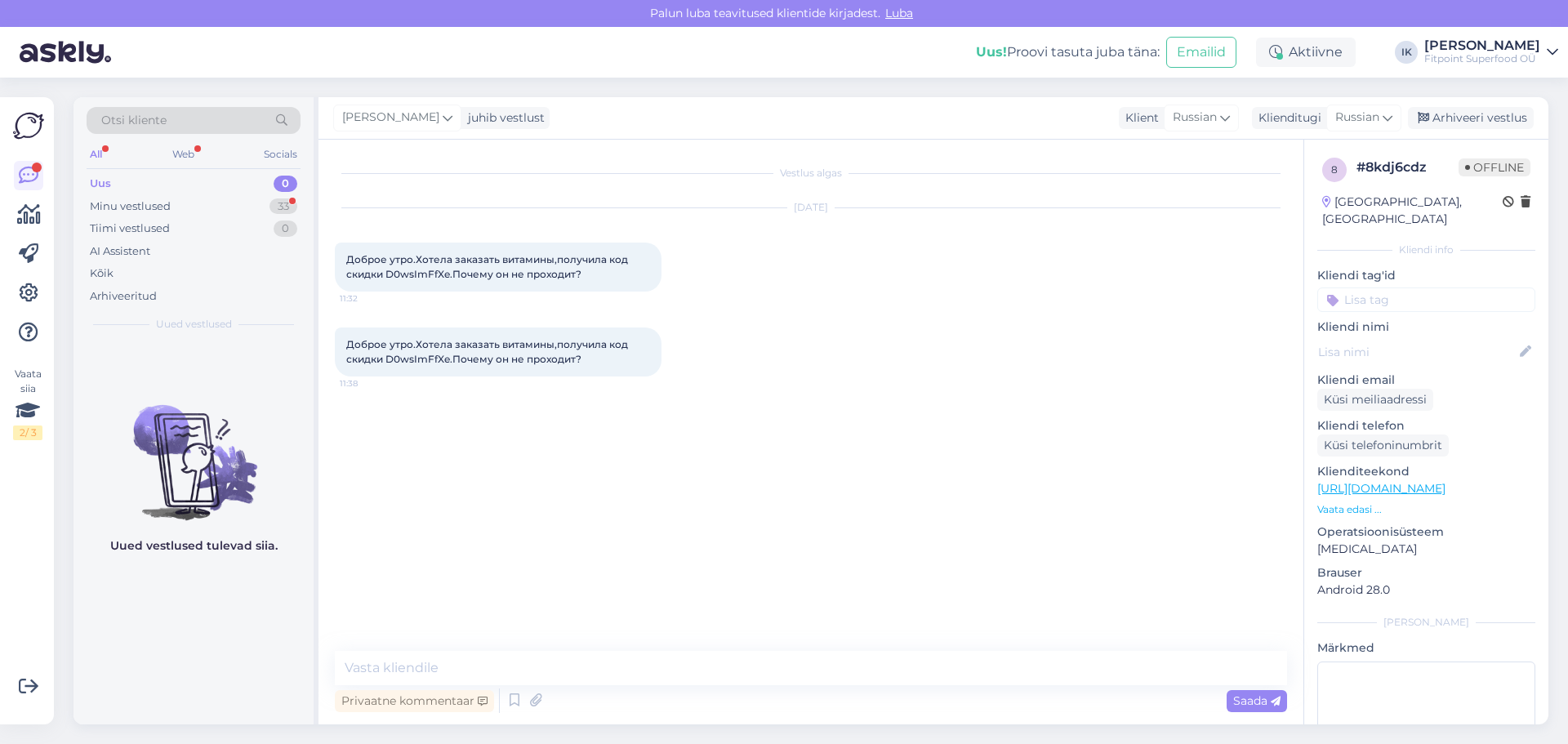
click at [559, 650] on div "Vestlus algas [DATE] Доброе утро.Хотела заказать витамины,получила код скидки D…" at bounding box center [811, 432] width 985 height 585
click at [520, 679] on textarea at bounding box center [810, 668] width 952 height 34
type textarea "Здравствуйте."
click at [1265, 701] on span "Saada" at bounding box center [1256, 701] width 48 height 15
click at [945, 685] on textarea at bounding box center [810, 668] width 952 height 34
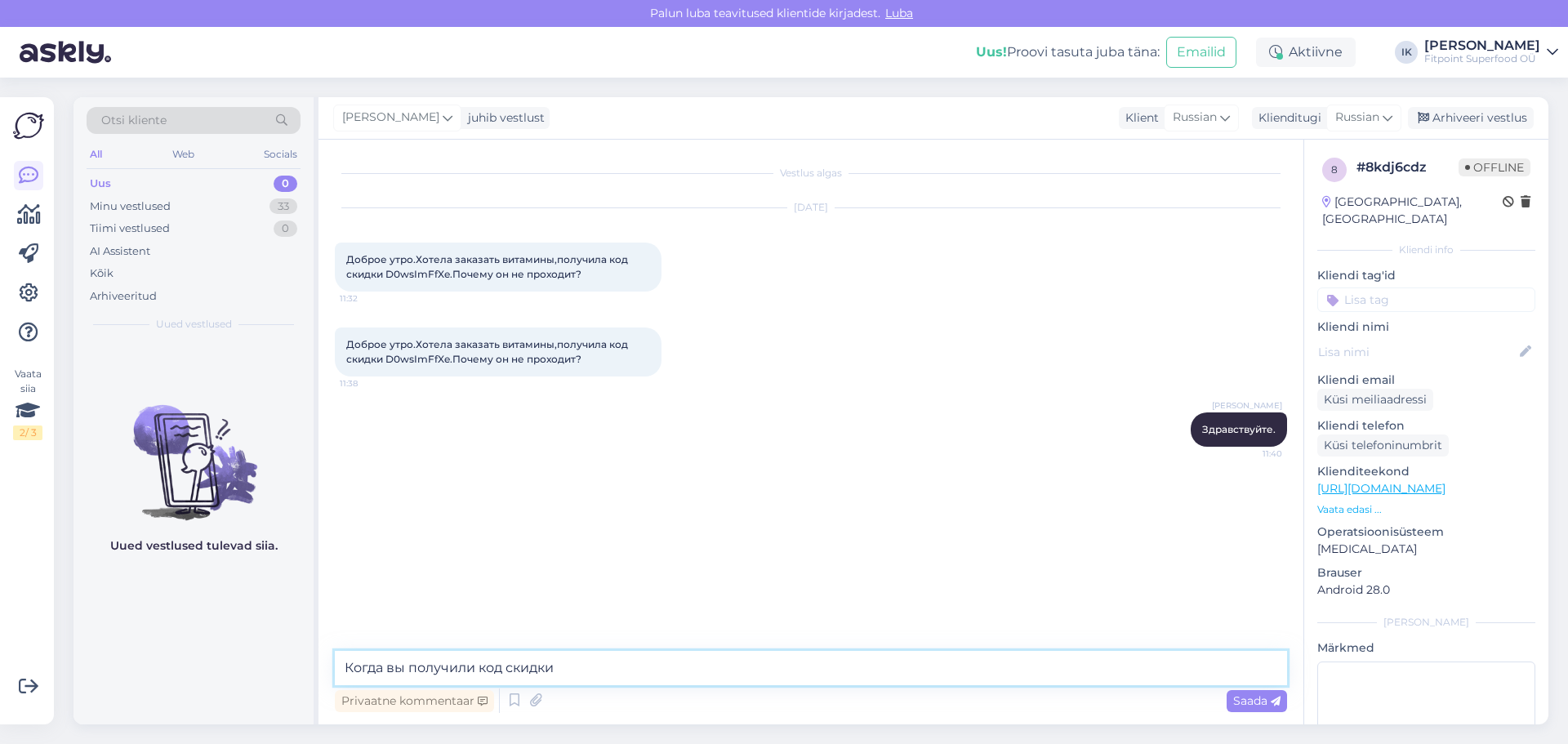
type textarea "Когда вы получили код скидки ?"
click at [458, 668] on textarea at bounding box center [810, 668] width 952 height 34
type textarea "При первой регистрации?"
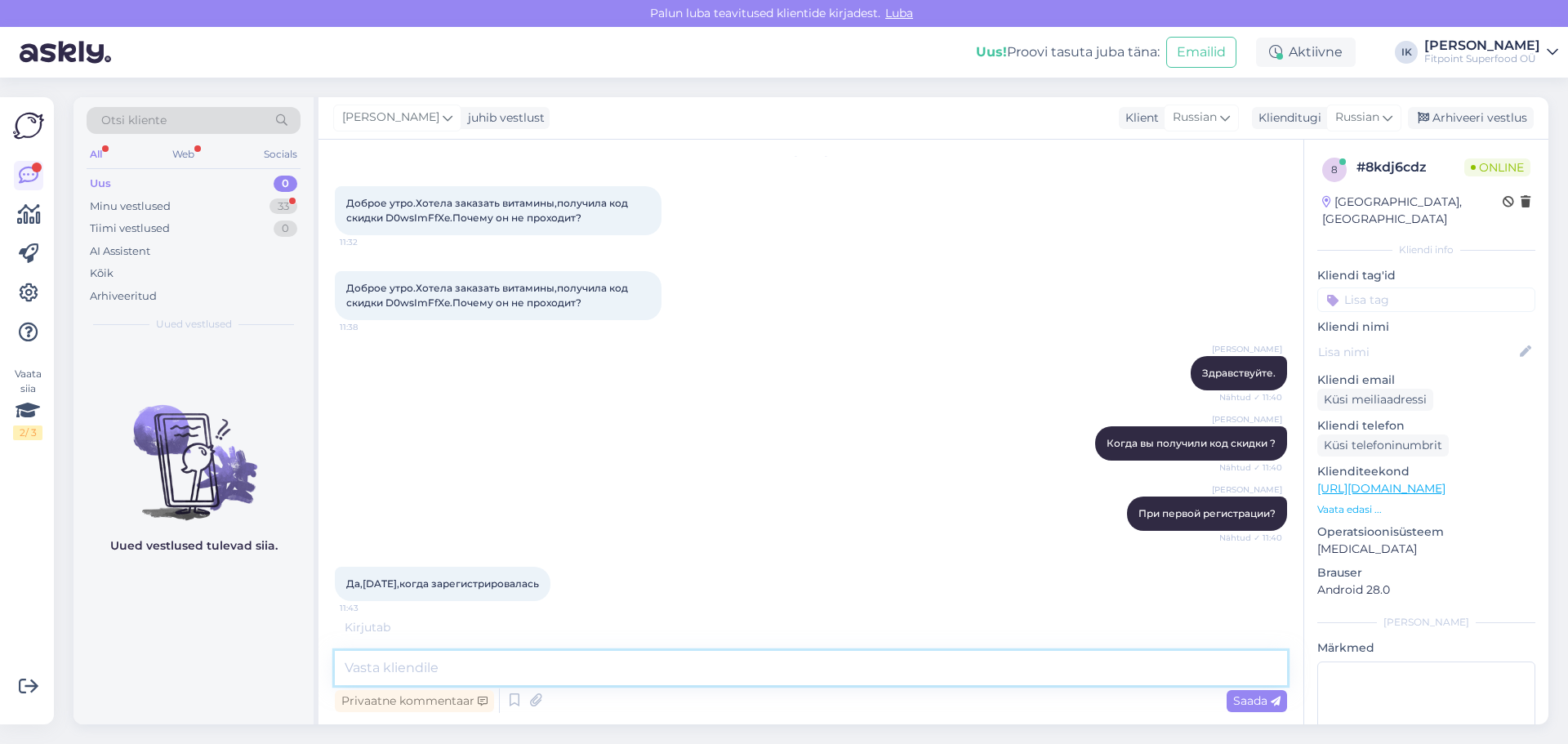
scroll to position [227, 0]
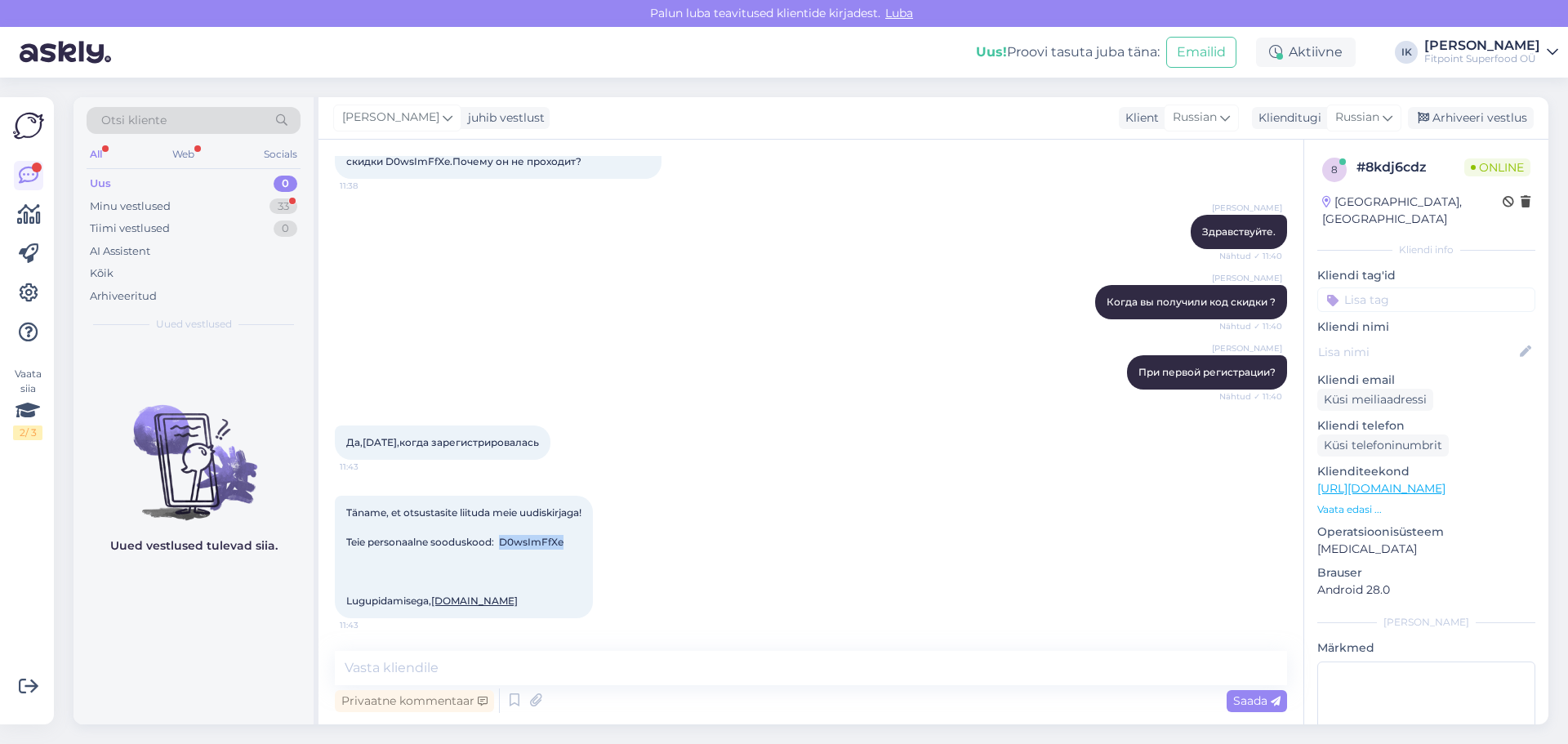
drag, startPoint x: 567, startPoint y: 510, endPoint x: 502, endPoint y: 515, distance: 65.2
click at [502, 515] on div "Täname, et otsustasite liituda meie uudiskirjaga! Teie personaalne sooduskood: …" at bounding box center [463, 557] width 258 height 123
copy span "D0wsImFfXe"
click at [476, 654] on textarea at bounding box center [810, 668] width 952 height 34
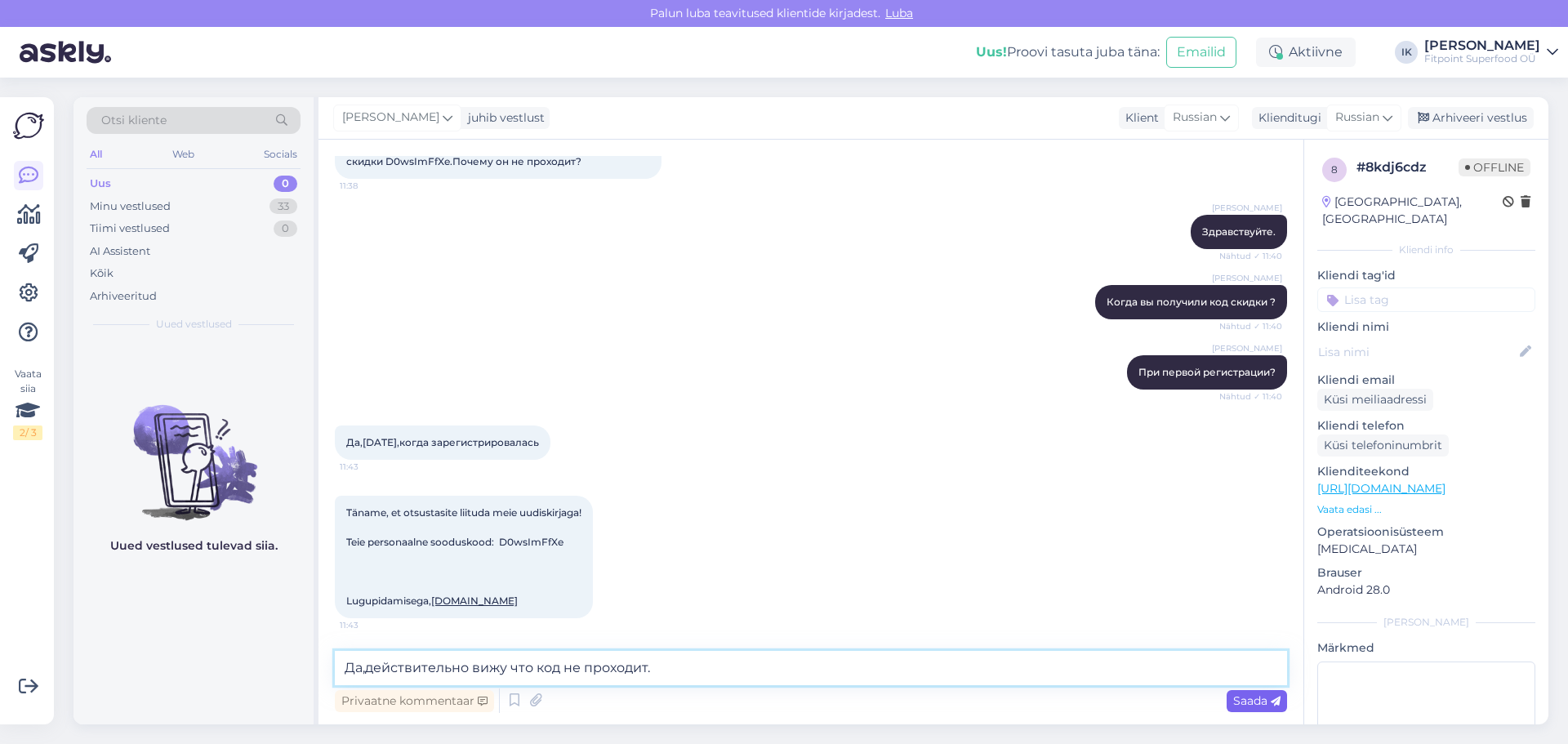
type textarea "Да,действительно вижу что код не проходит."
click at [1254, 697] on span "Saada" at bounding box center [1256, 701] width 48 height 15
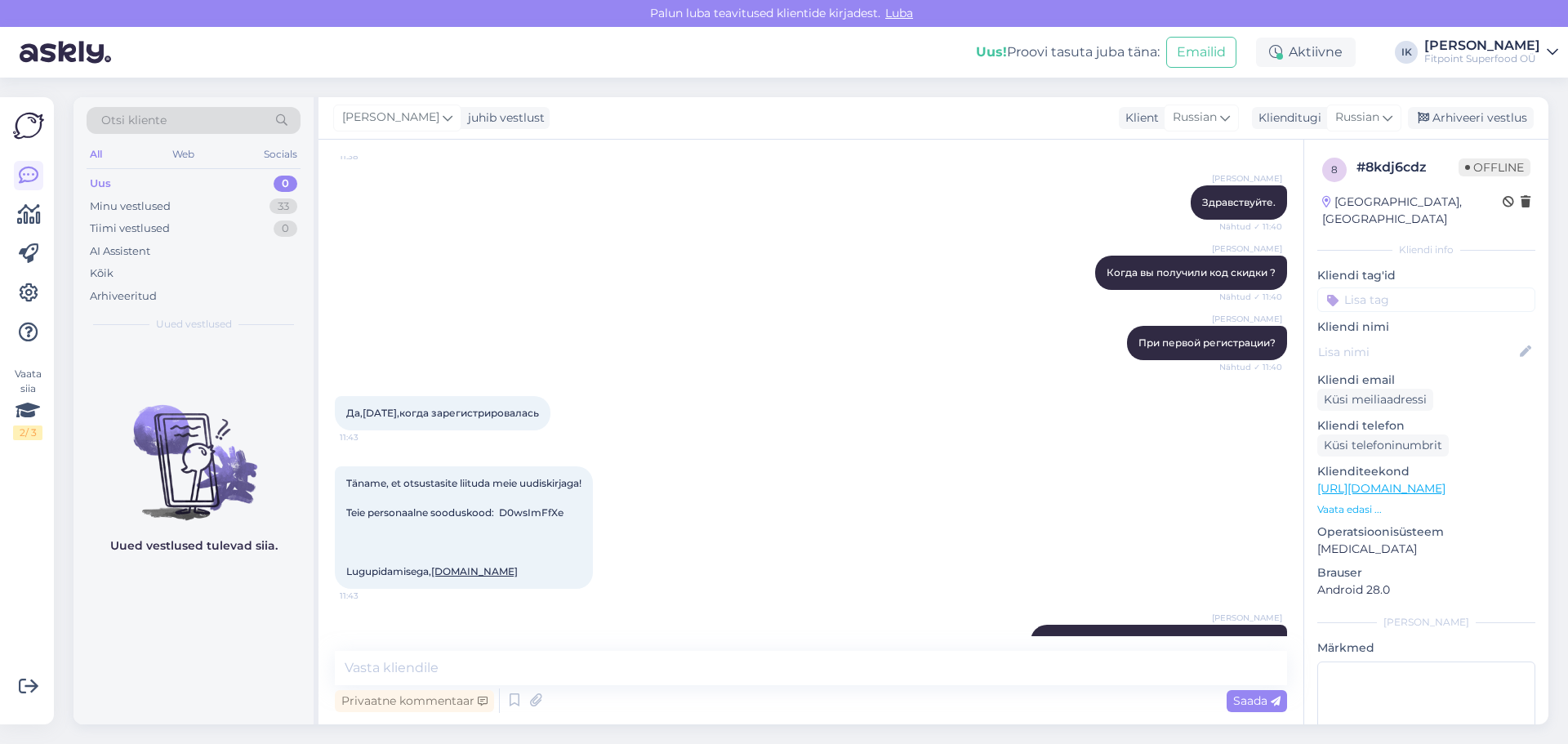
scroll to position [297, 0]
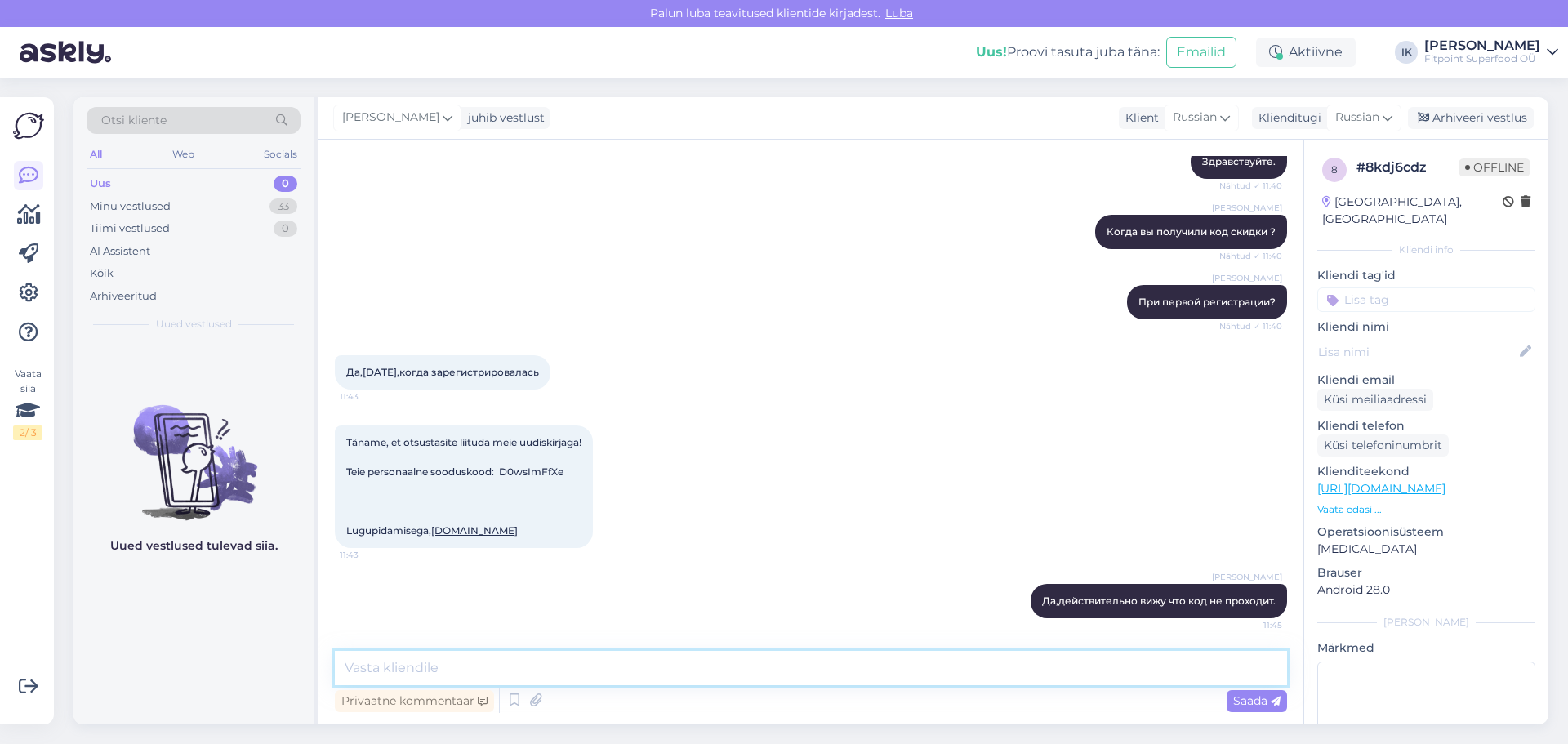
click at [573, 661] on textarea at bounding box center [810, 668] width 952 height 34
type textarea "z"
type textarea "Я сделаю для вас разовый код который вы сможете сейчас использовать вместе этог…"
drag, startPoint x: 495, startPoint y: 442, endPoint x: 586, endPoint y: 442, distance: 91.0
click at [586, 442] on div "Täname, et otsustasite liituda meie uudiskirjaga! Teie personaalne sooduskood: …" at bounding box center [463, 487] width 258 height 123
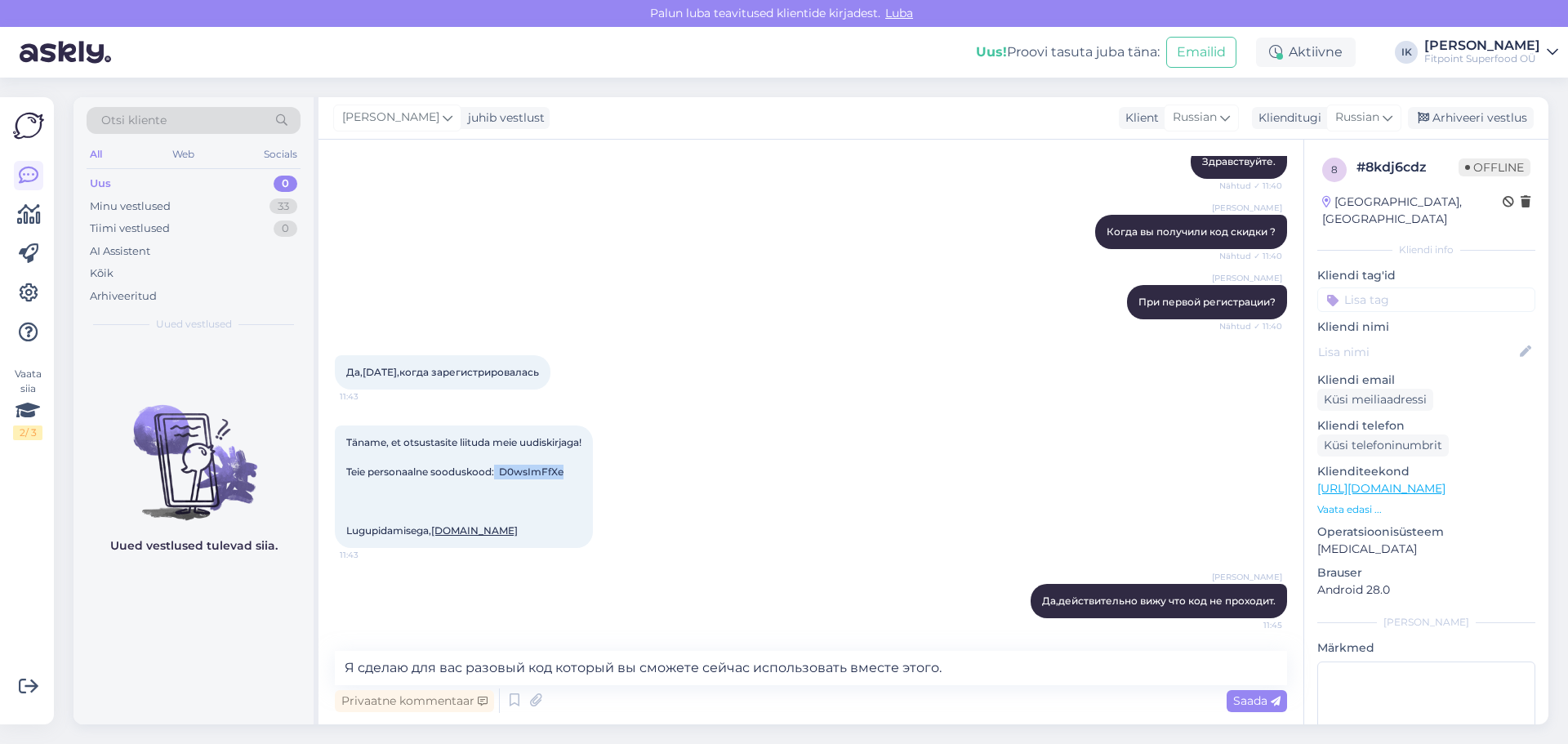
copy span "D0wsImFfXe"
drag, startPoint x: 978, startPoint y: 664, endPoint x: 123, endPoint y: 640, distance: 855.3
click at [98, 645] on div "Otsi kliente All Web Socials Uus 0 Minu vestlused 33 Tiimi vestlused 0 AI Assis…" at bounding box center [811, 411] width 1475 height 628
type textarea "Перезагрузите страницу и попробуйте снова,должен заработать."
click at [1255, 706] on span "Saada" at bounding box center [1256, 701] width 48 height 15
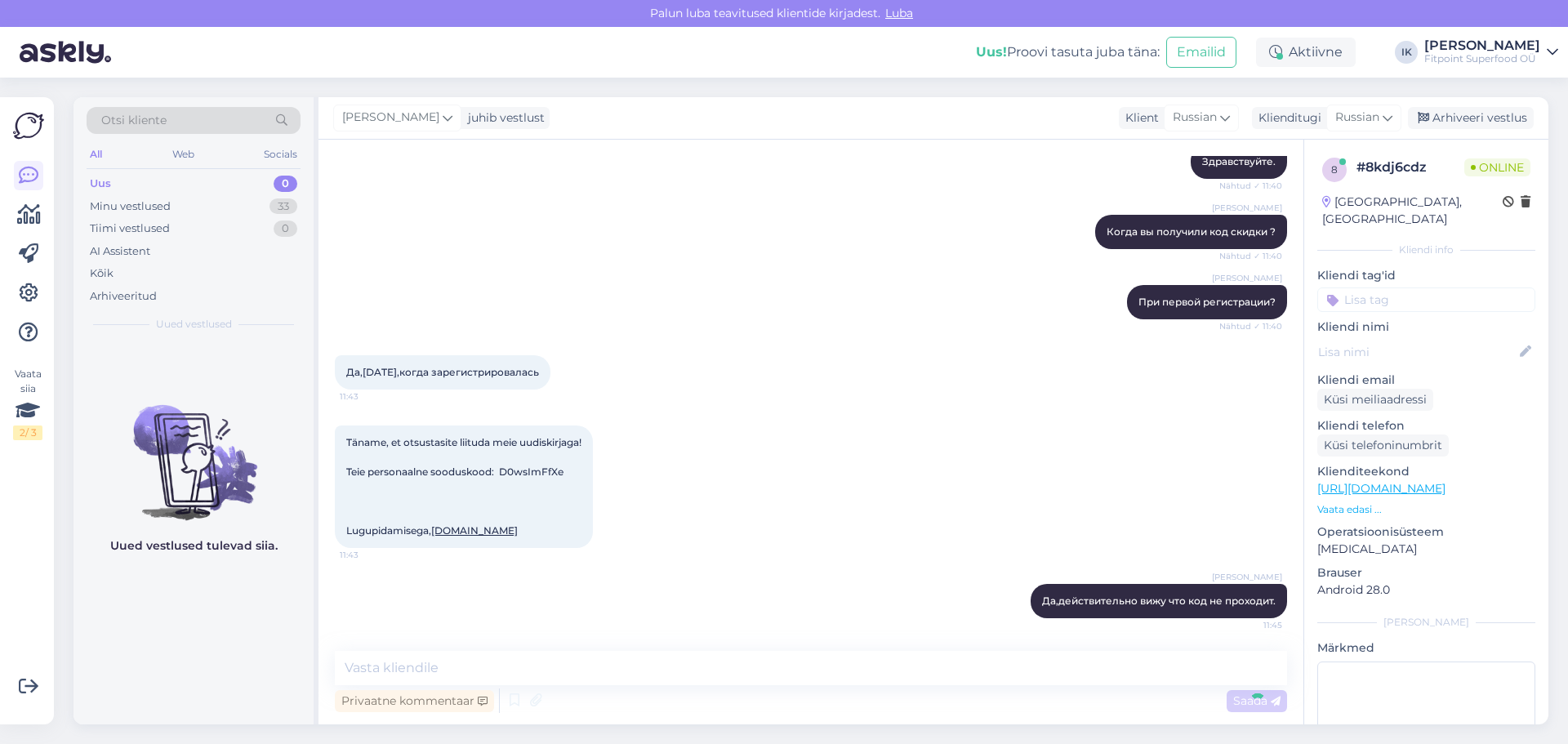
scroll to position [382, 0]
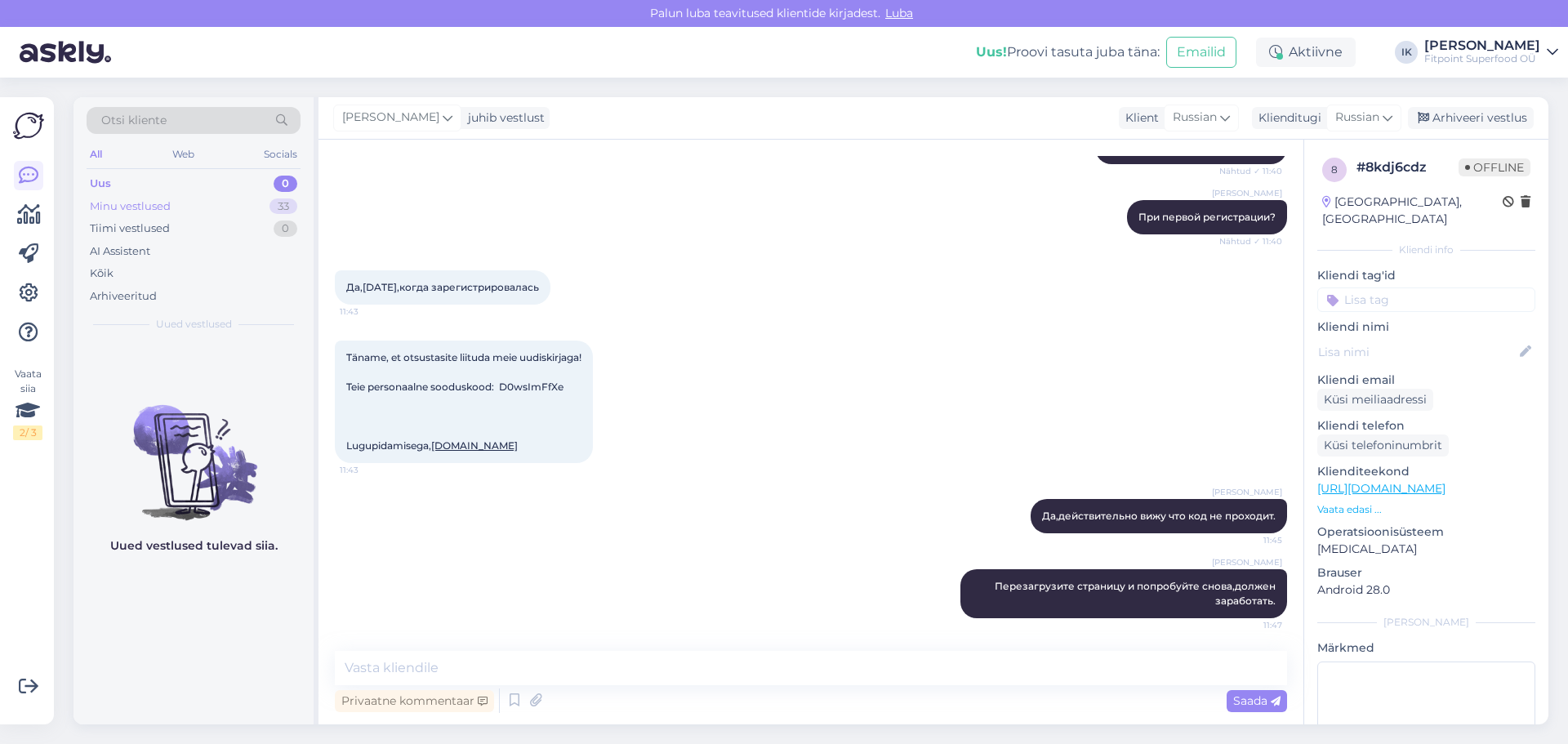
click at [159, 205] on div "Minu vestlused" at bounding box center [129, 206] width 81 height 17
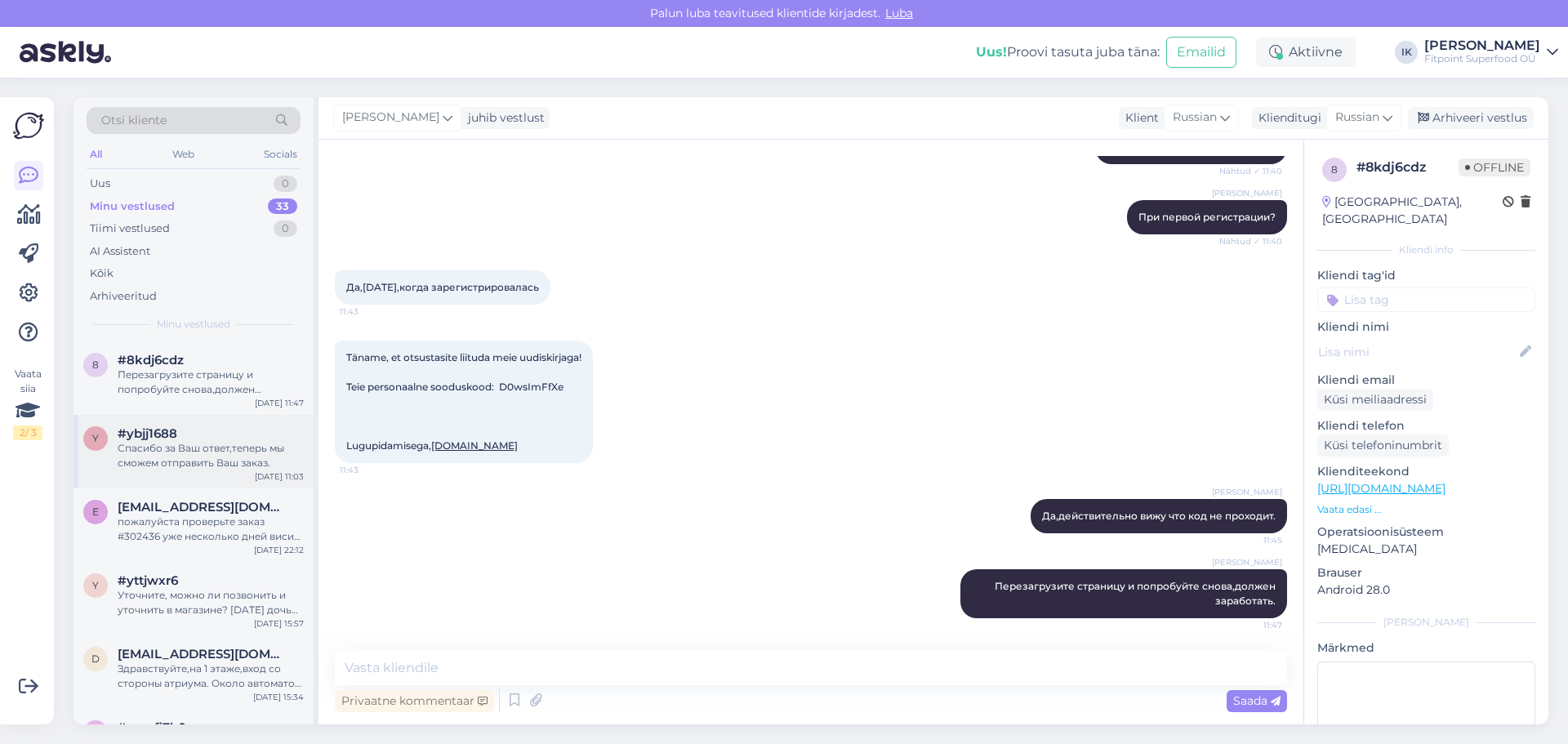
click at [215, 454] on div "Спасибо за Ваш ответ,теперь мы сможем отправить Ваш заказ." at bounding box center [210, 456] width 186 height 30
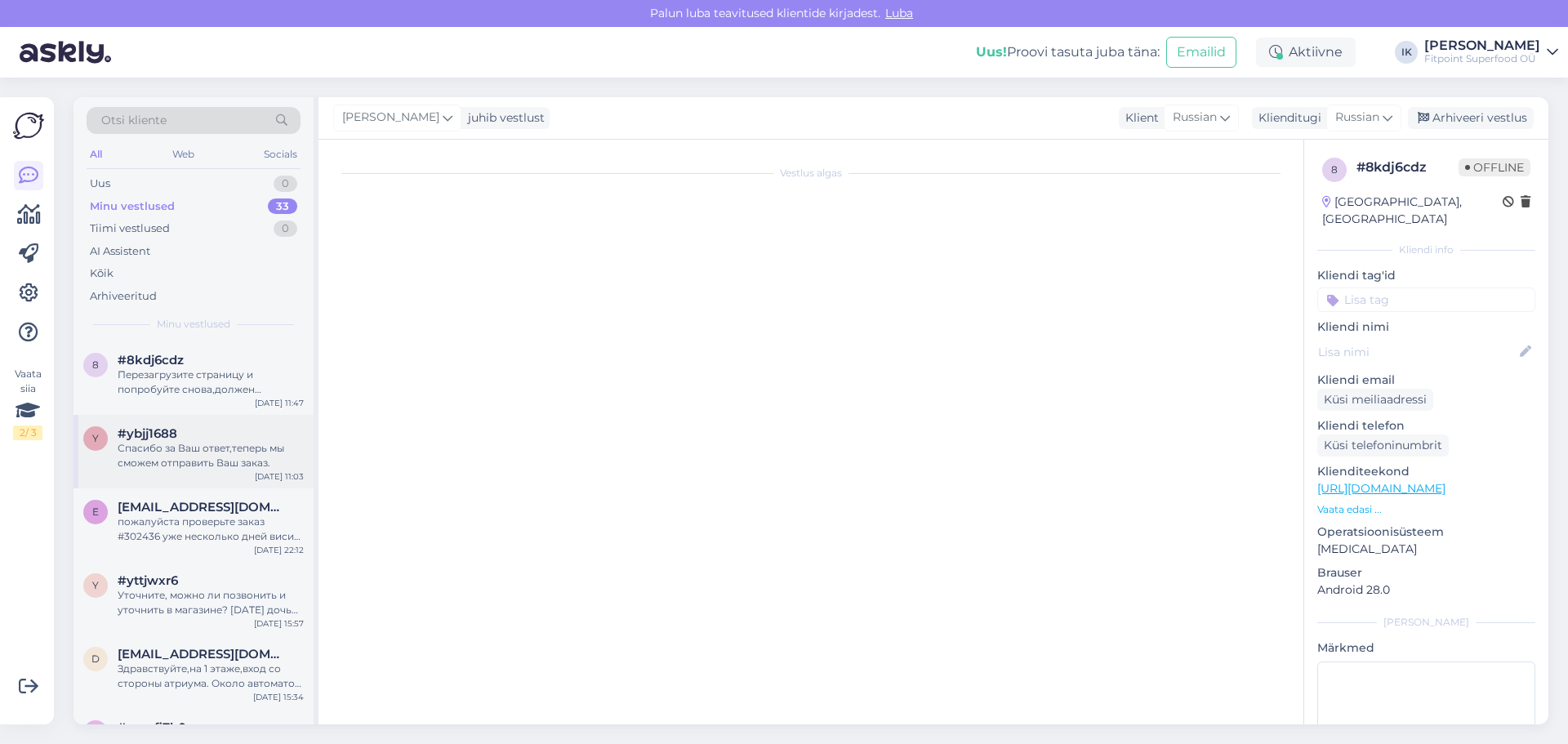
scroll to position [827, 0]
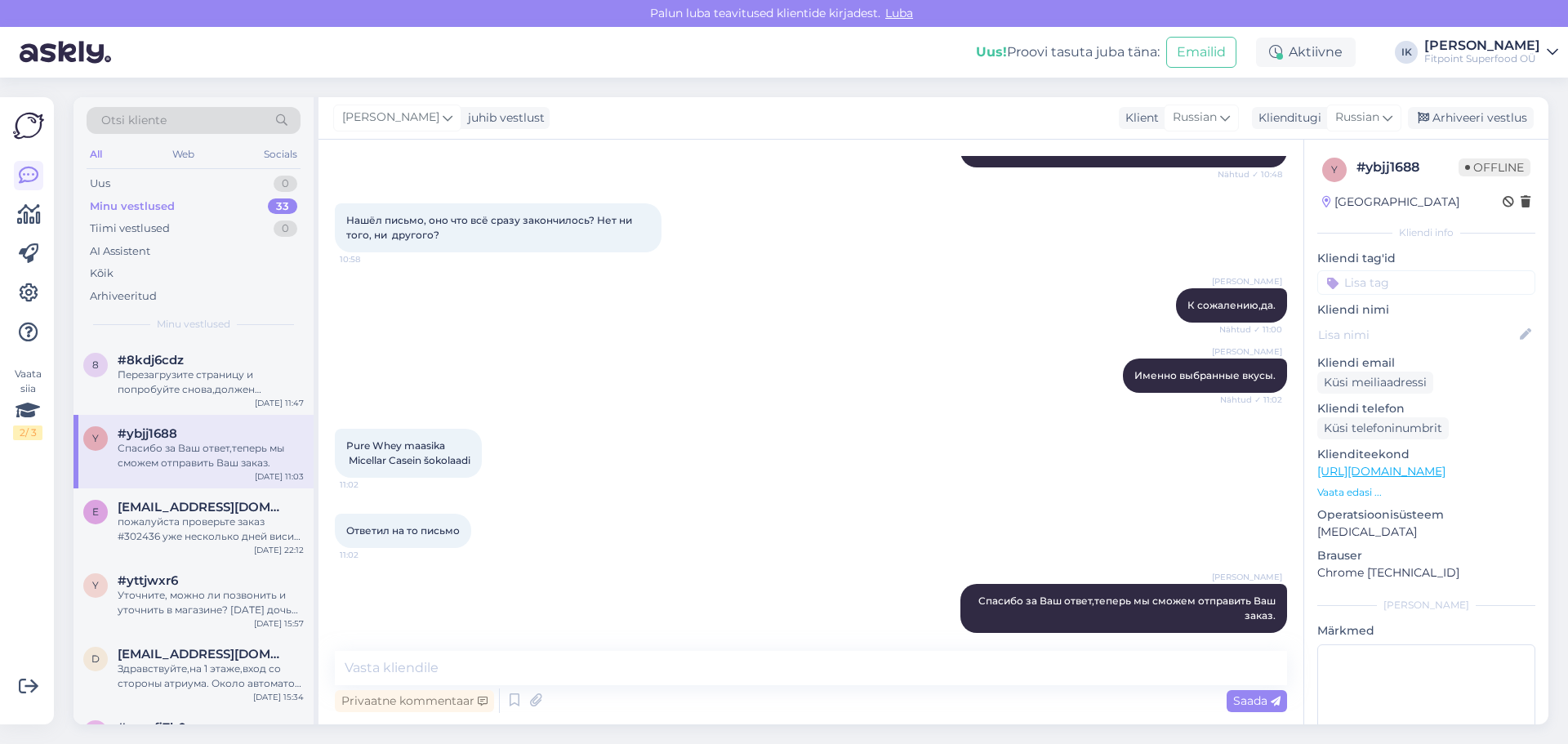
click at [176, 206] on div "Minu vestlused 33" at bounding box center [194, 207] width 214 height 23
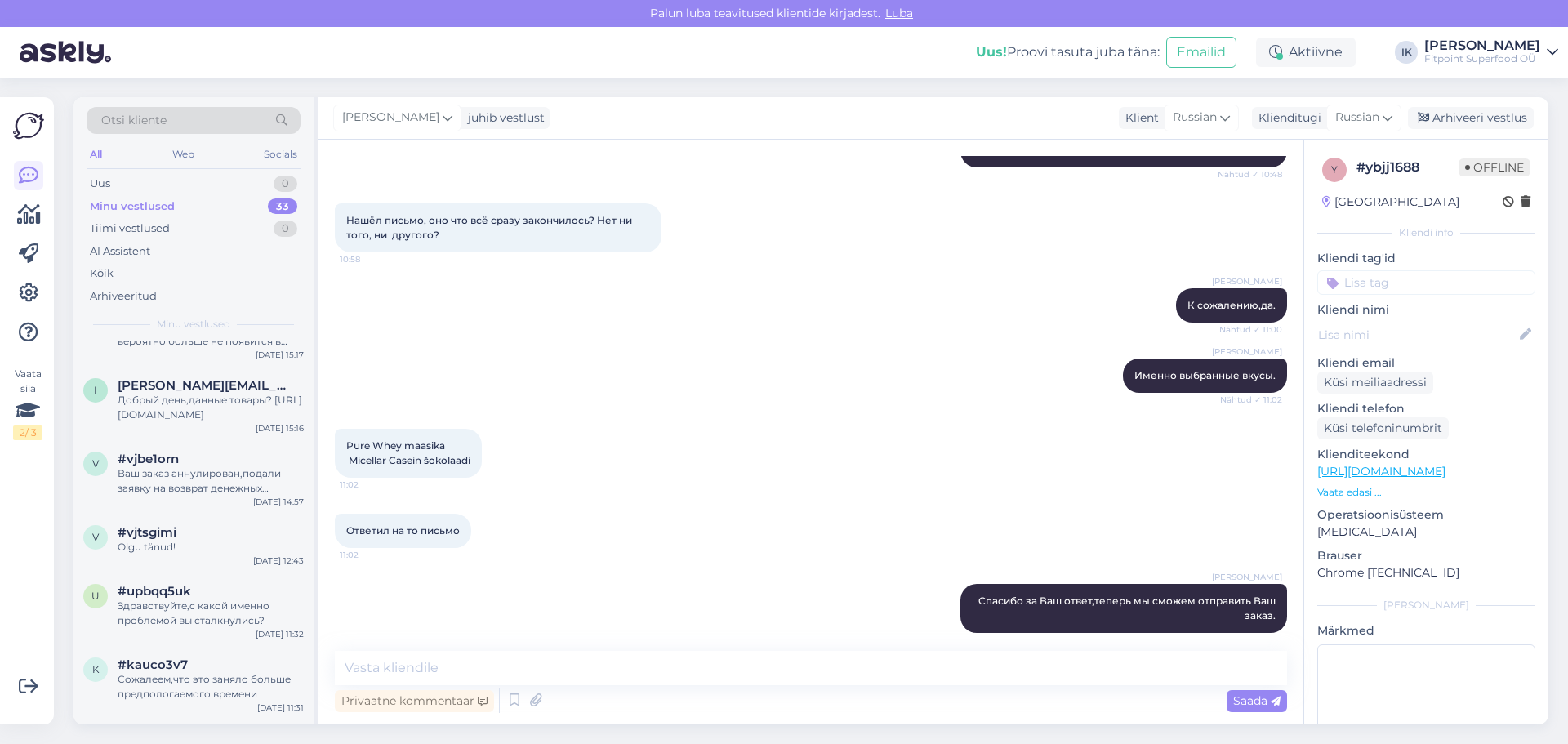
scroll to position [1062, 0]
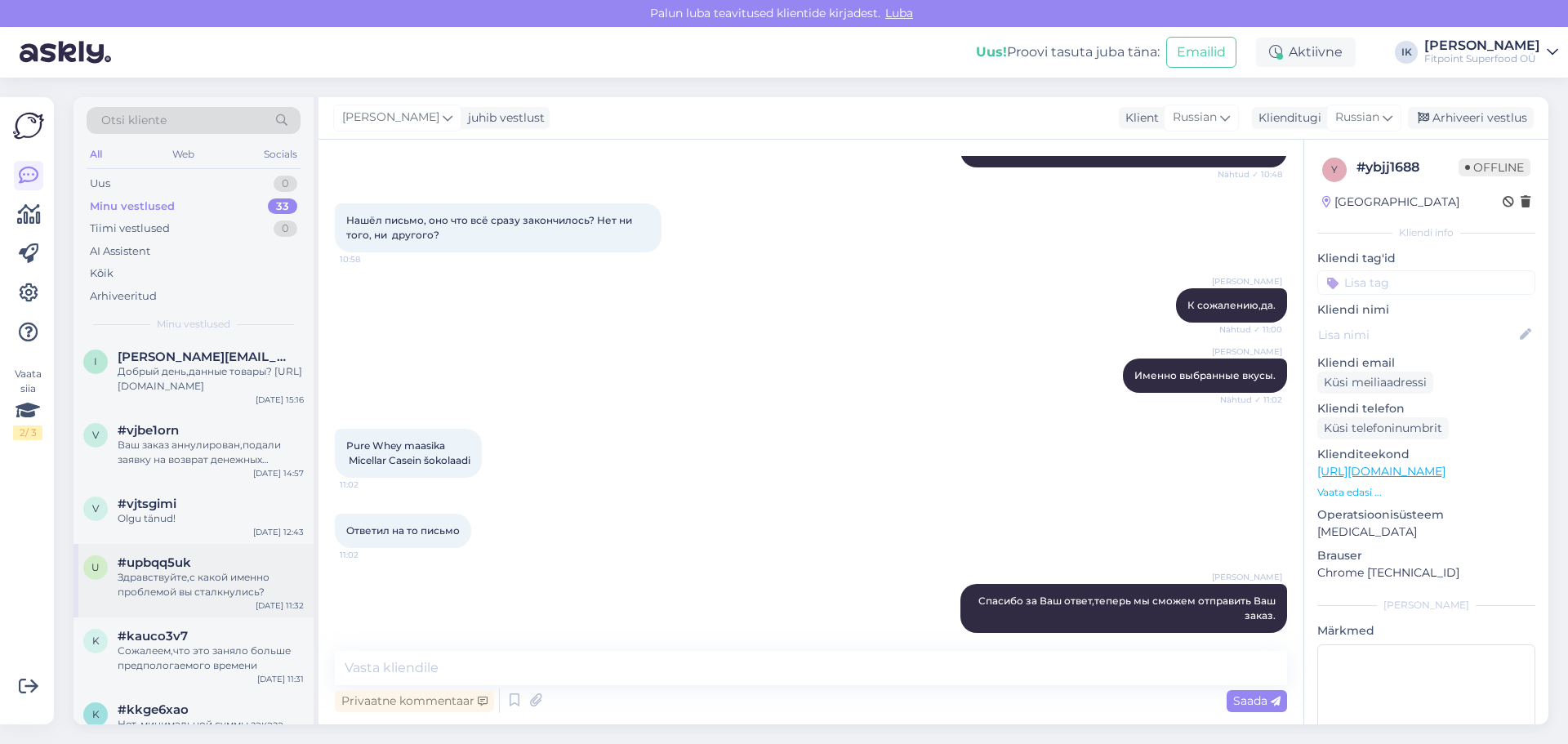
click at [215, 589] on div "Здравствуйте,с какой именно проблемой вы сталкнулись?" at bounding box center [210, 585] width 186 height 30
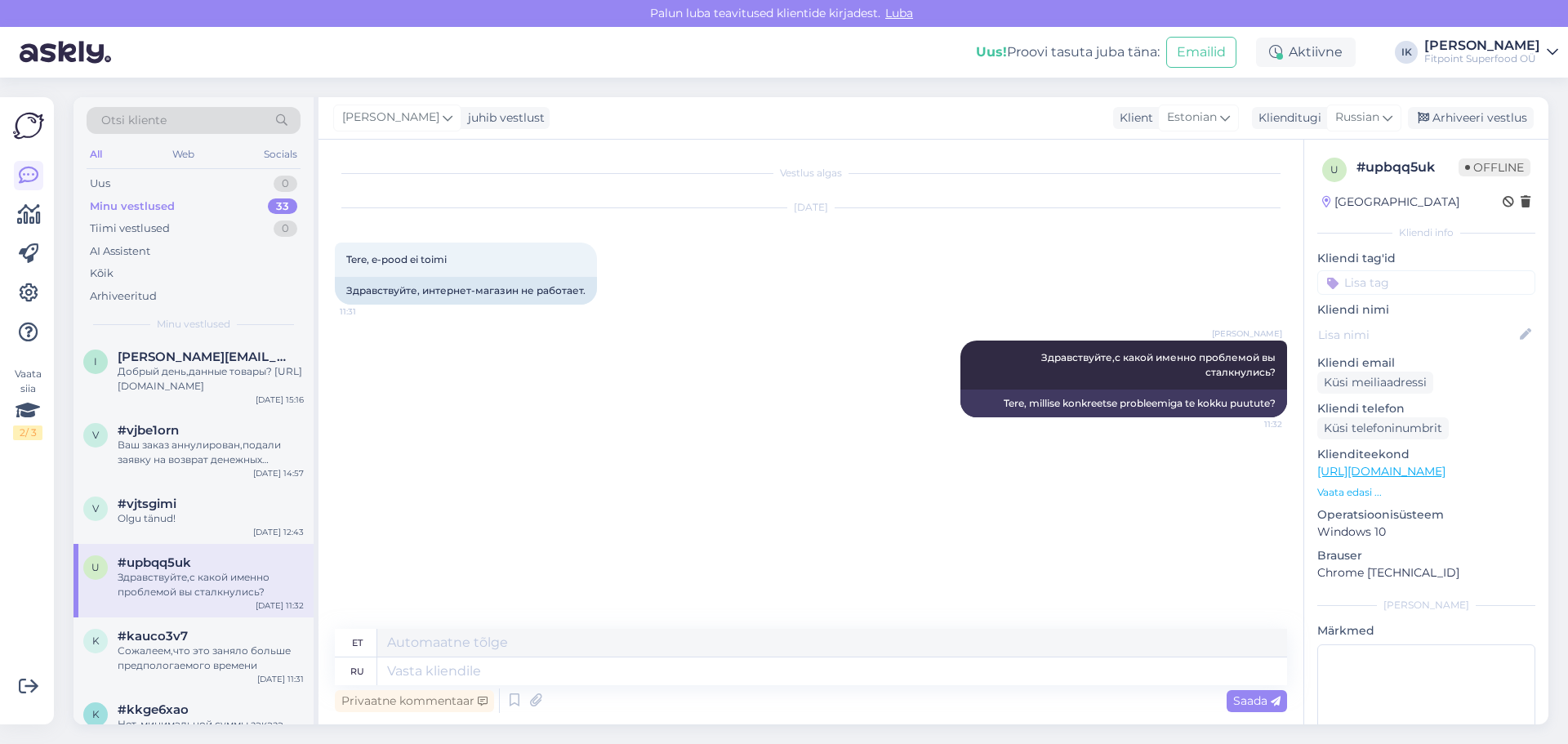
scroll to position [1144, 0]
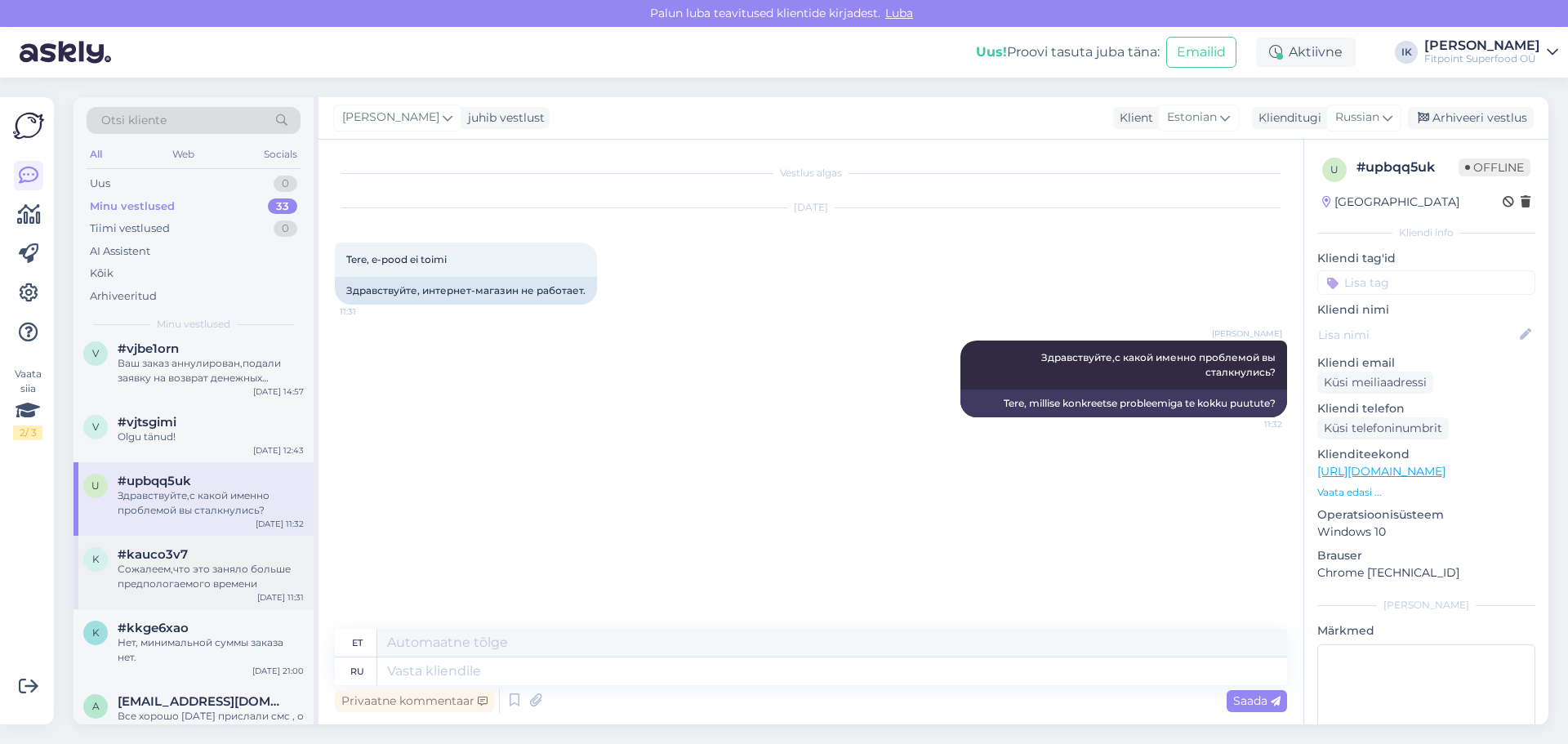
click at [197, 572] on div "Сожалеем,что это заняло больше предпологаемого времени" at bounding box center [210, 577] width 186 height 30
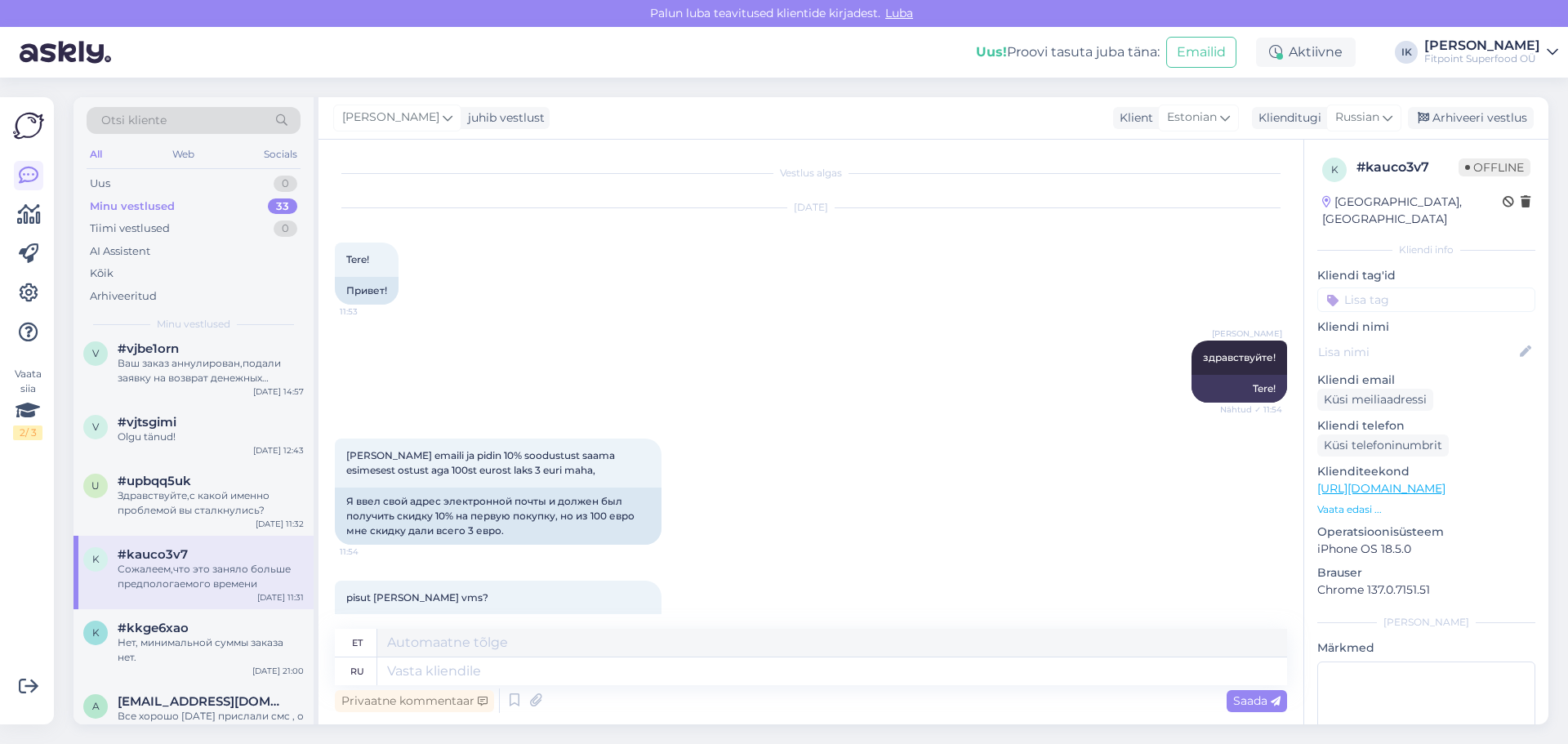
scroll to position [5856, 0]
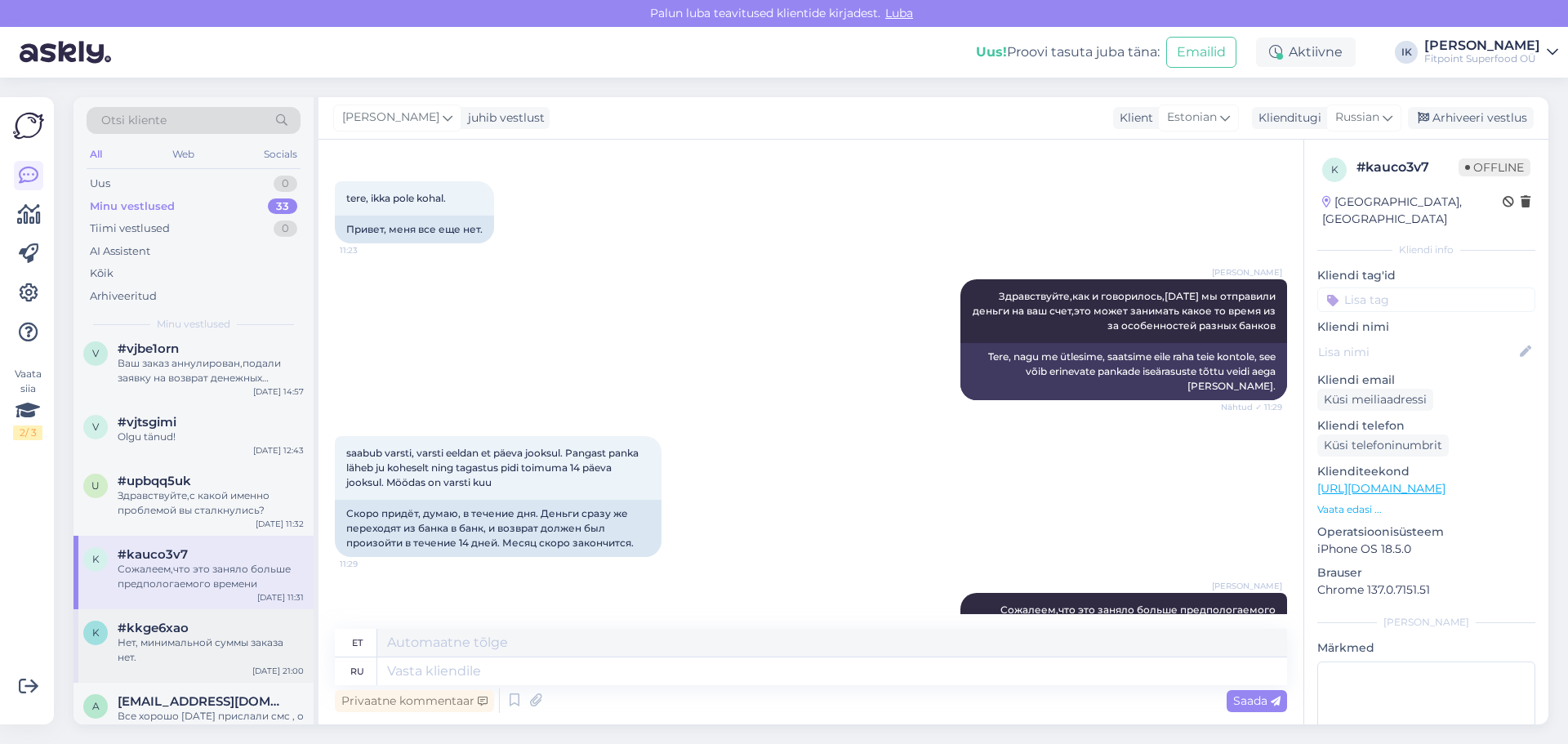
click at [195, 641] on div "Нет, минимальной суммы заказа нет." at bounding box center [210, 650] width 186 height 30
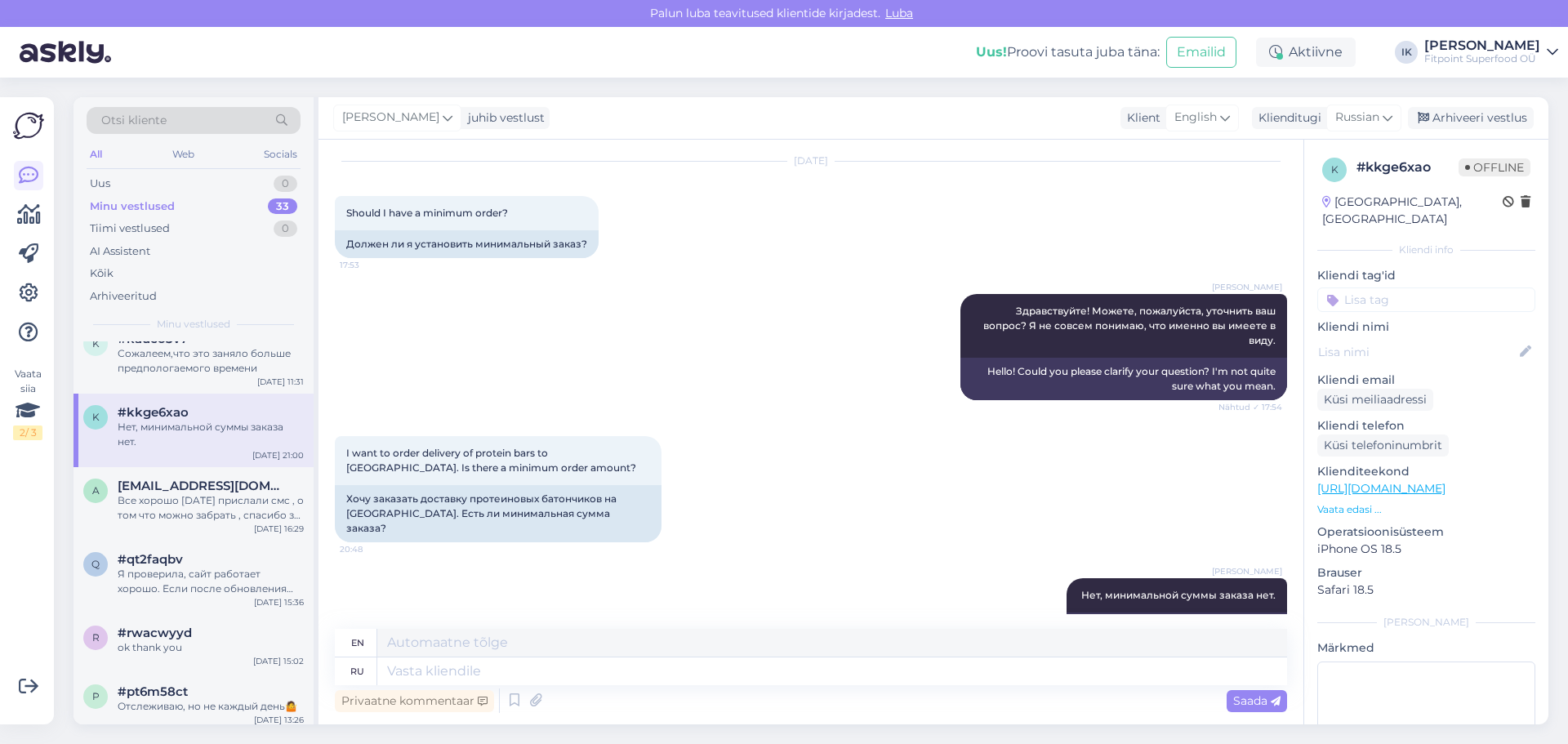
scroll to position [1389, 0]
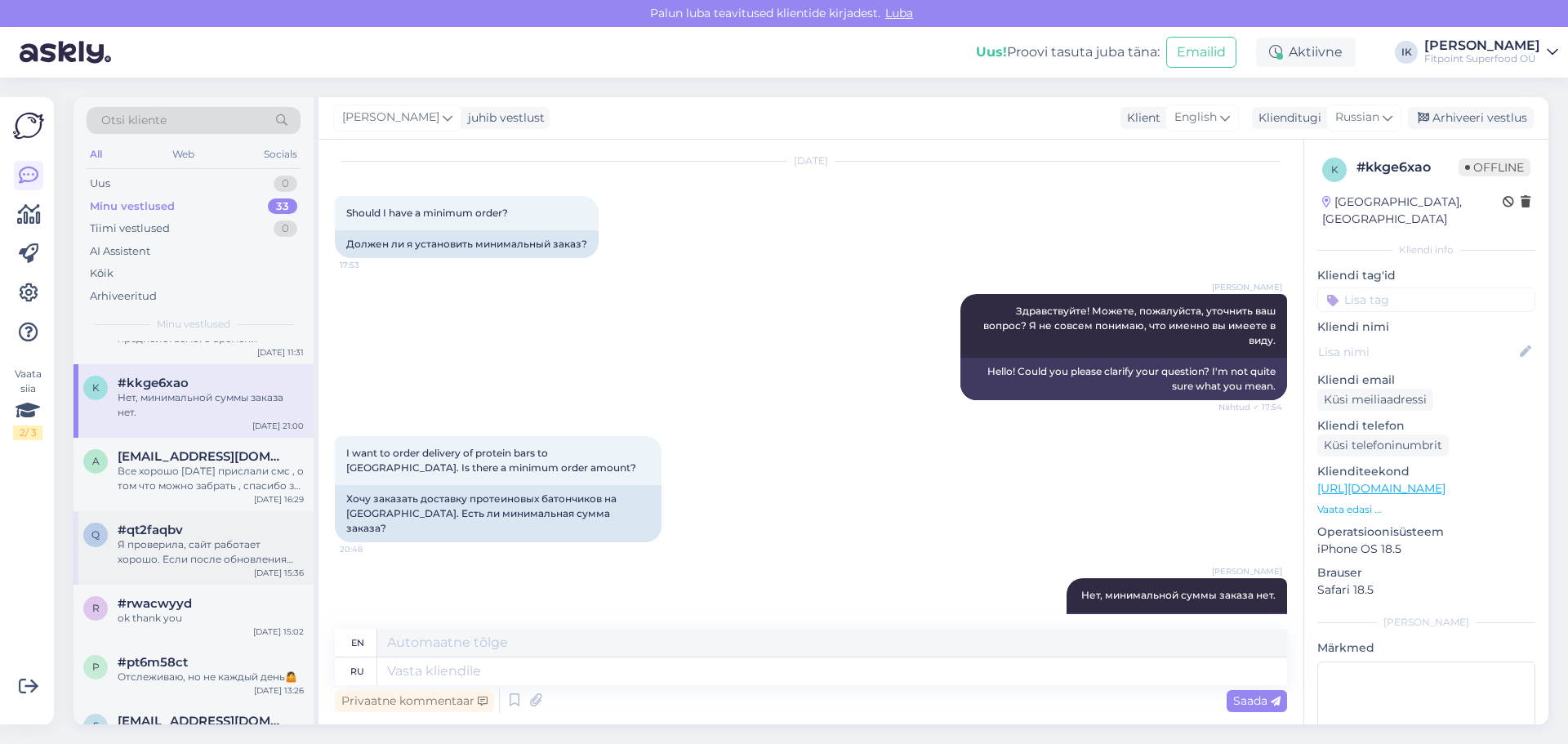
click at [212, 565] on div "Я проверила, сайт работает хорошо. Если после обновления эта ошибка останется, …" at bounding box center [210, 552] width 186 height 30
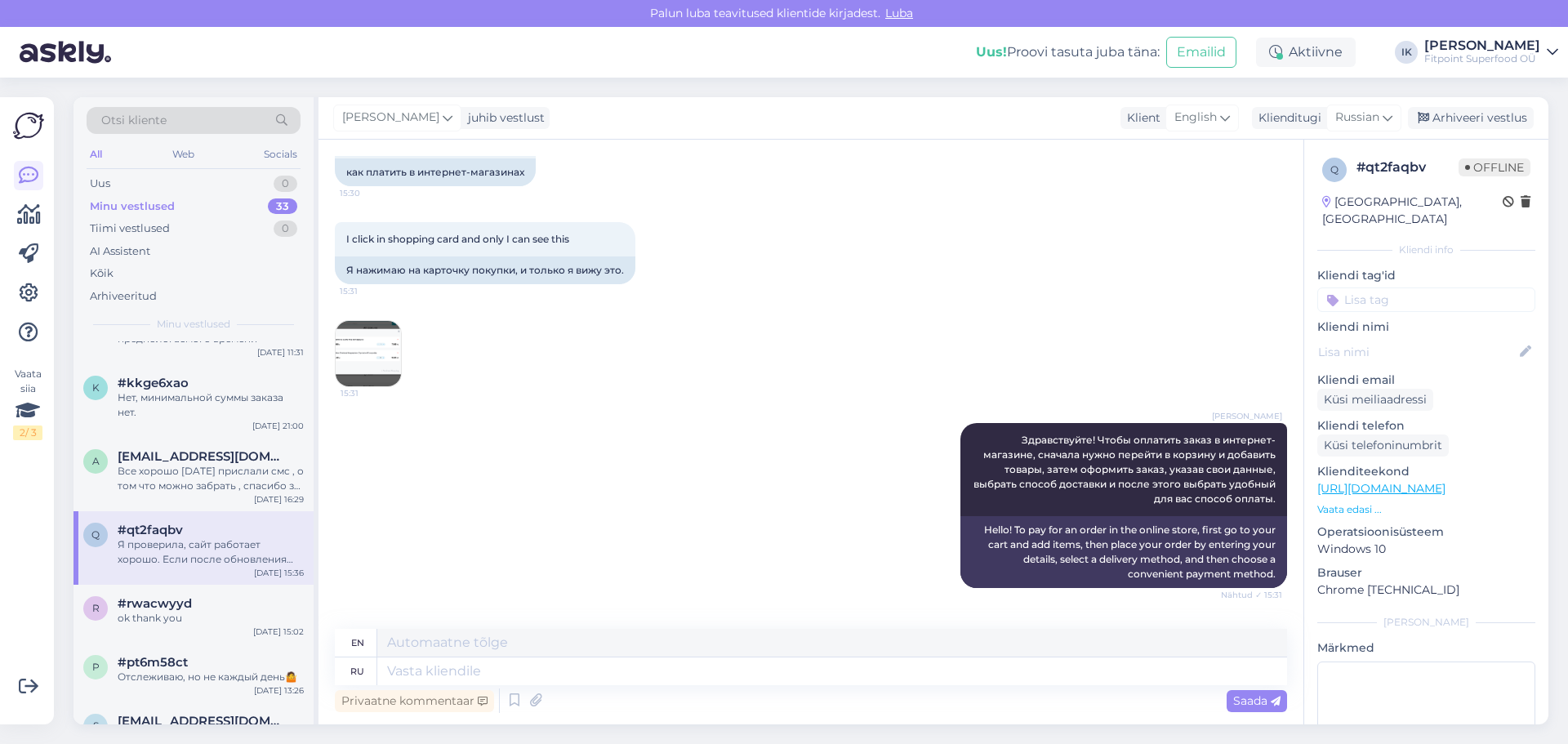
scroll to position [0, 0]
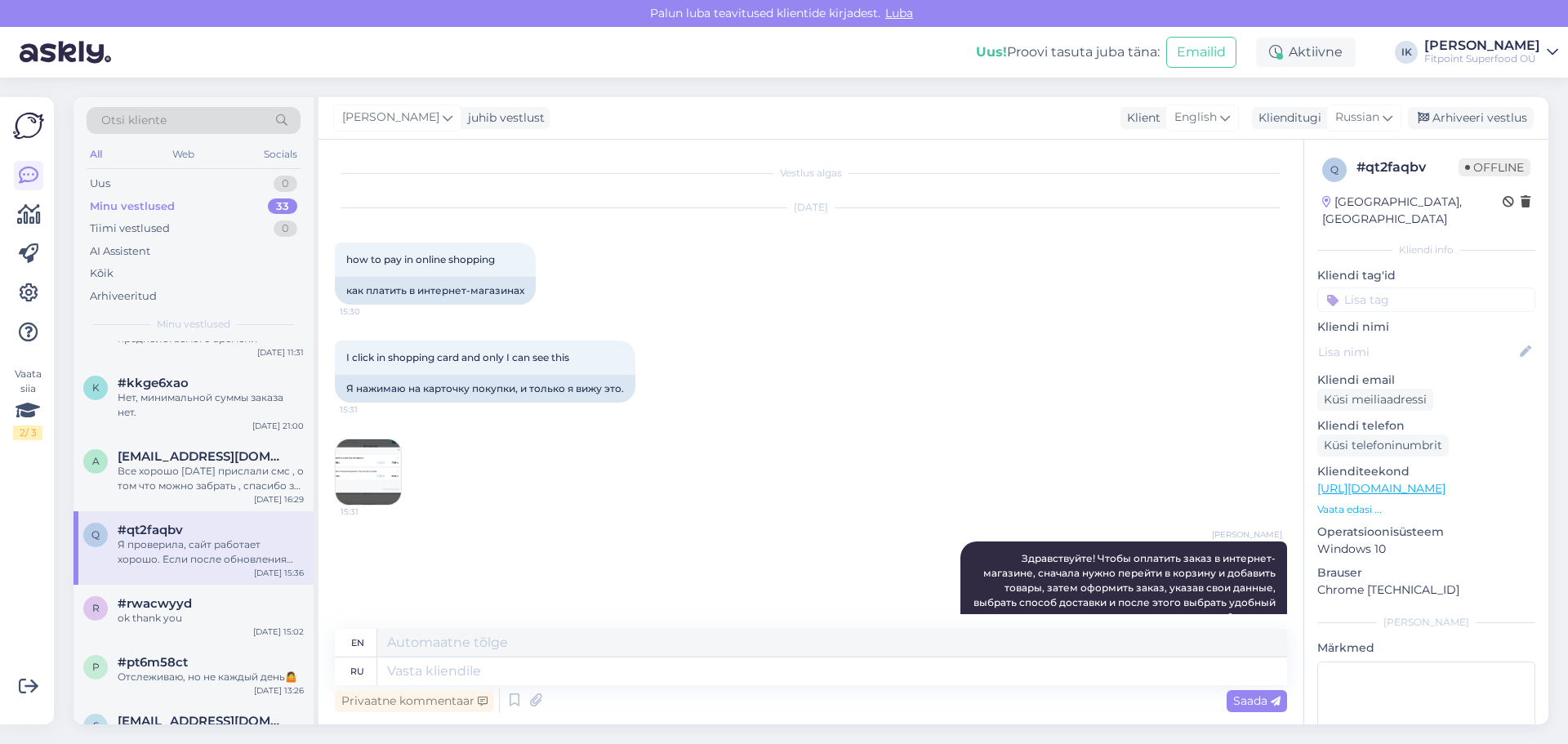
click at [361, 477] on img at bounding box center [367, 472] width 65 height 65
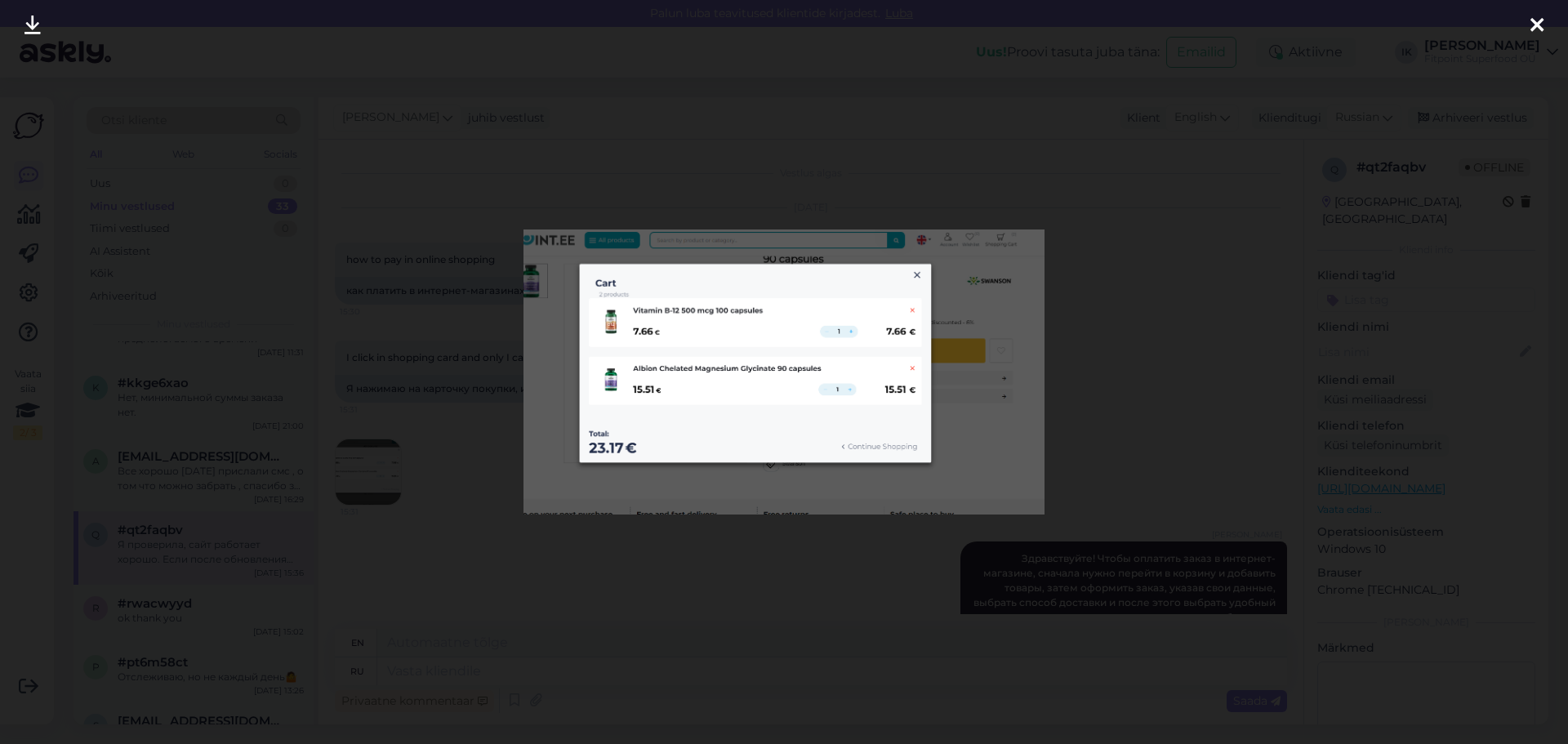
click at [1142, 295] on div at bounding box center [784, 372] width 1568 height 744
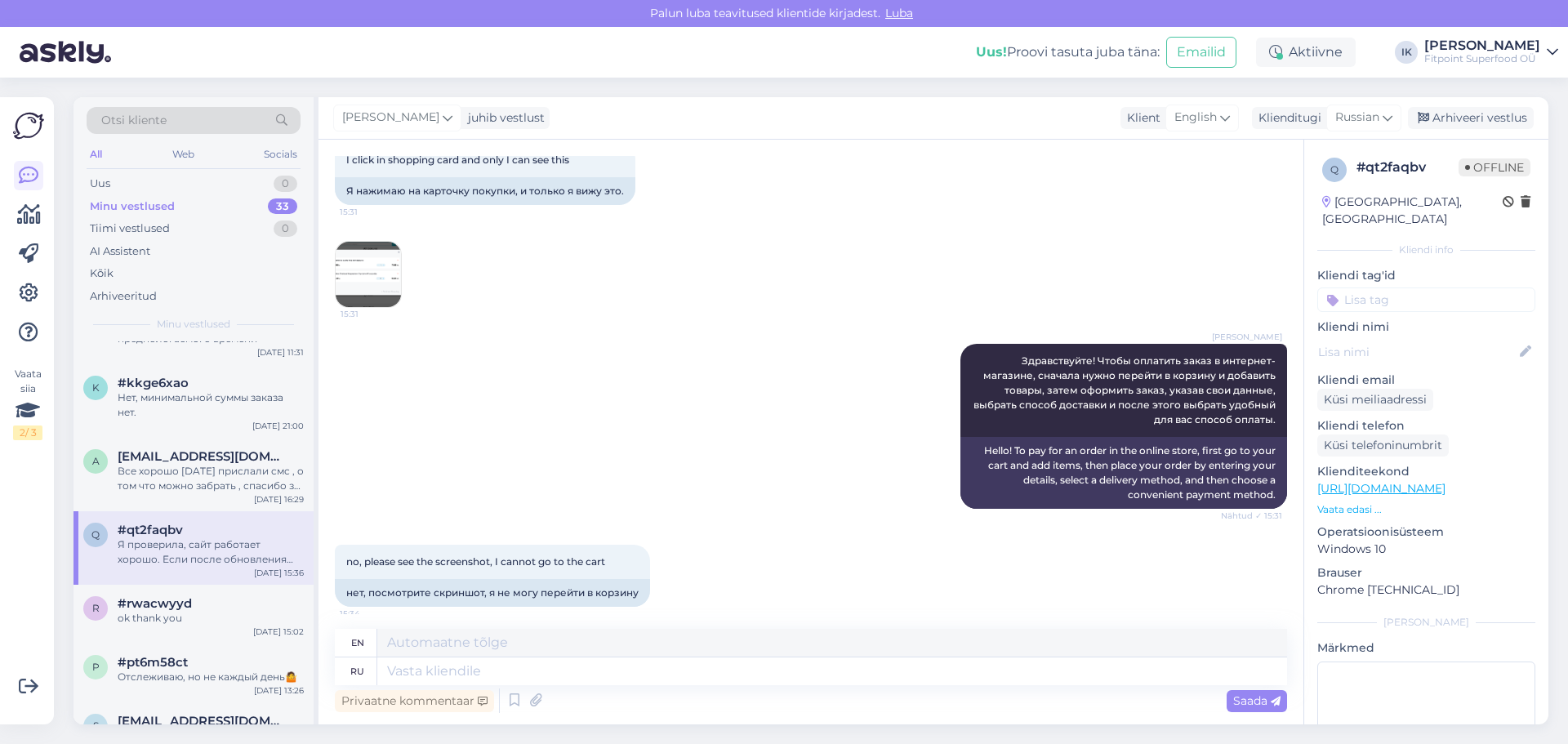
scroll to position [327, 0]
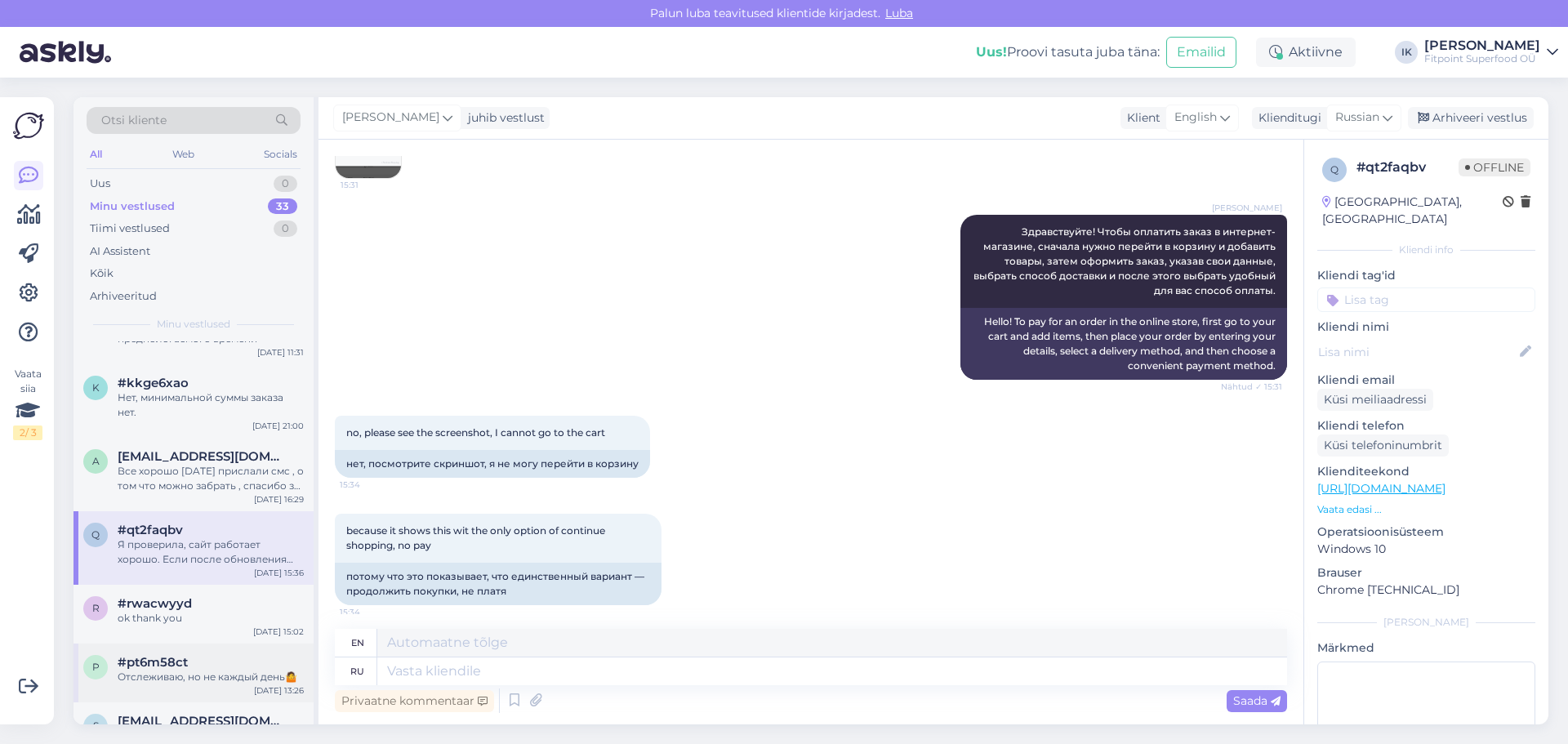
click at [142, 676] on div "Отслеживаю, но не каждый день🤷" at bounding box center [210, 677] width 186 height 15
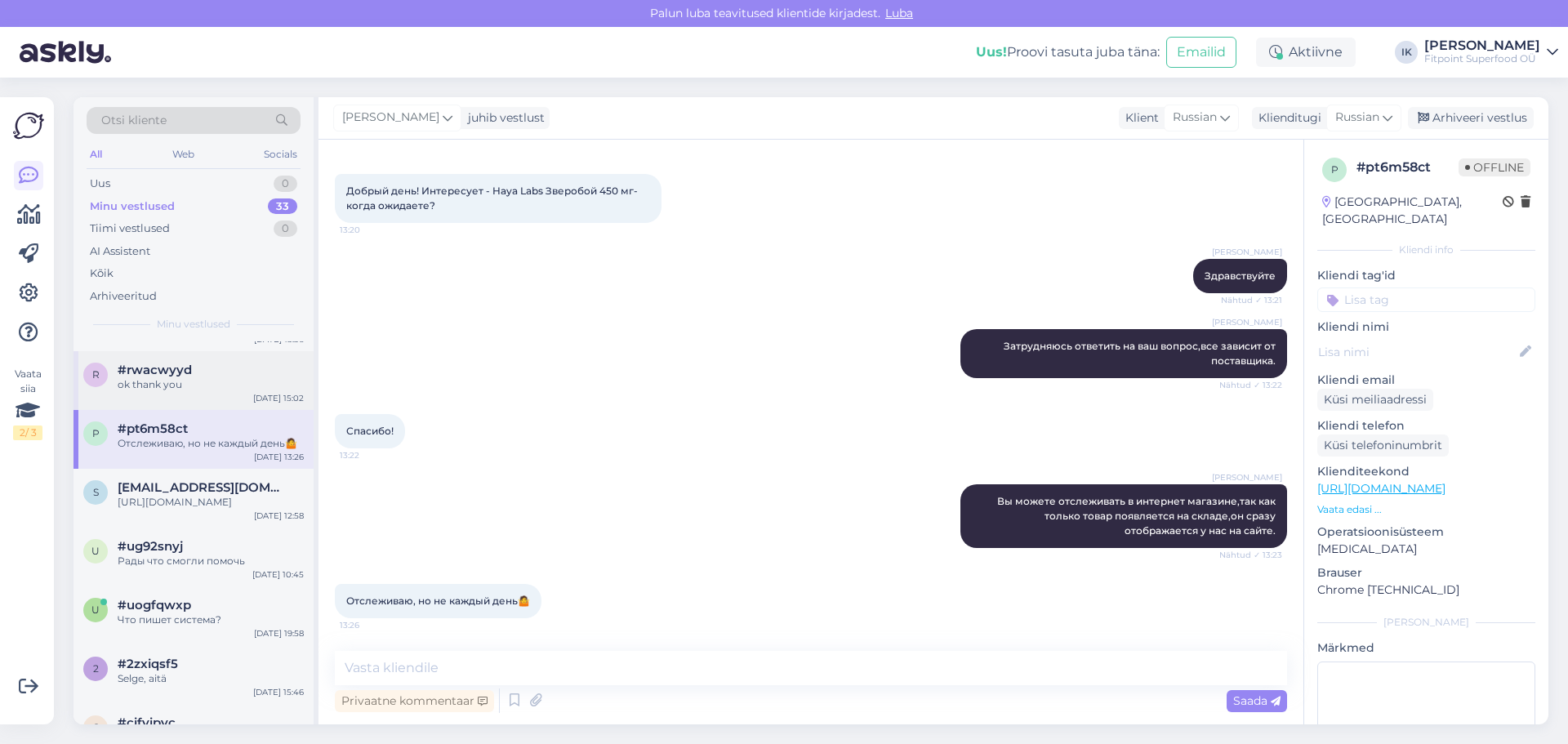
scroll to position [1634, 0]
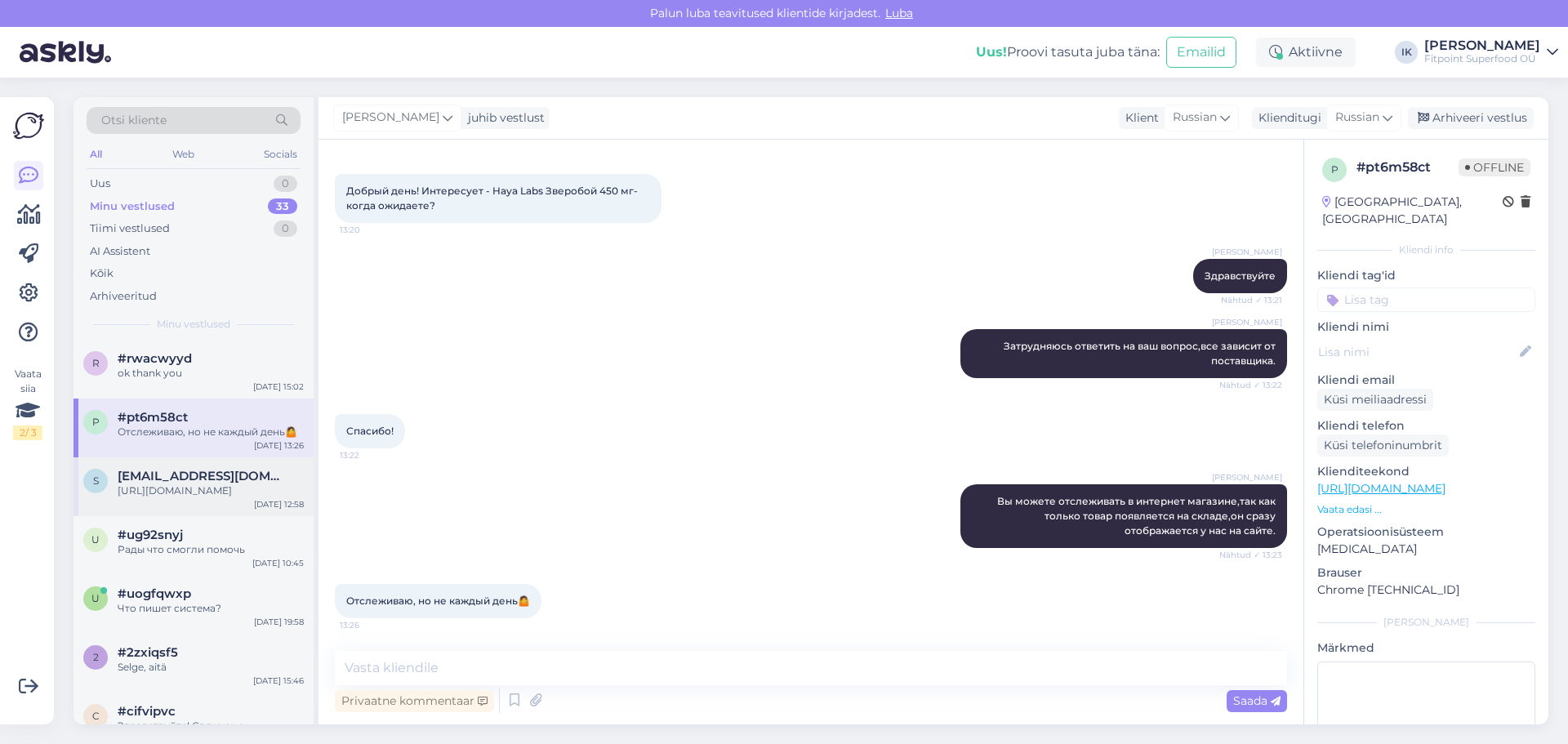
click at [167, 498] on div "[URL][DOMAIN_NAME]" at bounding box center [210, 490] width 186 height 15
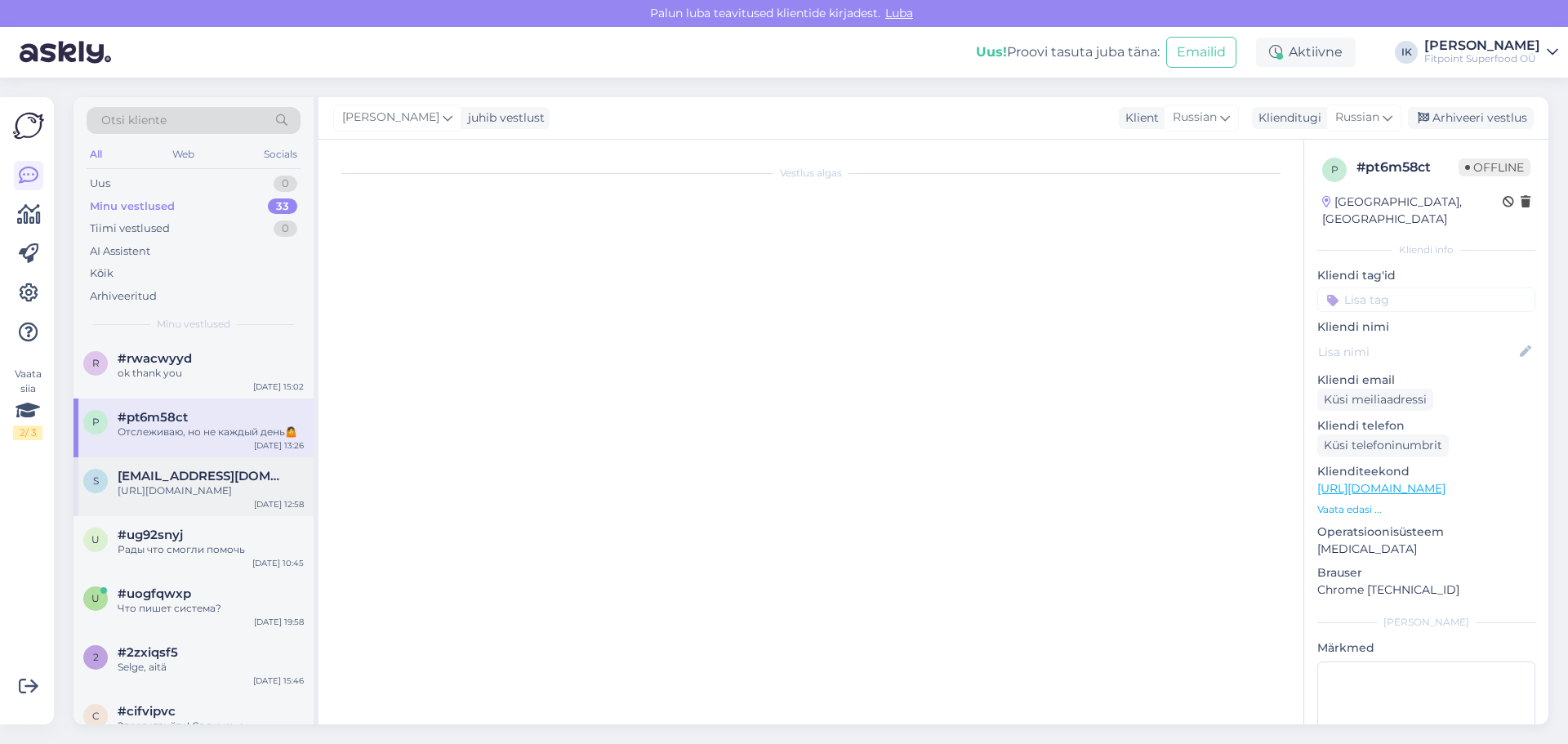
scroll to position [13, 0]
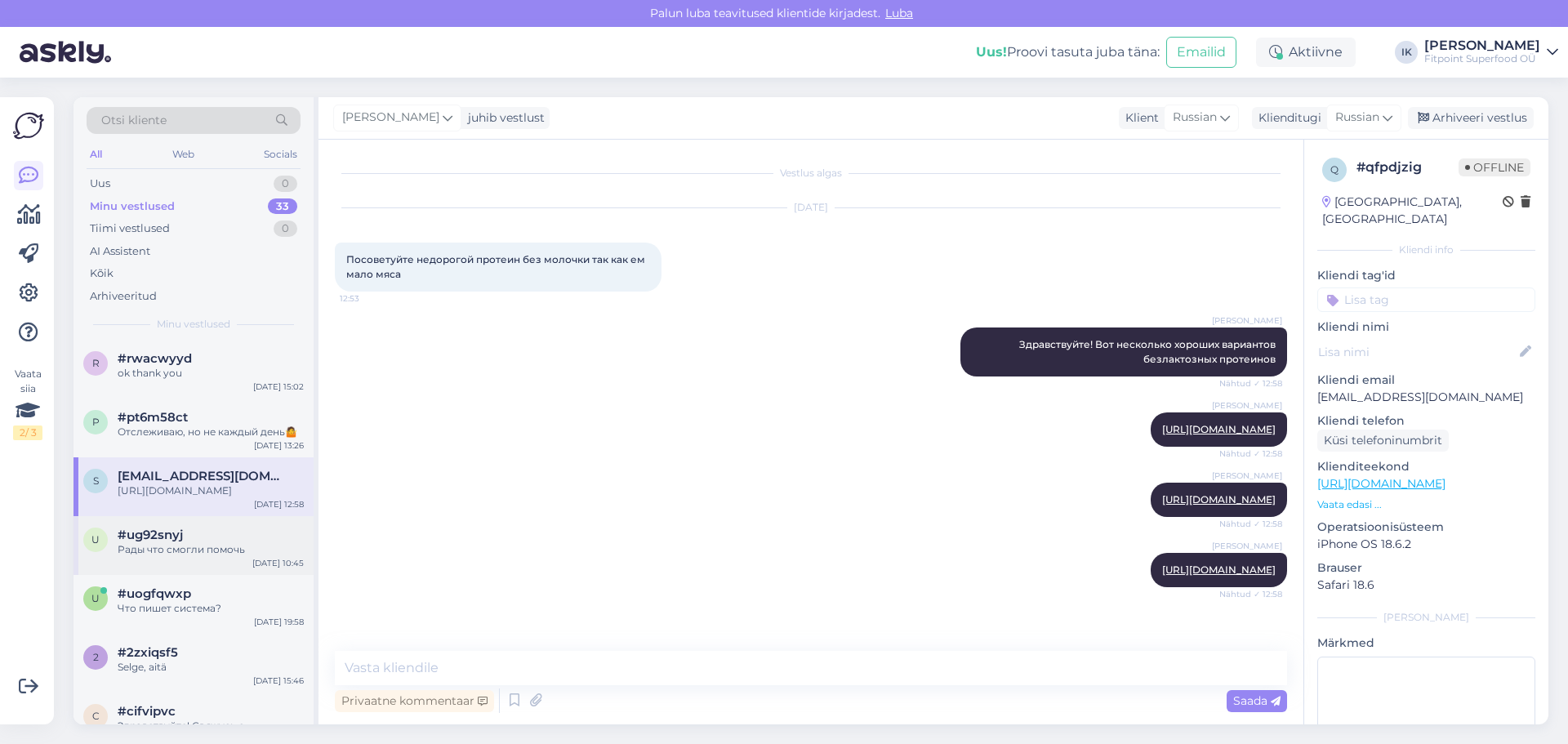
click at [181, 557] on div "Рады что смогли помочь" at bounding box center [210, 549] width 186 height 15
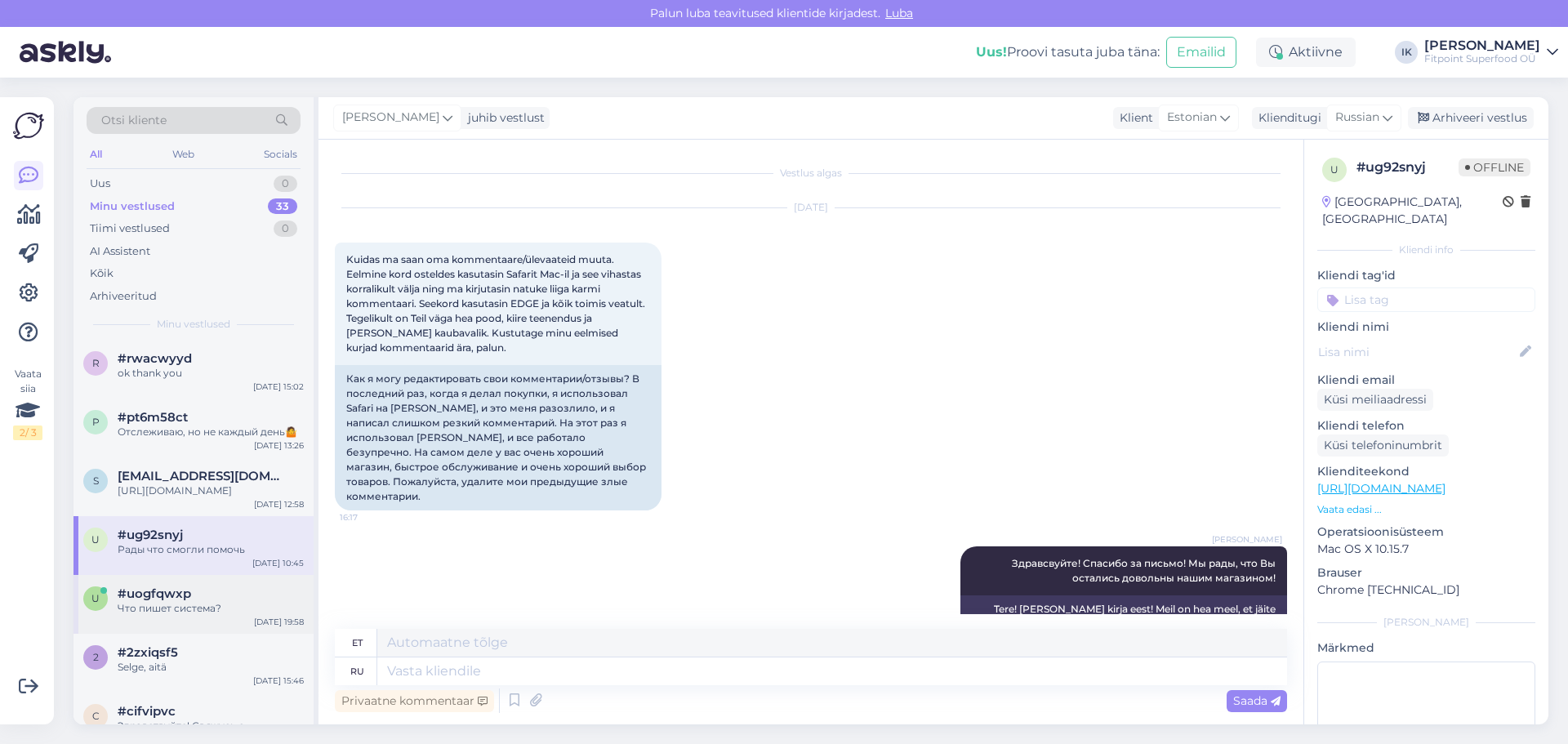
scroll to position [1557, 0]
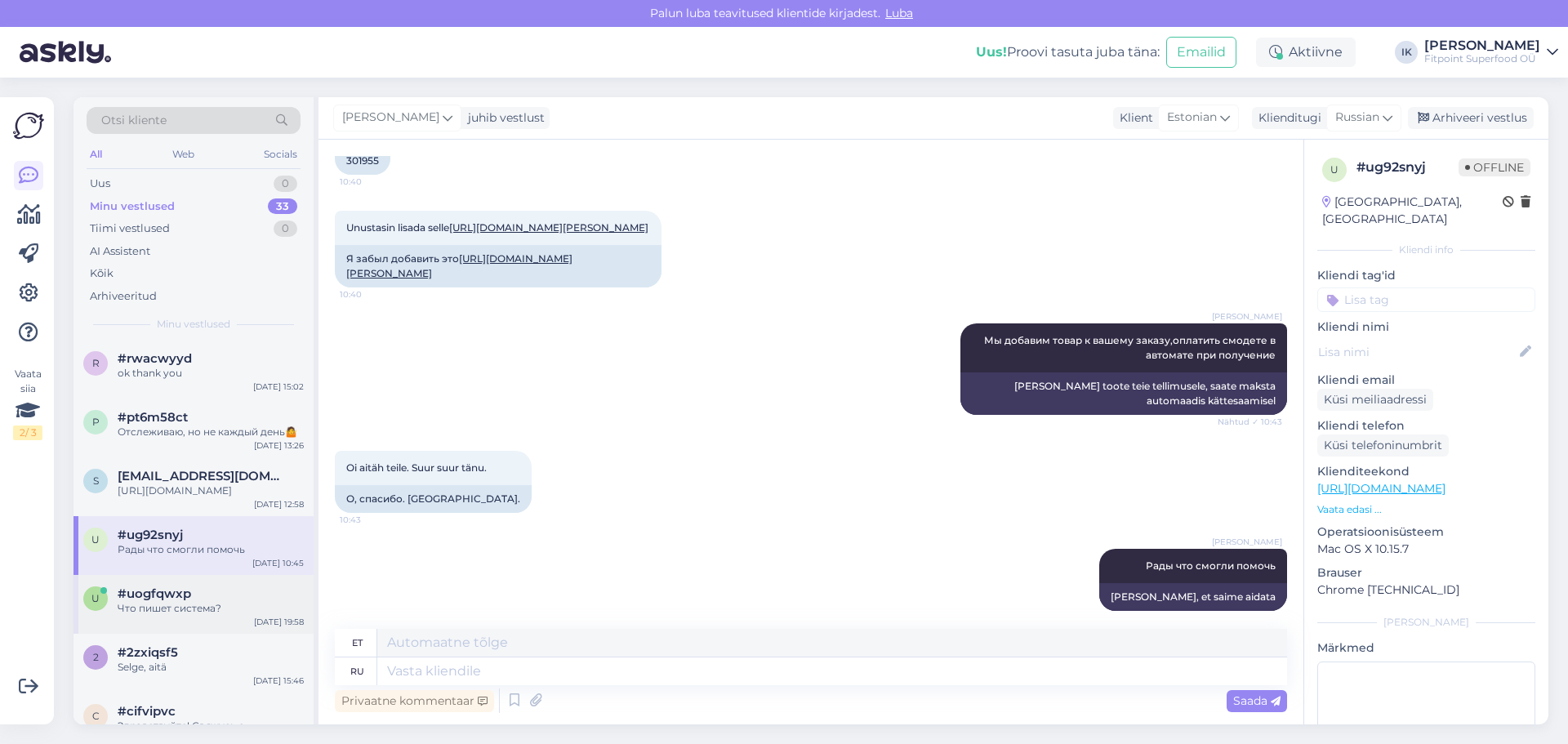
click at [186, 601] on span "#uogfqwxp" at bounding box center [154, 594] width 74 height 15
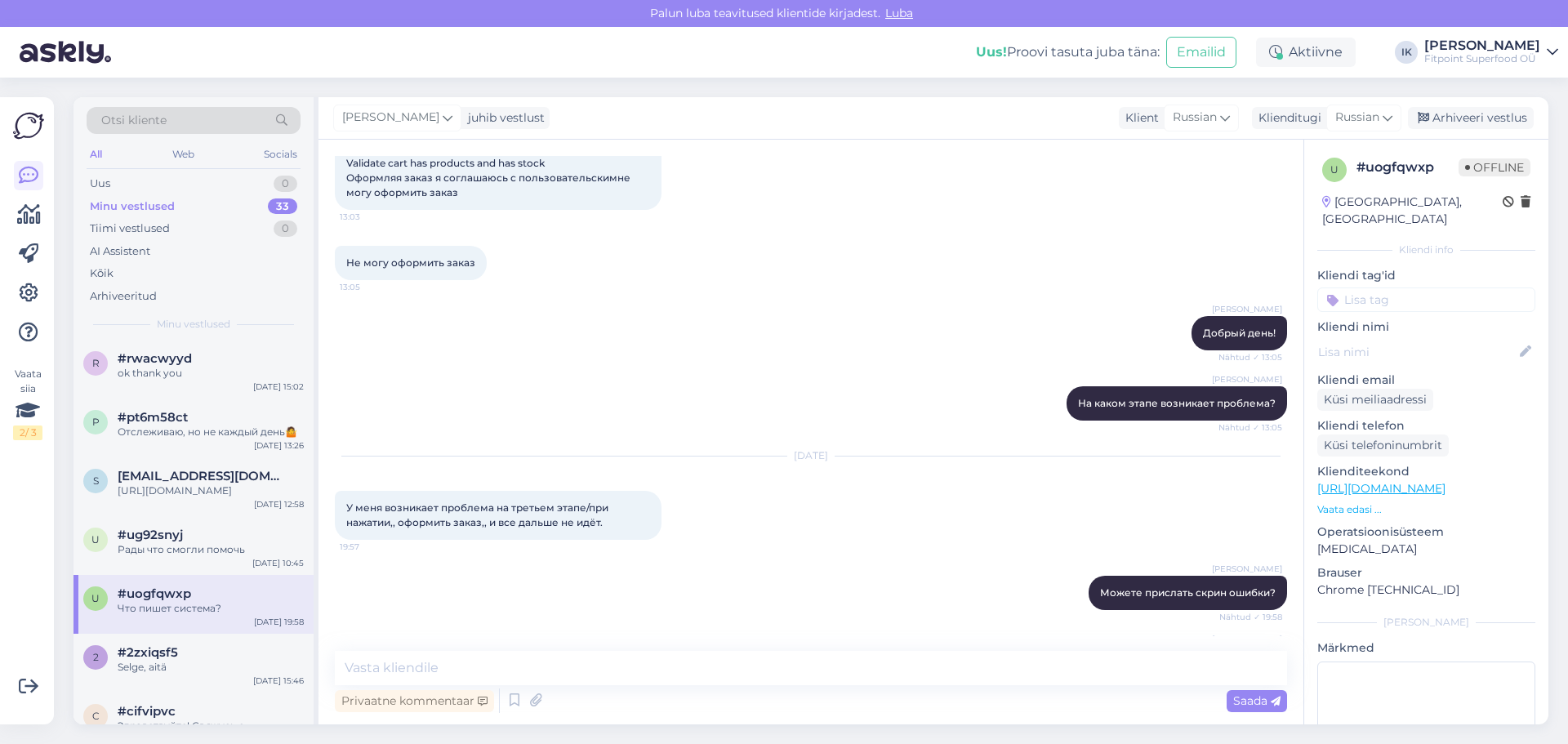
scroll to position [173, 0]
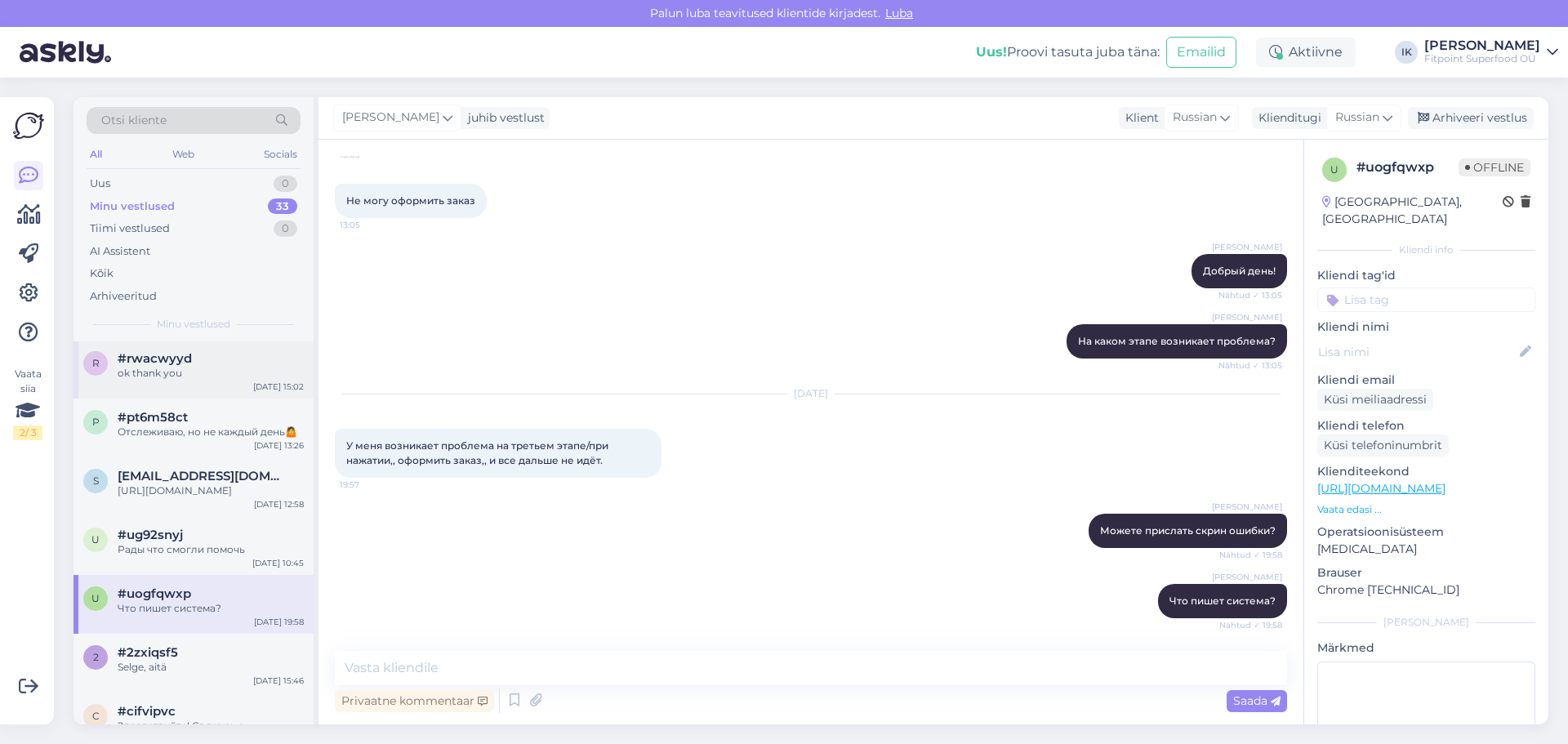
click at [176, 372] on div "ok thank you" at bounding box center [210, 373] width 186 height 15
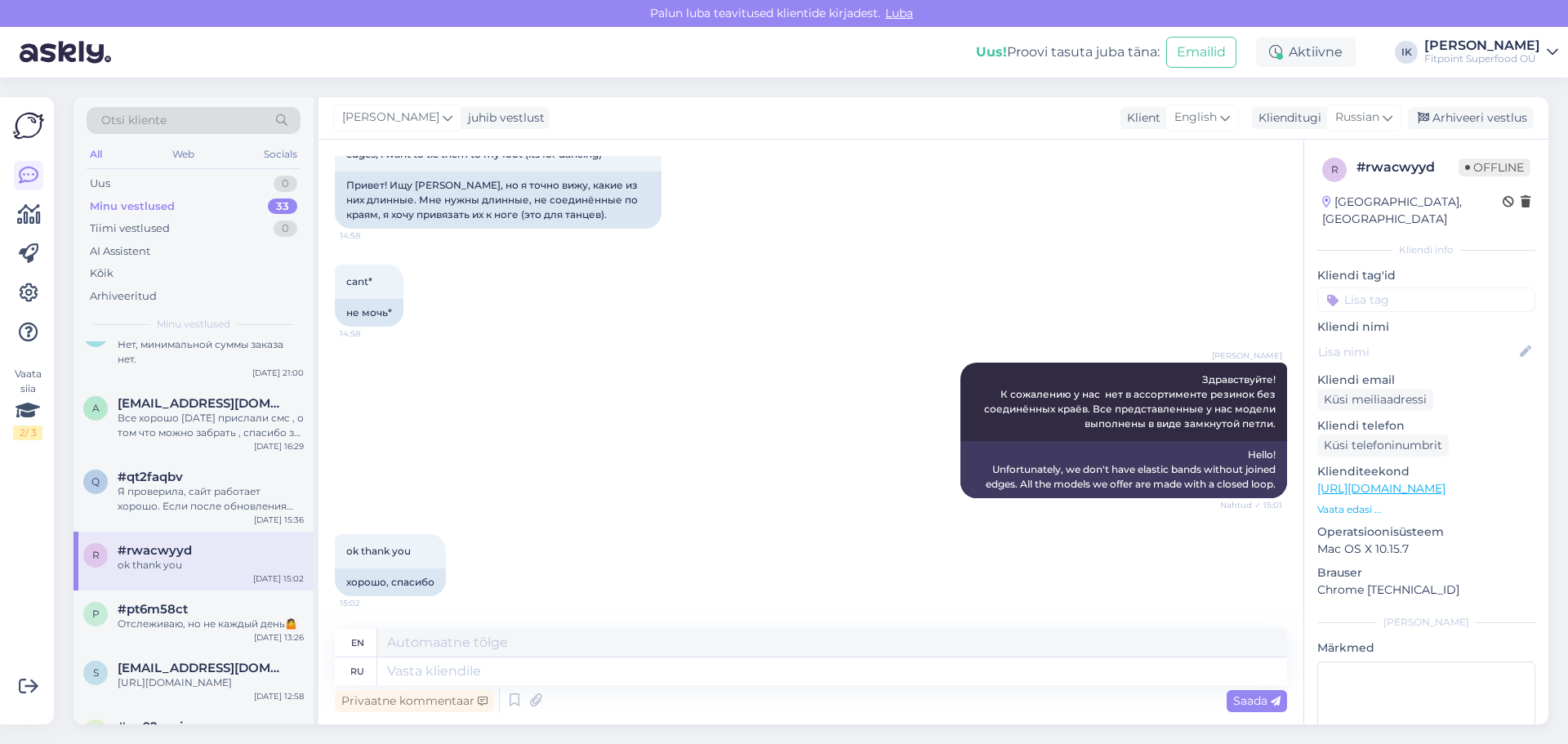
scroll to position [1307, 0]
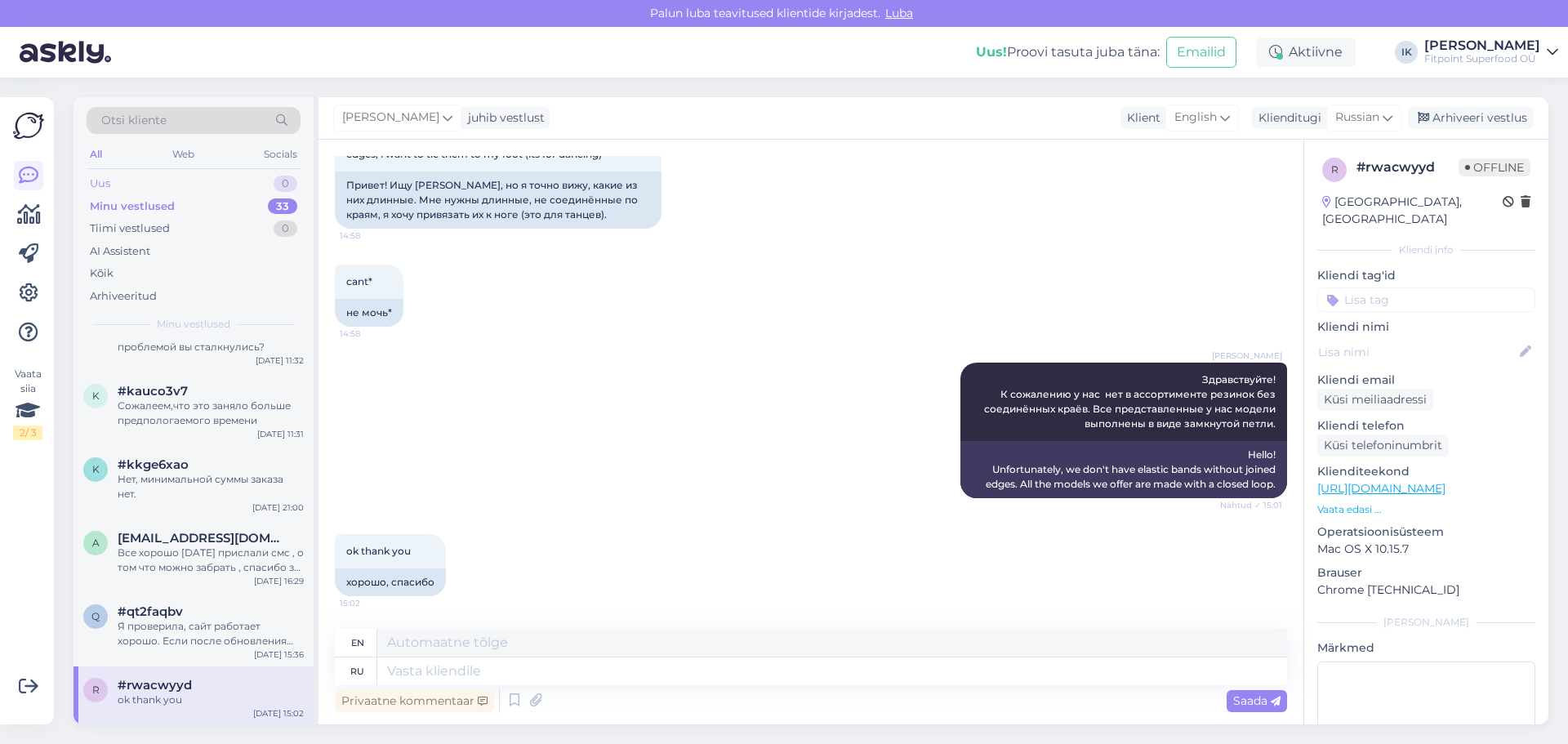
click at [133, 187] on div "Uus 0" at bounding box center [194, 183] width 214 height 23
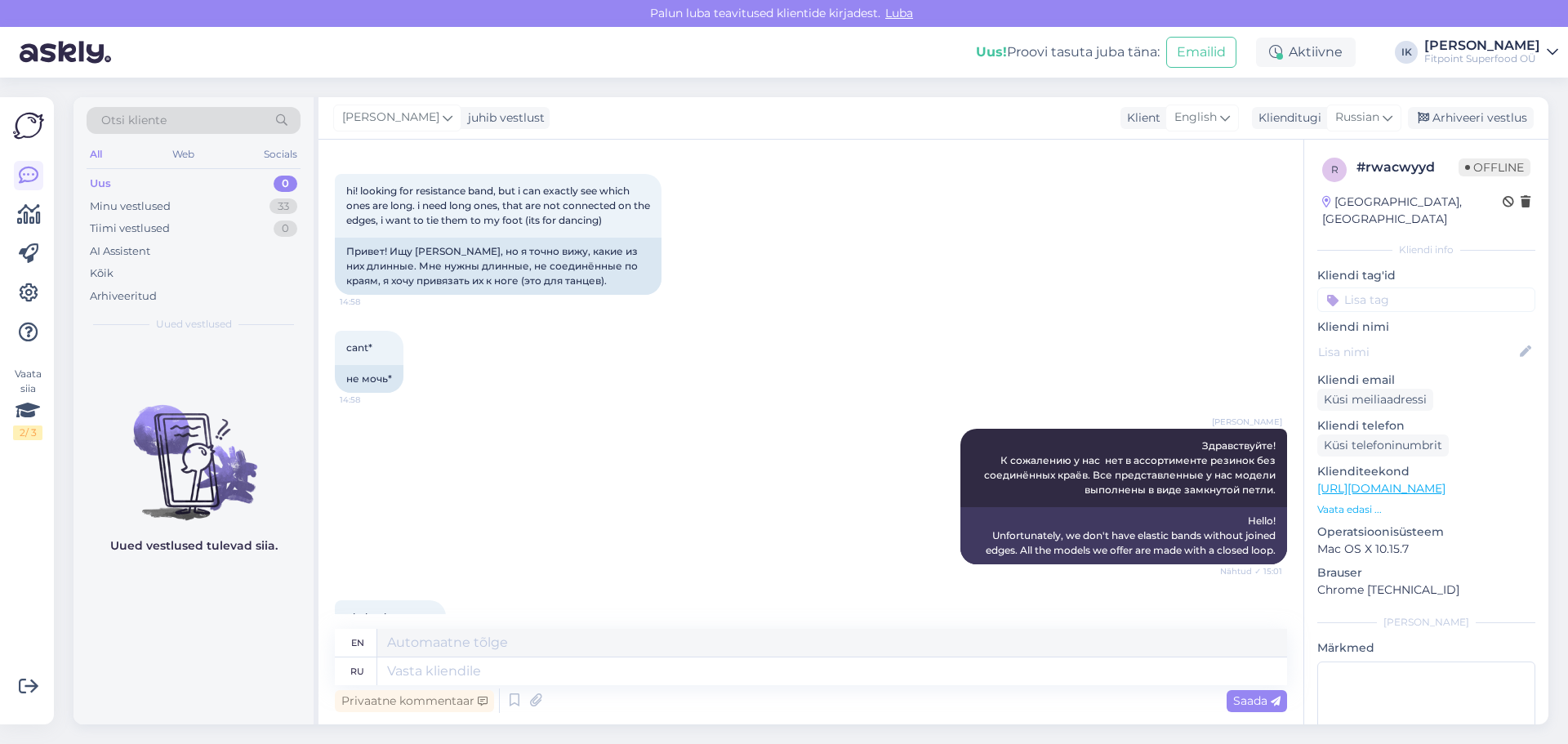
scroll to position [0, 0]
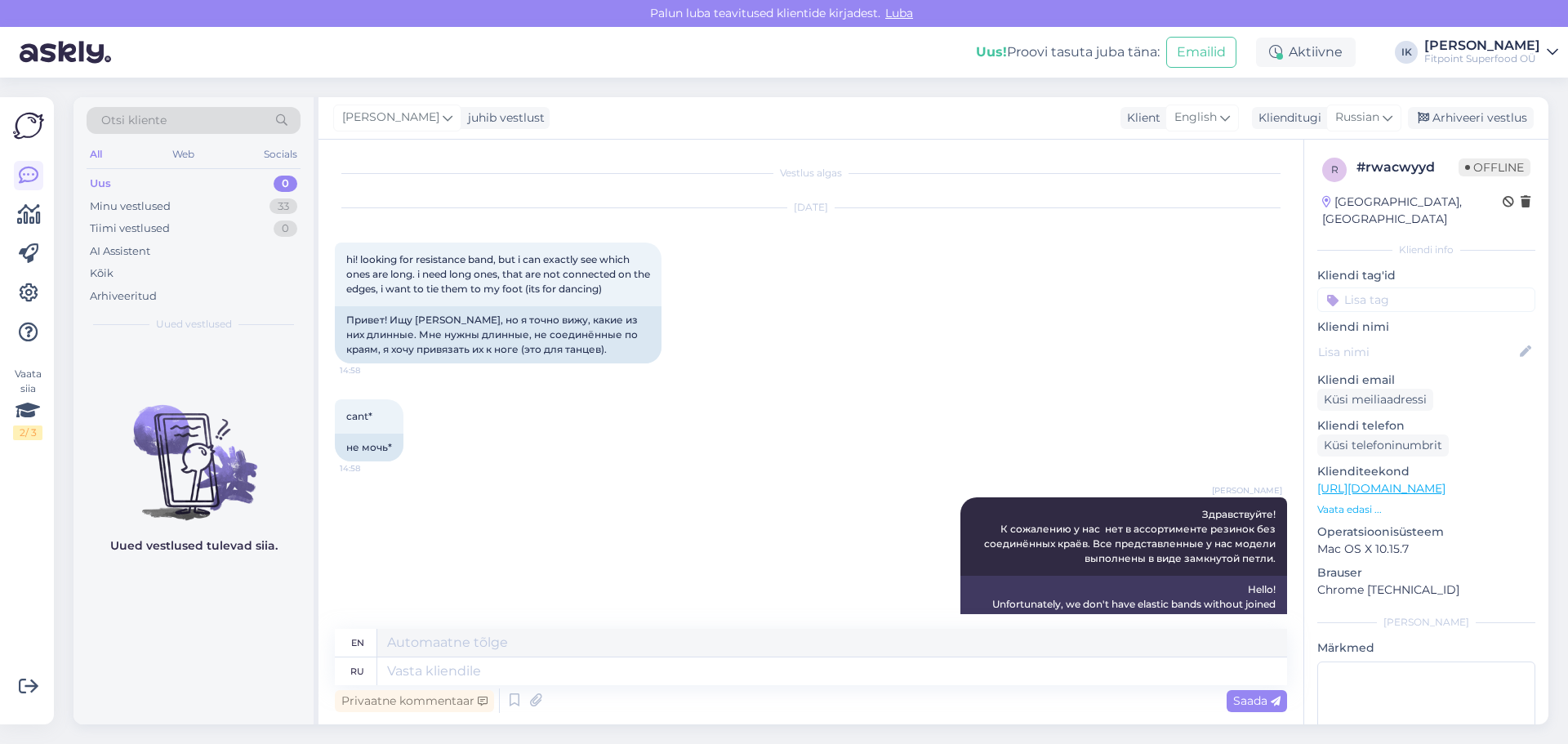
click at [136, 180] on div "Uus 0" at bounding box center [194, 183] width 214 height 23
click at [157, 207] on div "Minu vestlused" at bounding box center [129, 206] width 81 height 17
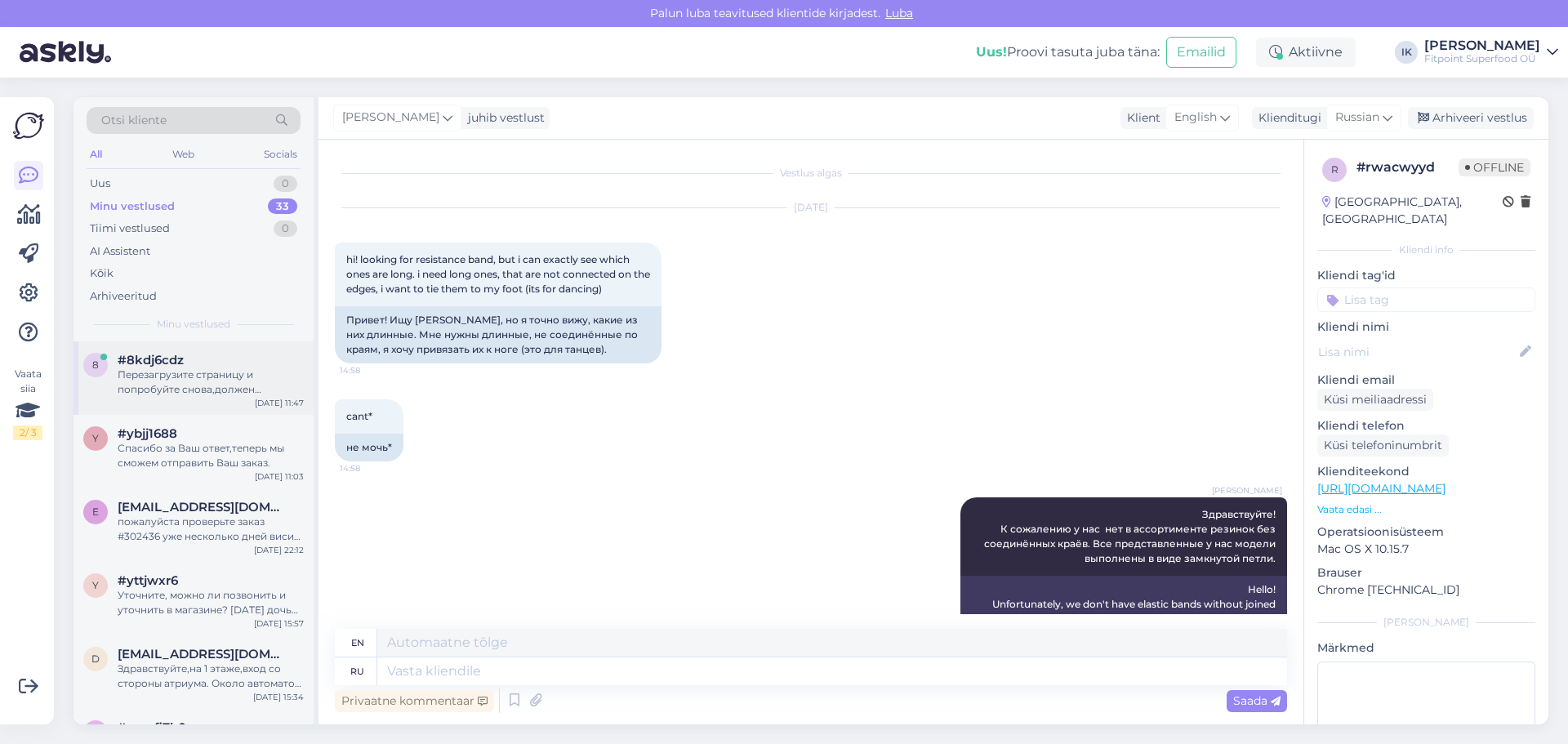
click at [183, 367] on div "#8kdj6cdz" at bounding box center [210, 360] width 186 height 15
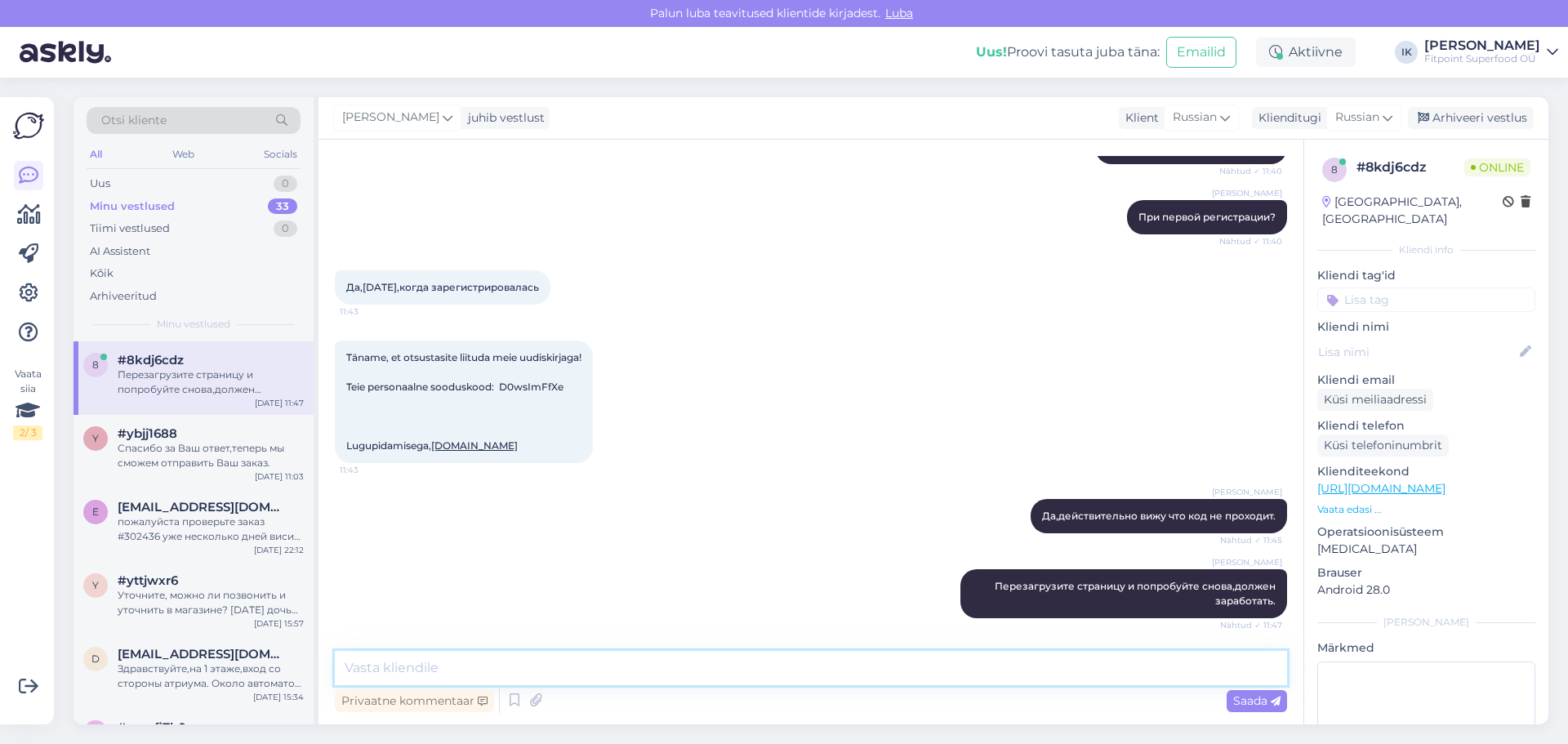
click at [642, 666] on textarea at bounding box center [810, 668] width 952 height 34
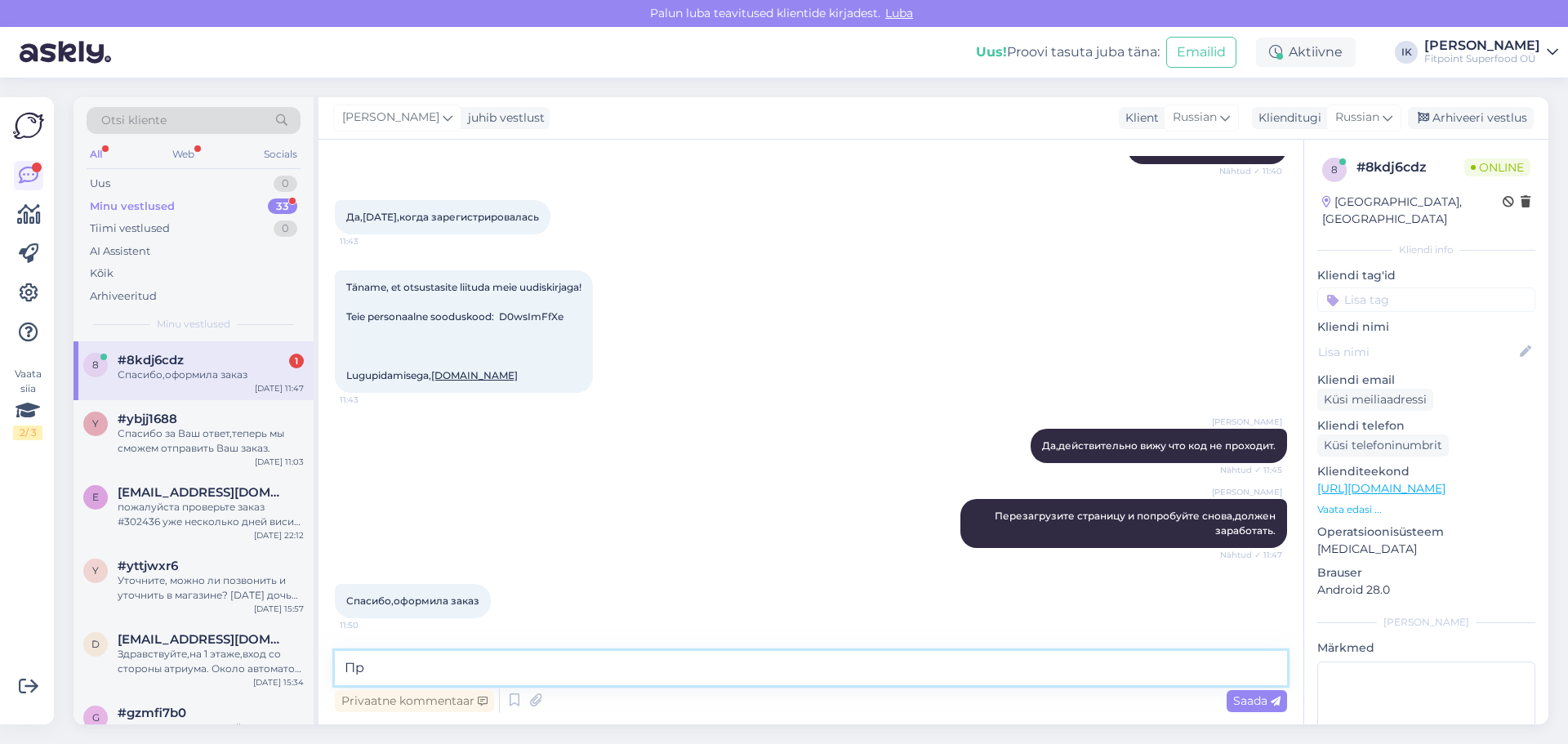
type textarea "П"
type textarea "Д"
type textarea "В"
type textarea "Хорошего Вам дня."
click at [1259, 701] on span "Saada" at bounding box center [1256, 701] width 48 height 15
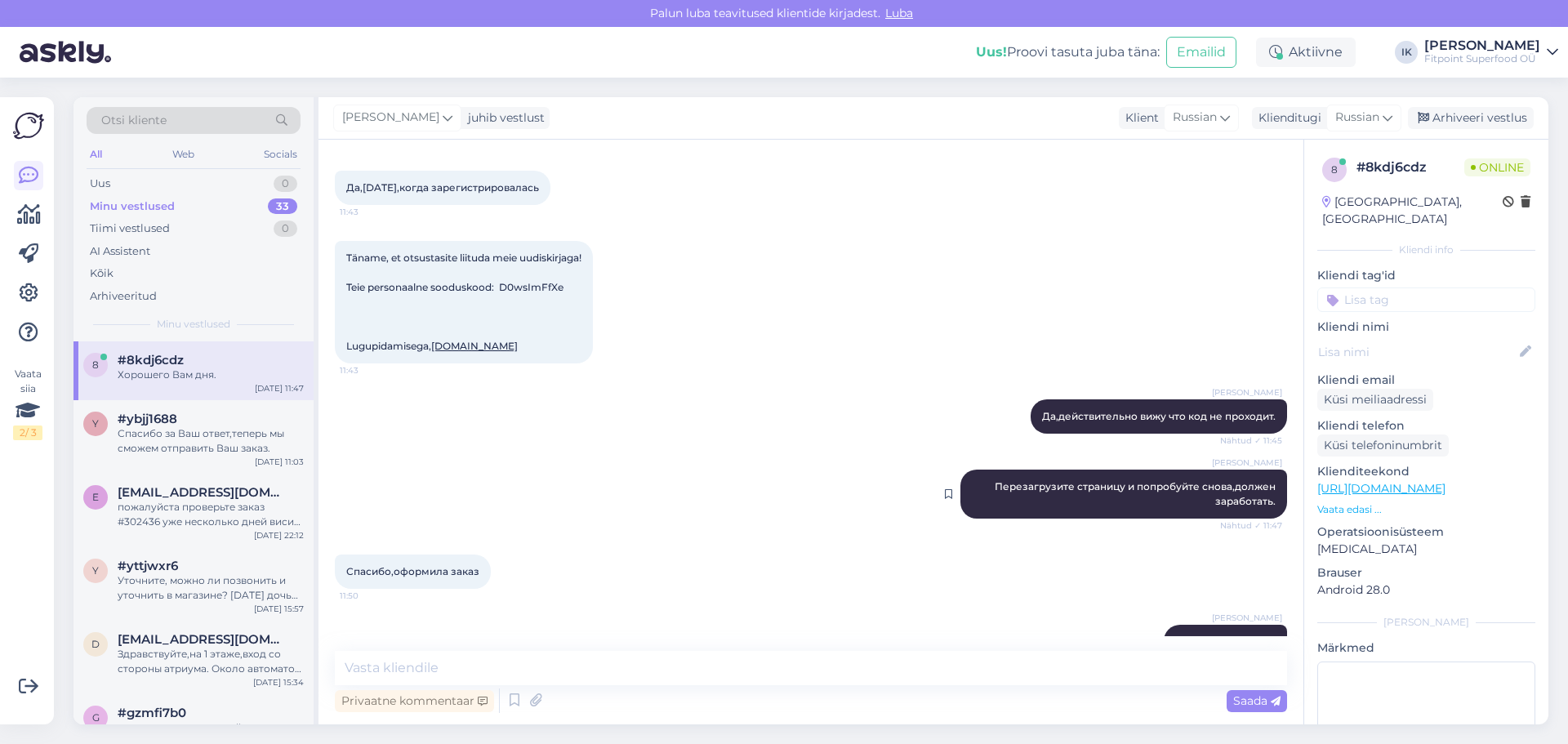
scroll to position [523, 0]
